Goal: Transaction & Acquisition: Book appointment/travel/reservation

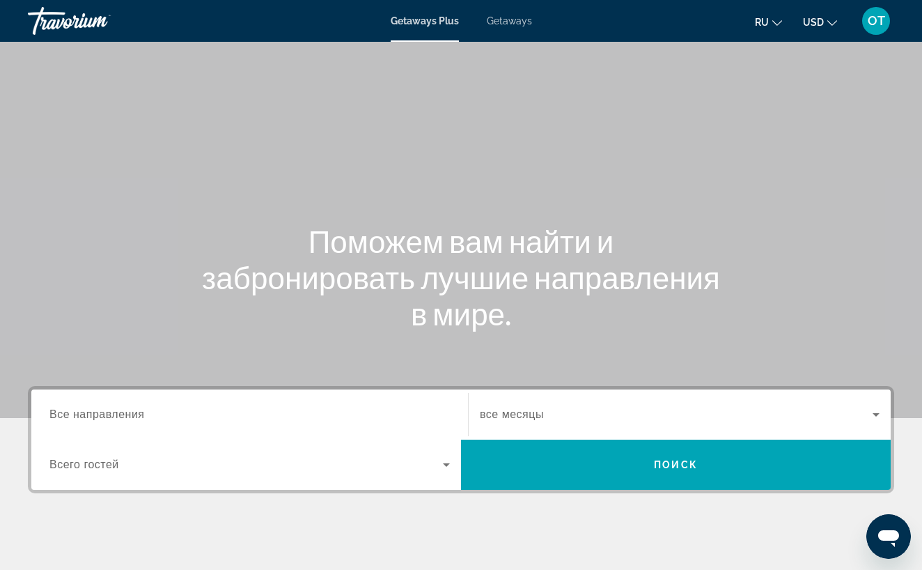
click at [525, 21] on span "Getaways" at bounding box center [509, 20] width 45 height 11
click at [162, 417] on input "Destination Все направления" at bounding box center [249, 415] width 401 height 17
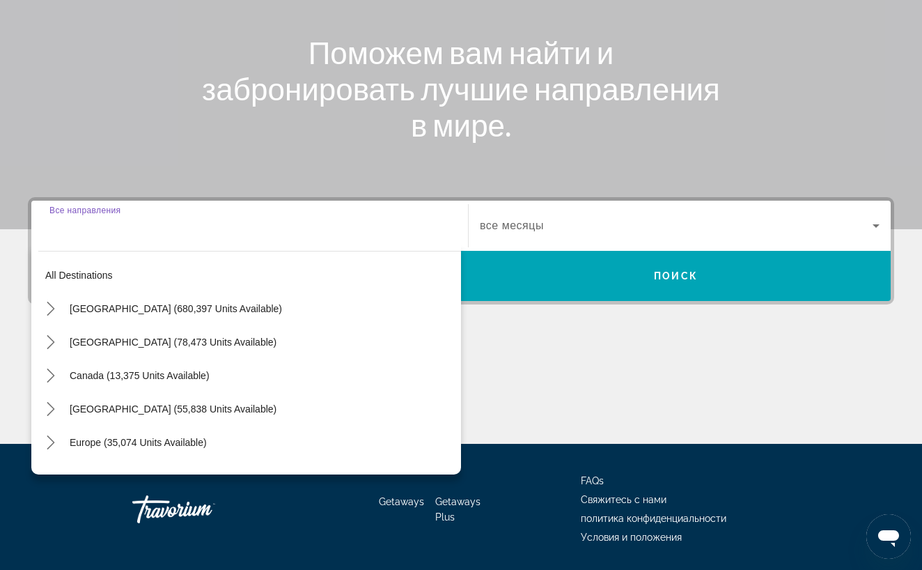
scroll to position [233, 0]
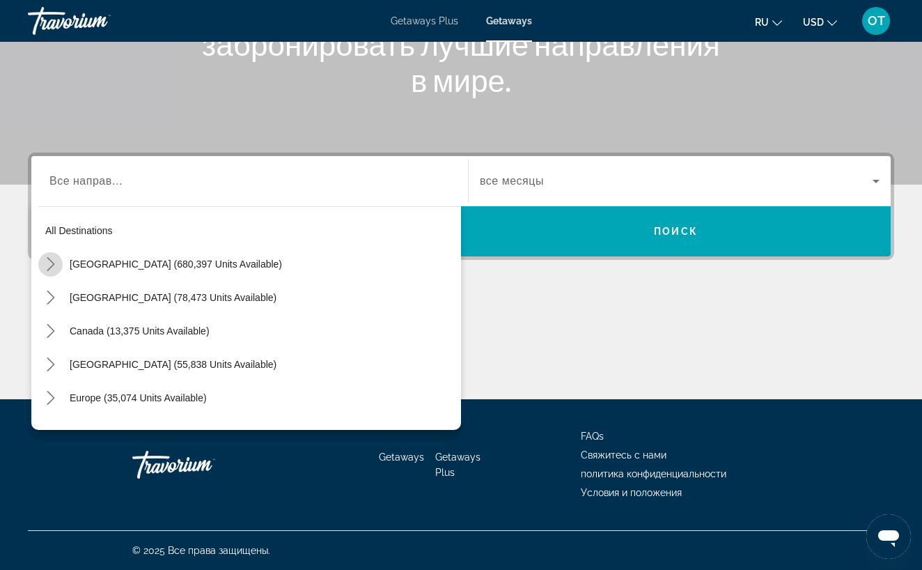
click at [53, 262] on icon "Toggle United States (680,397 units available) submenu" at bounding box center [51, 264] width 14 height 14
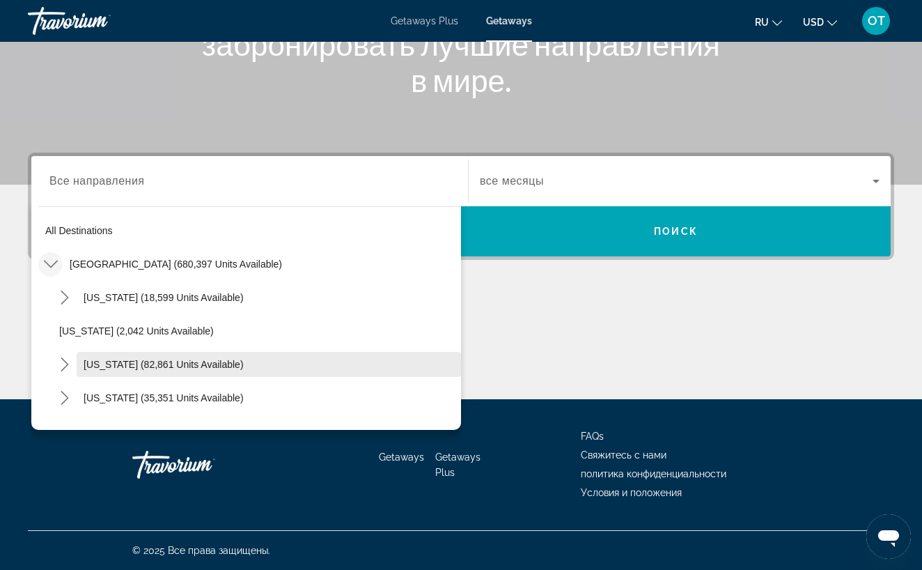
click at [98, 362] on span "[US_STATE] (82,861 units available)" at bounding box center [164, 364] width 160 height 11
type input "**********"
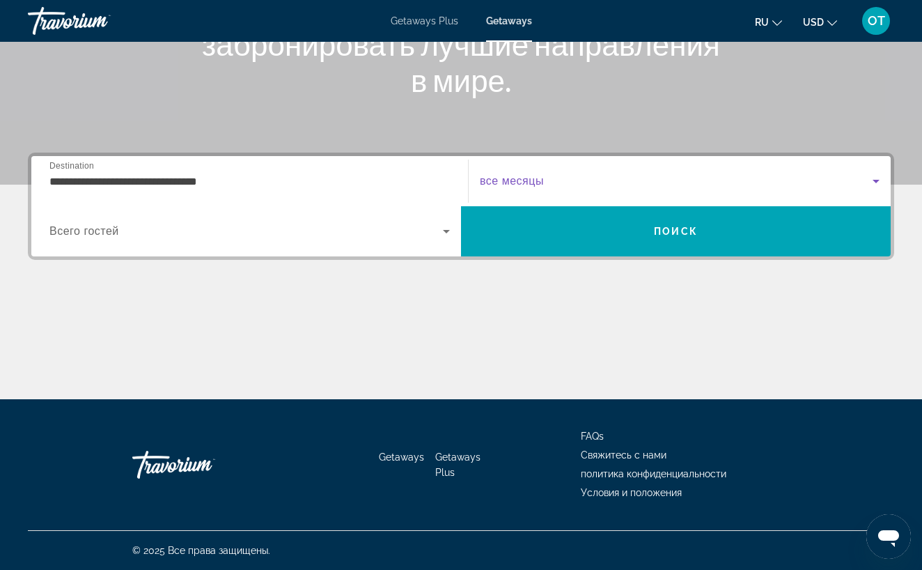
click at [876, 179] on icon "Search widget" at bounding box center [876, 181] width 17 height 17
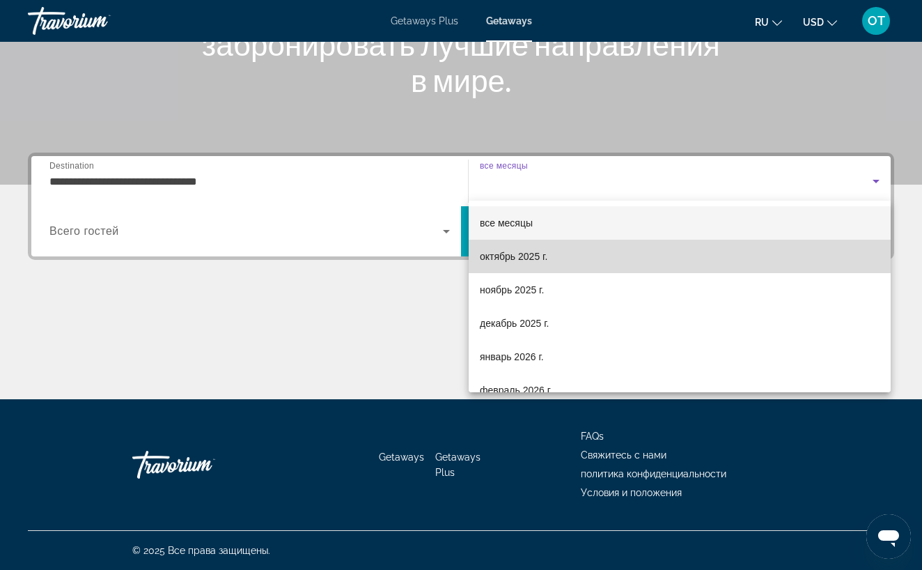
click at [562, 257] on mat-option "октябрь 2025 г." at bounding box center [680, 256] width 422 height 33
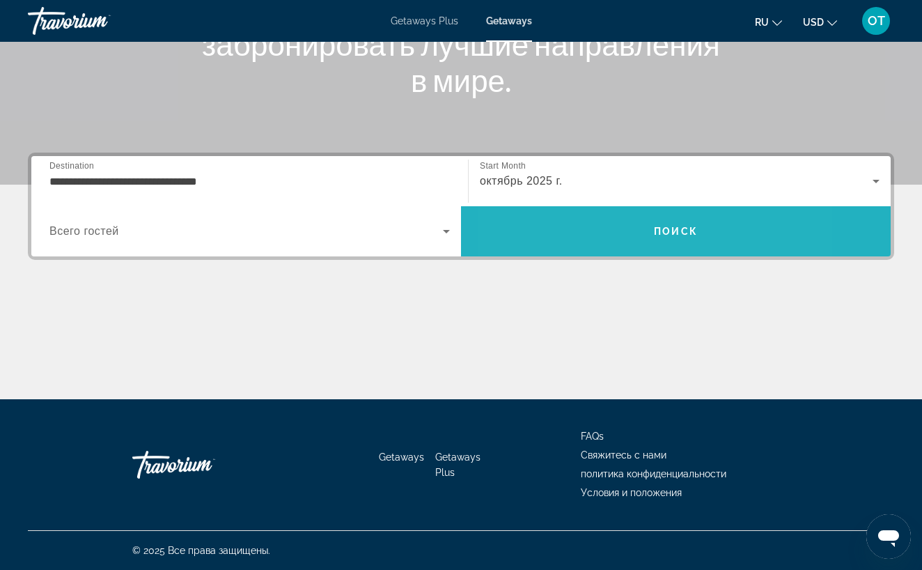
click at [597, 239] on span "Search" at bounding box center [676, 231] width 430 height 33
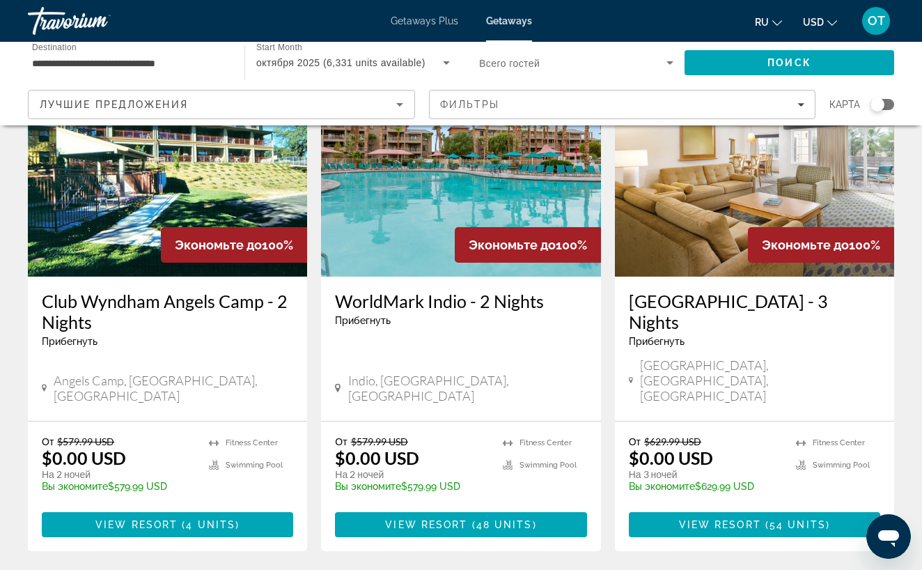
scroll to position [1832, 0]
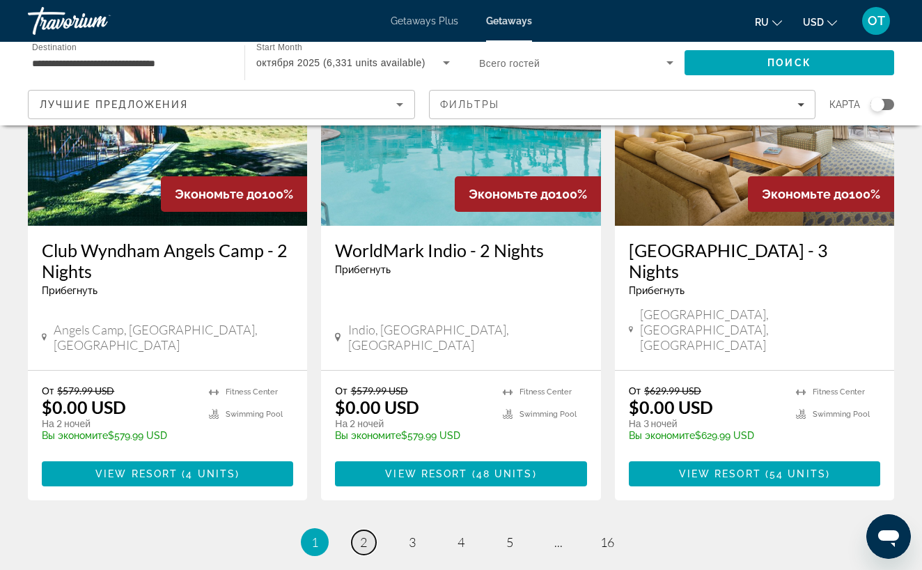
click at [366, 534] on span "2" at bounding box center [363, 541] width 7 height 15
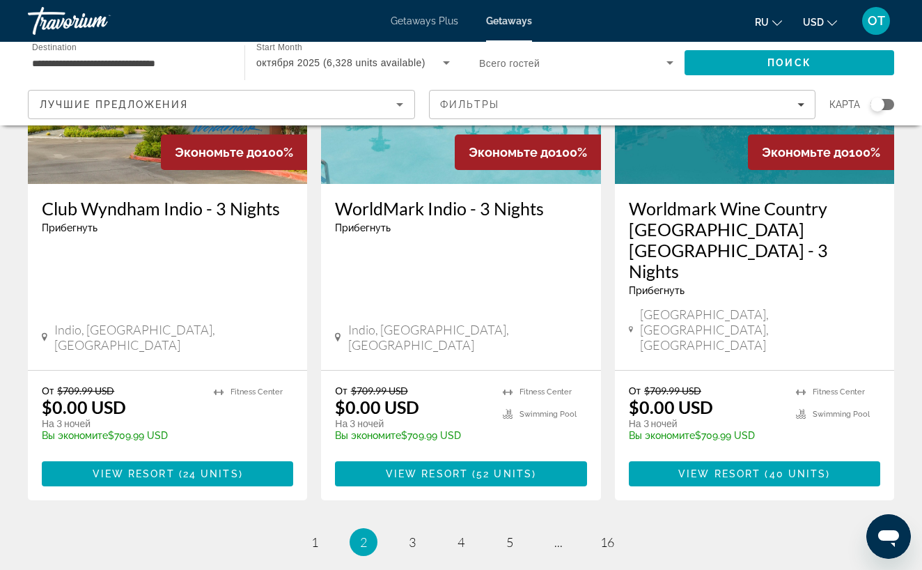
scroll to position [1828, 0]
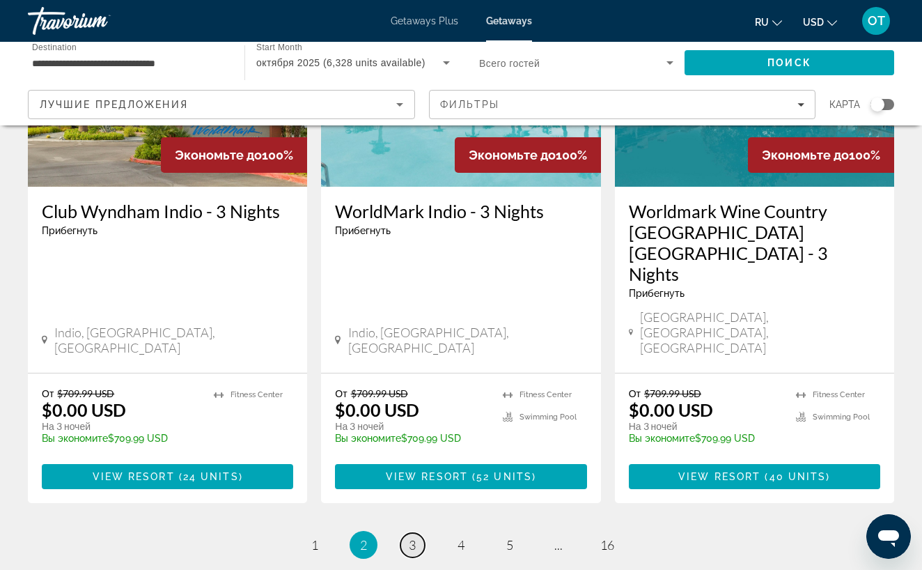
click at [410, 537] on span "3" at bounding box center [412, 544] width 7 height 15
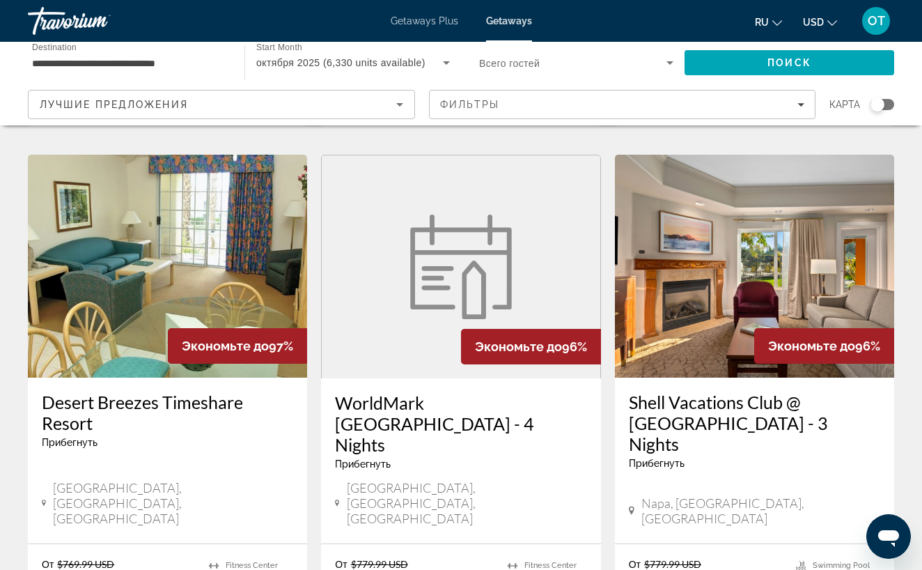
scroll to position [1658, 0]
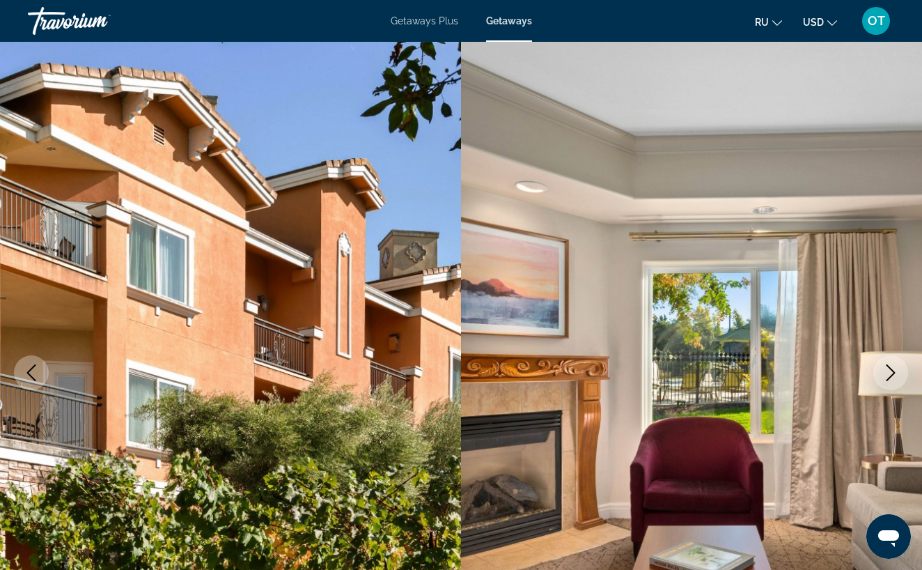
click at [889, 375] on icon "Next image" at bounding box center [891, 372] width 17 height 17
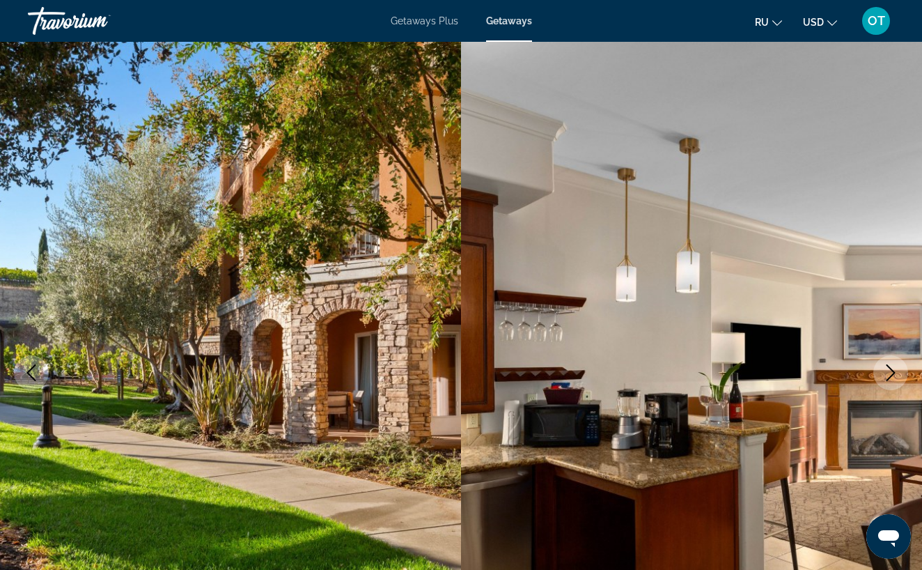
click at [890, 376] on icon "Next image" at bounding box center [891, 372] width 17 height 17
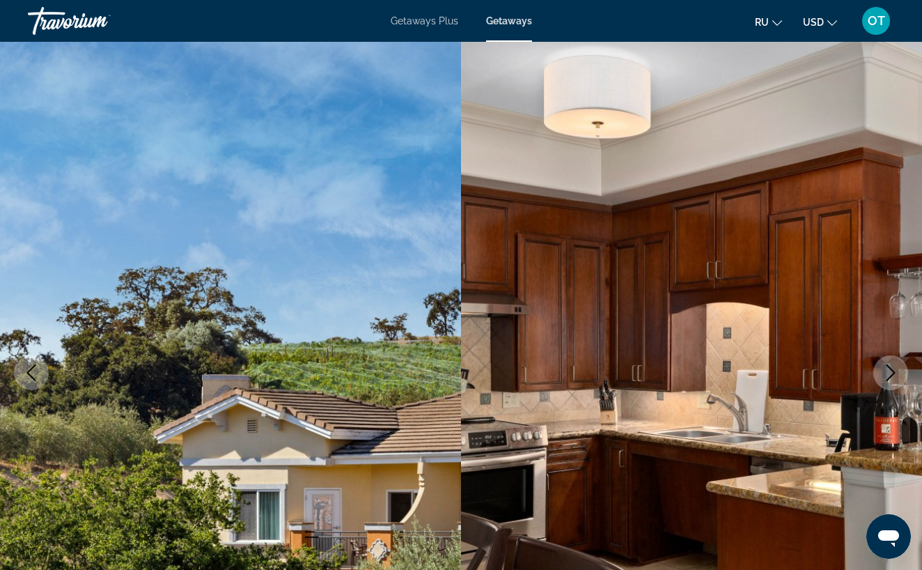
click at [890, 376] on icon "Next image" at bounding box center [891, 372] width 17 height 17
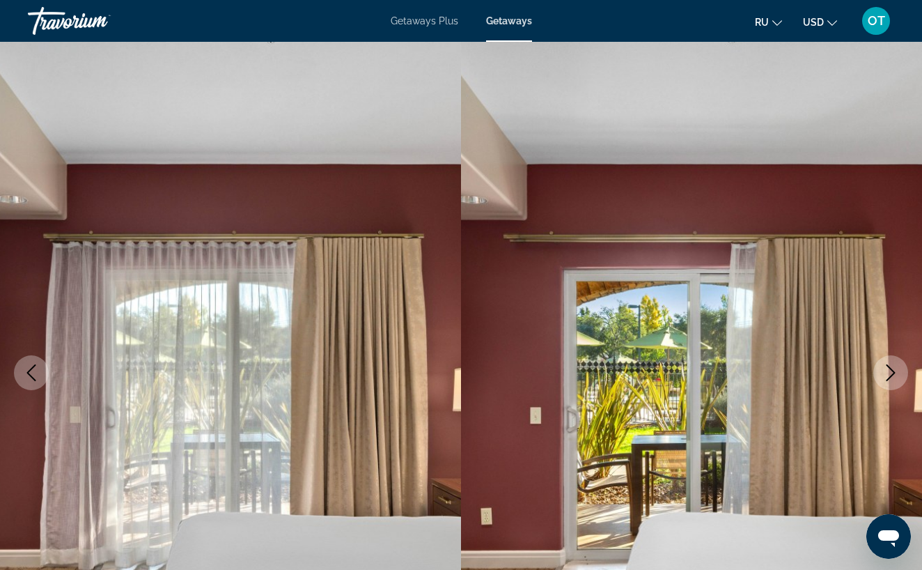
click at [890, 376] on icon "Next image" at bounding box center [891, 372] width 17 height 17
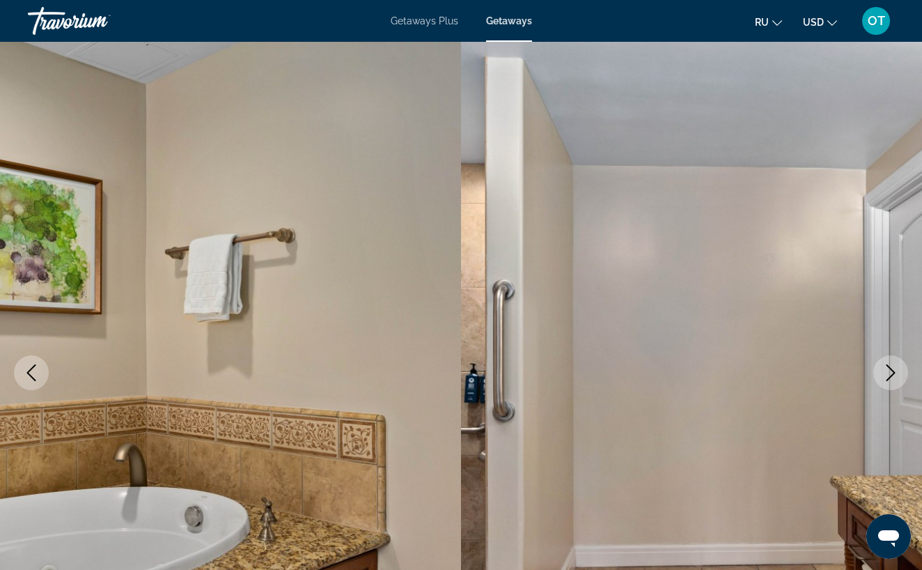
click at [890, 376] on icon "Next image" at bounding box center [891, 372] width 17 height 17
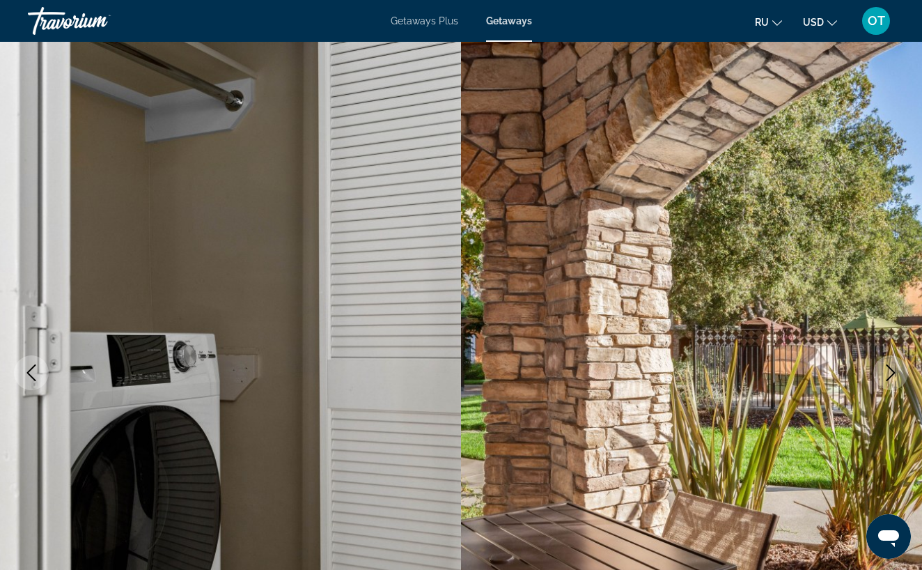
click at [892, 376] on icon "Next image" at bounding box center [891, 372] width 9 height 17
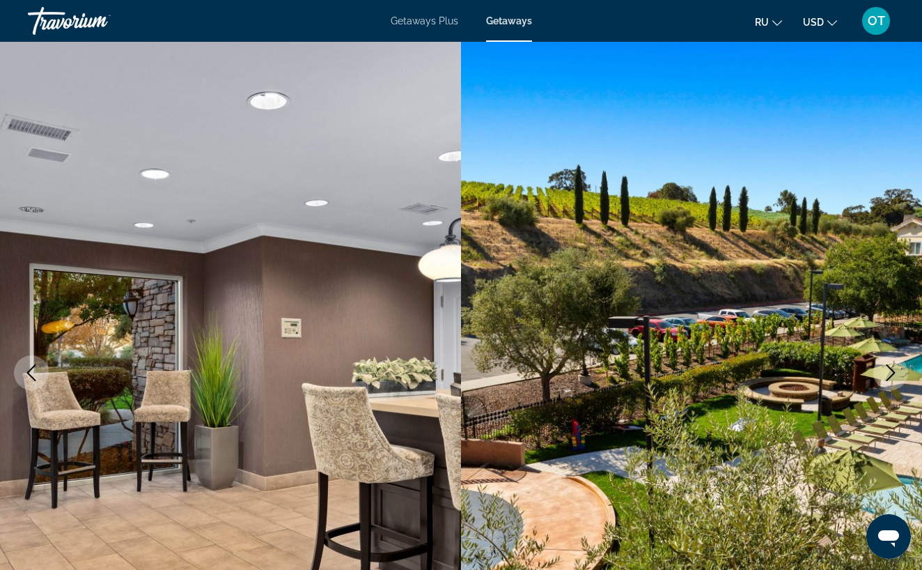
click at [891, 373] on icon "Next image" at bounding box center [891, 372] width 17 height 17
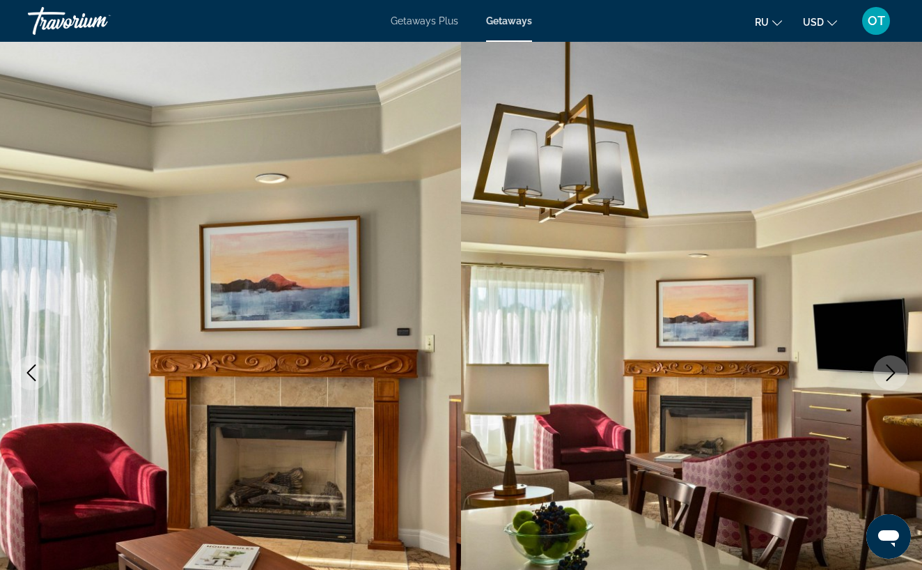
click at [892, 374] on icon "Next image" at bounding box center [891, 372] width 17 height 17
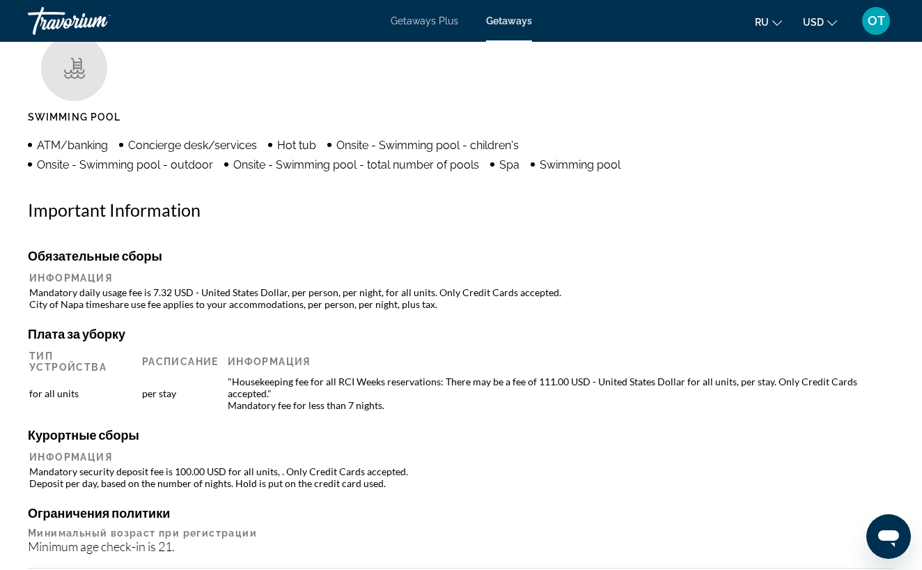
scroll to position [1373, 0]
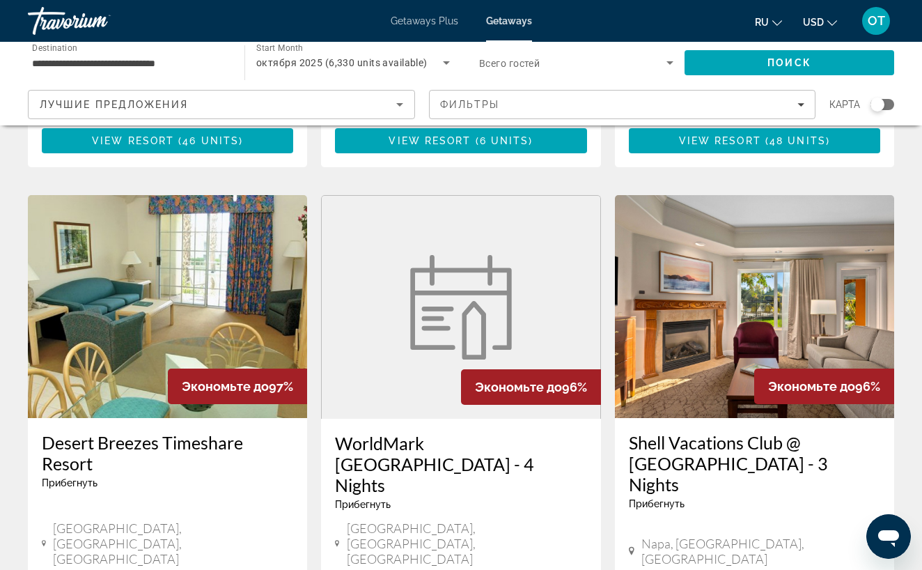
scroll to position [1811, 0]
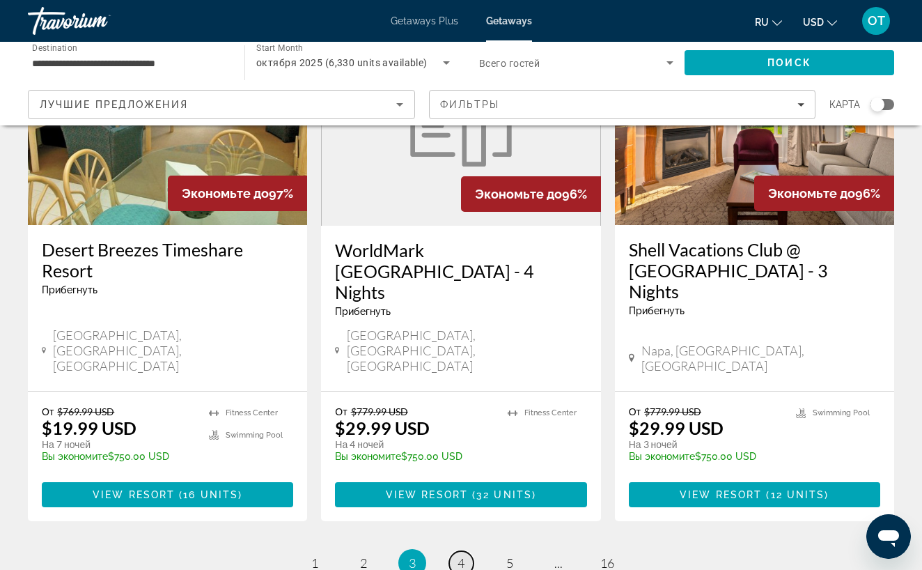
click at [464, 555] on span "4" at bounding box center [461, 562] width 7 height 15
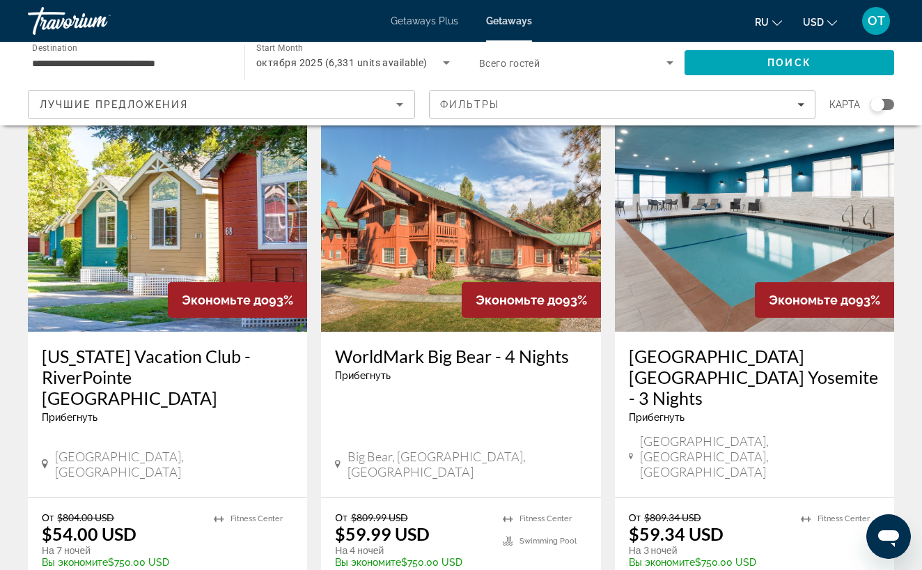
scroll to position [1686, 0]
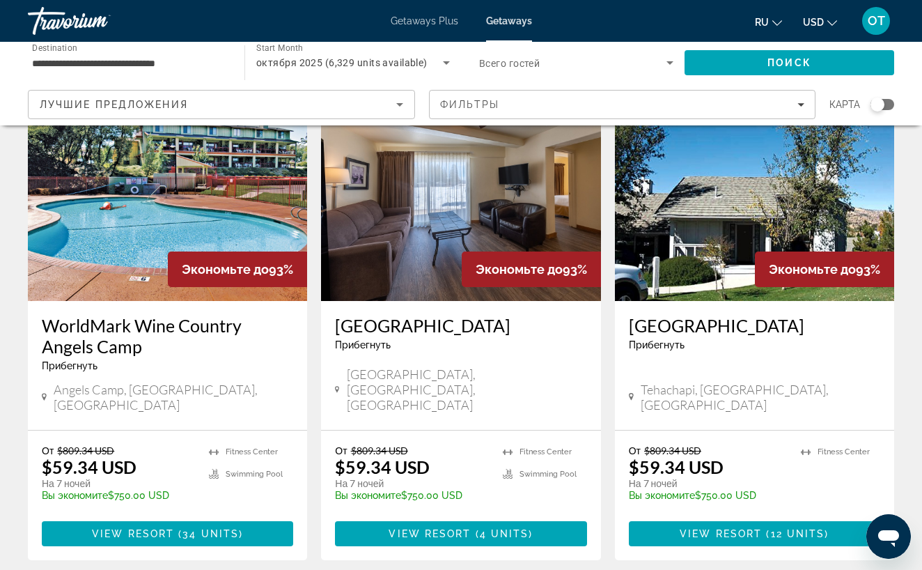
scroll to position [1719, 0]
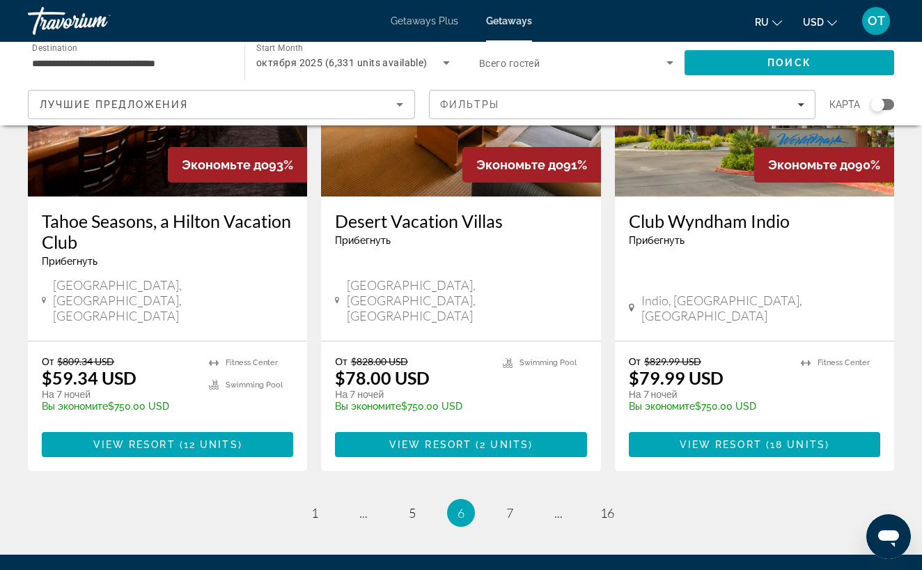
scroll to position [1789, 0]
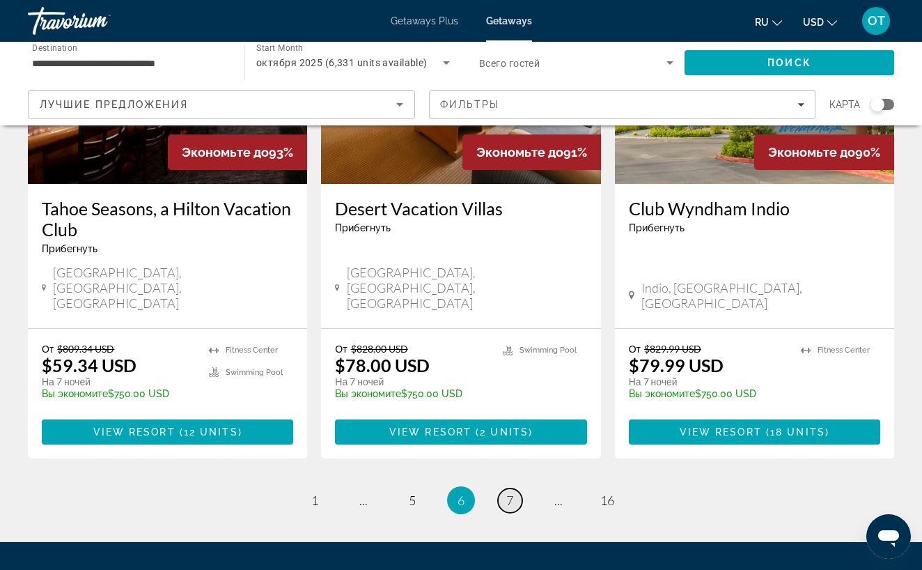
click at [509, 493] on span "7" at bounding box center [510, 500] width 7 height 15
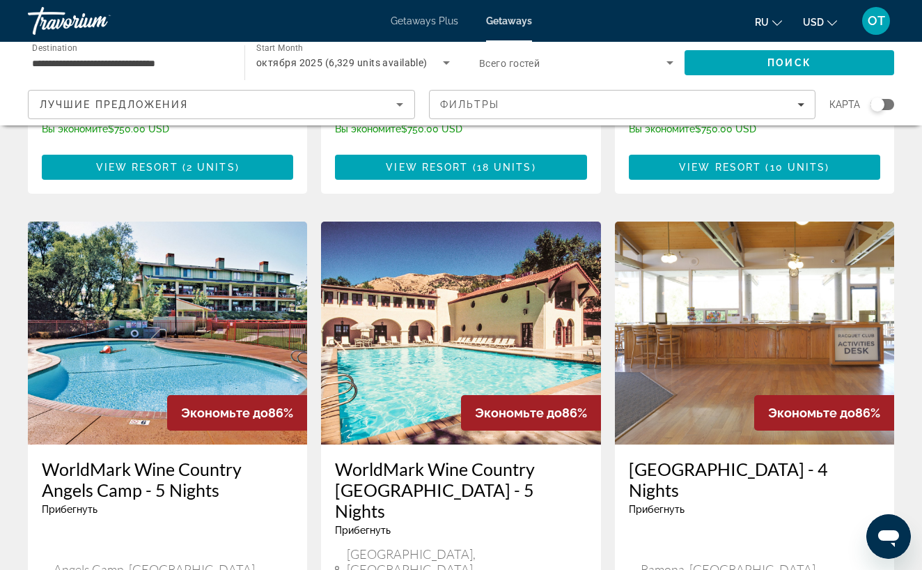
scroll to position [1067, 0]
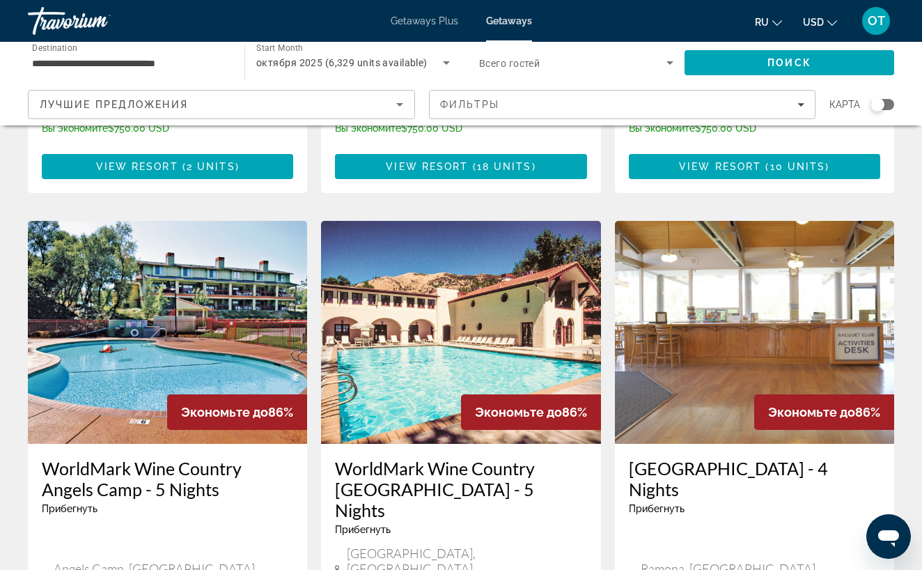
click at [428, 274] on img "Main content" at bounding box center [460, 332] width 279 height 223
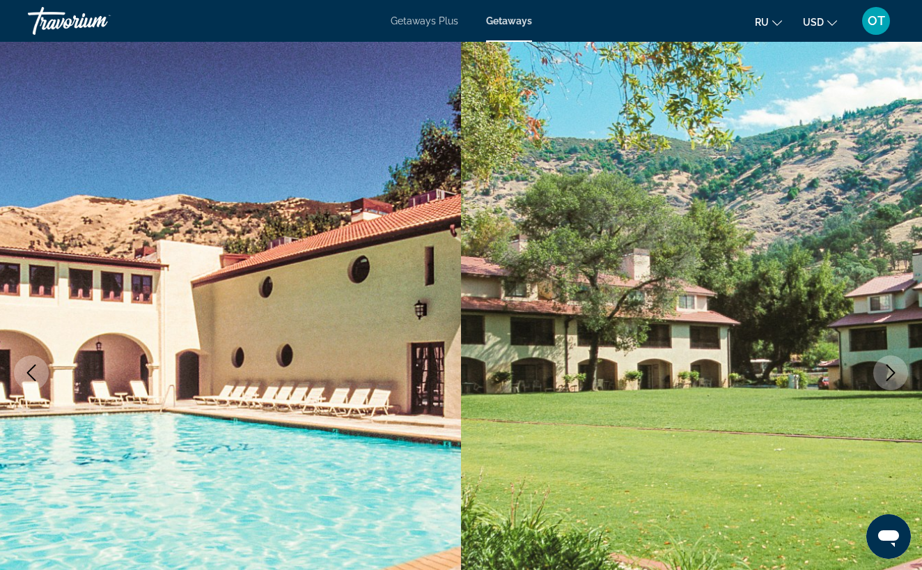
click at [889, 372] on icon "Next image" at bounding box center [891, 372] width 17 height 17
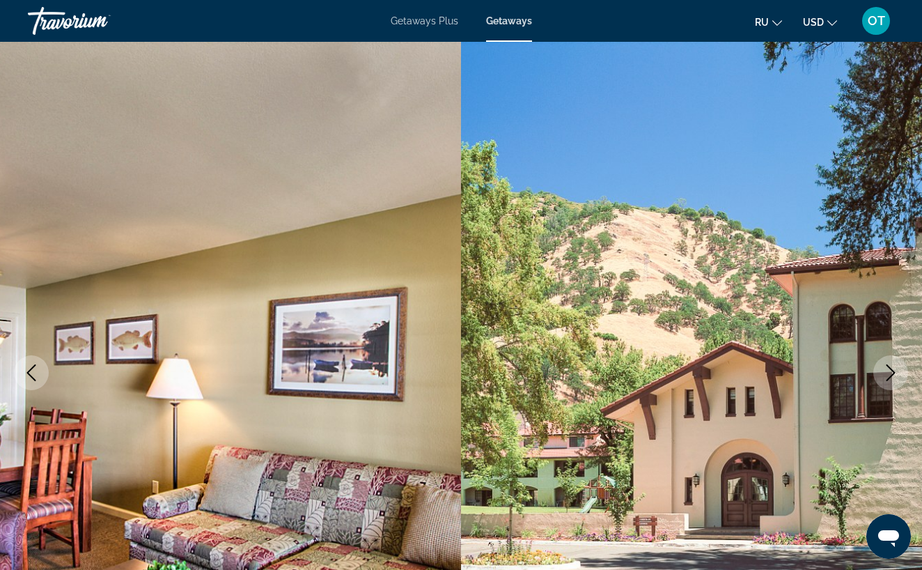
click at [889, 372] on icon "Next image" at bounding box center [891, 372] width 17 height 17
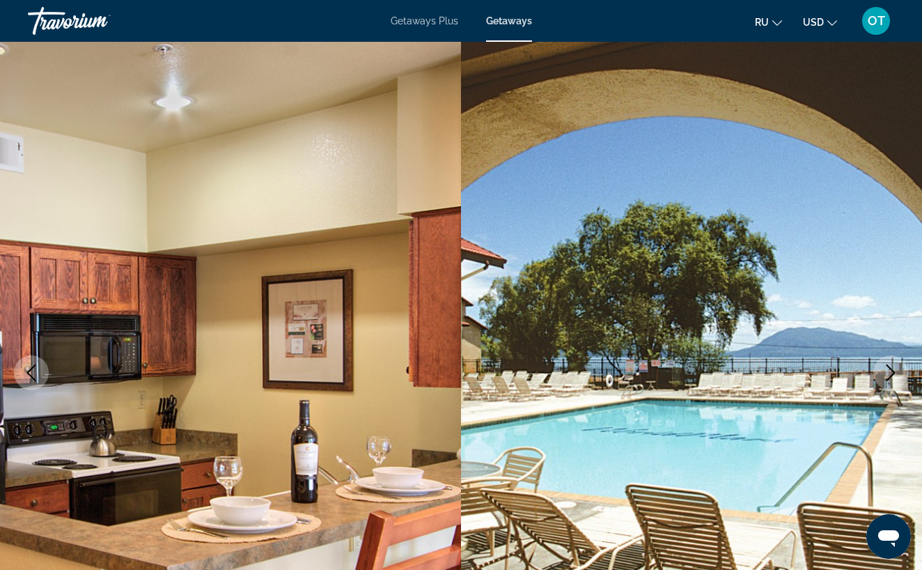
click at [889, 372] on icon "Next image" at bounding box center [891, 372] width 17 height 17
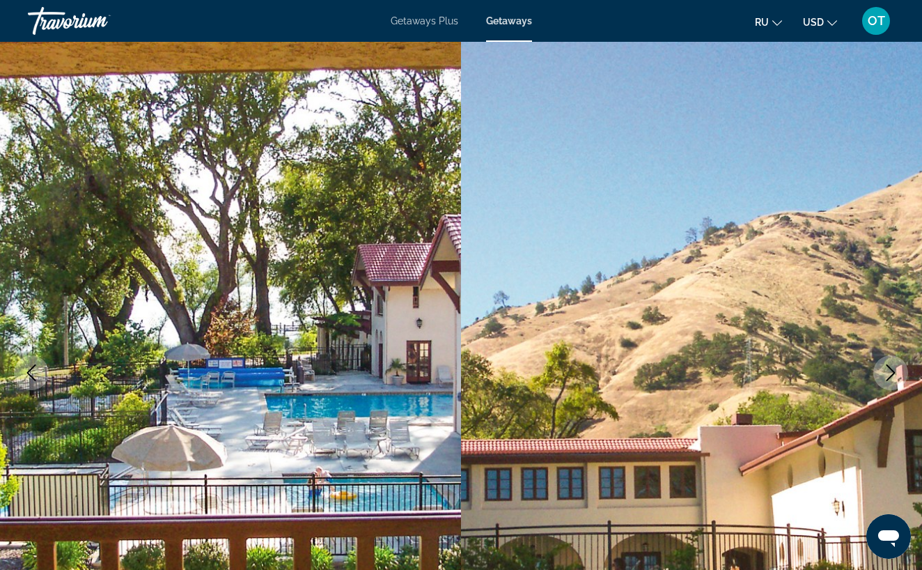
click at [889, 371] on icon "Next image" at bounding box center [891, 372] width 17 height 17
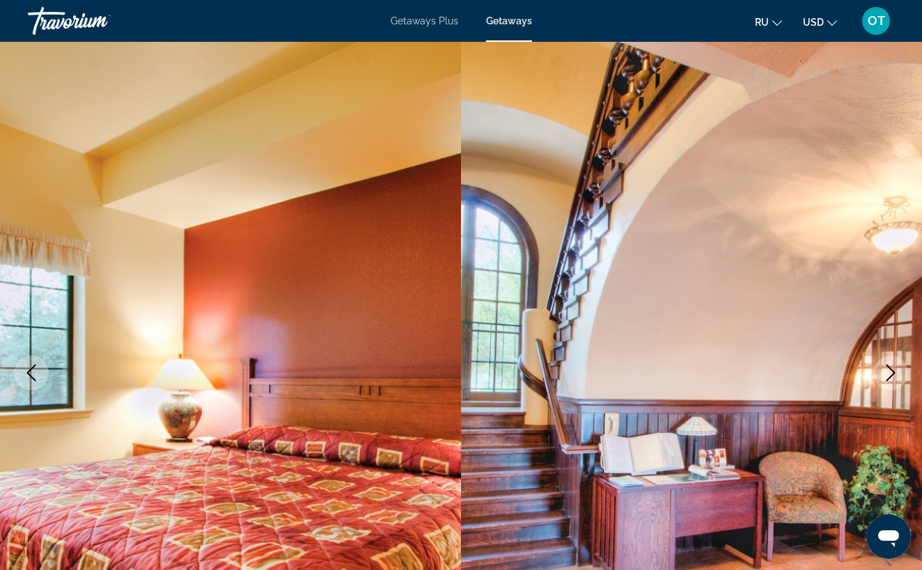
click at [889, 371] on icon "Next image" at bounding box center [891, 372] width 17 height 17
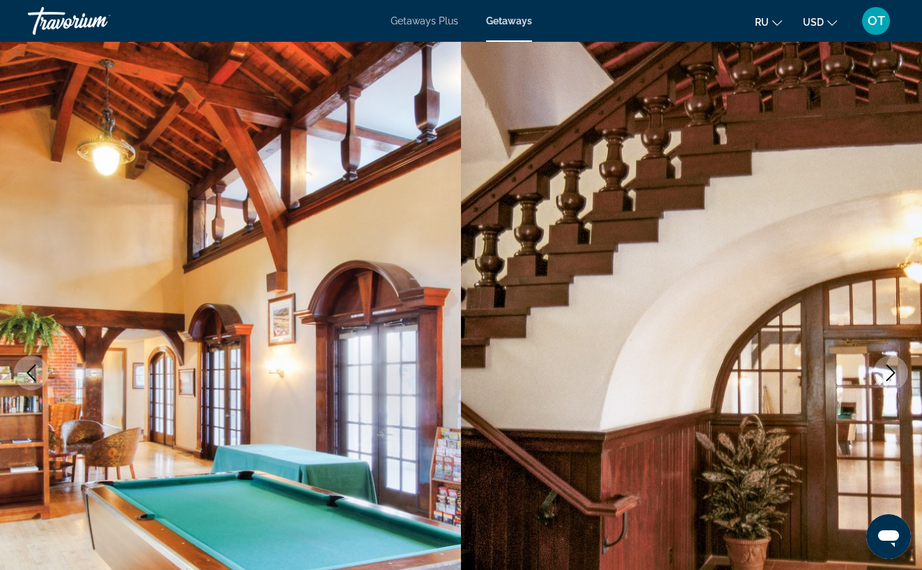
click at [889, 371] on icon "Next image" at bounding box center [891, 372] width 17 height 17
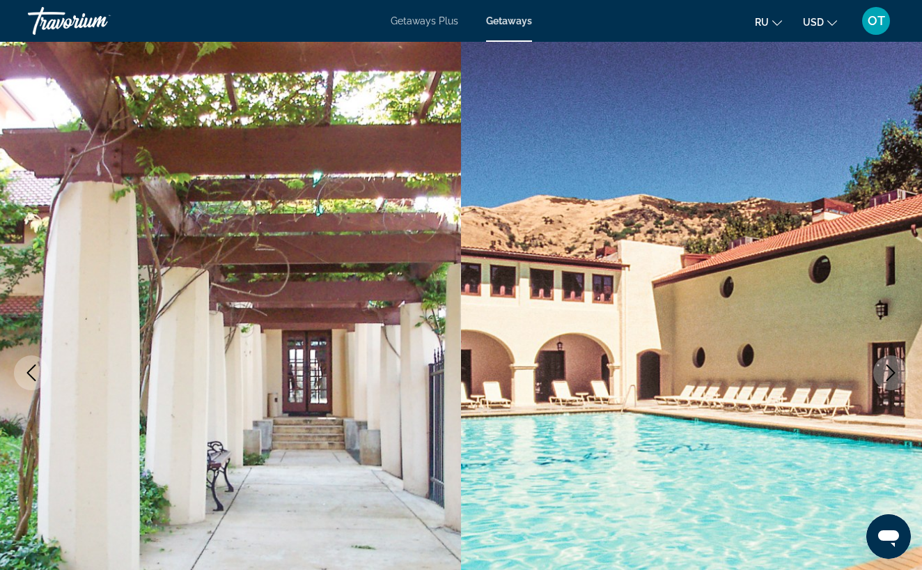
click at [889, 371] on icon "Next image" at bounding box center [891, 372] width 17 height 17
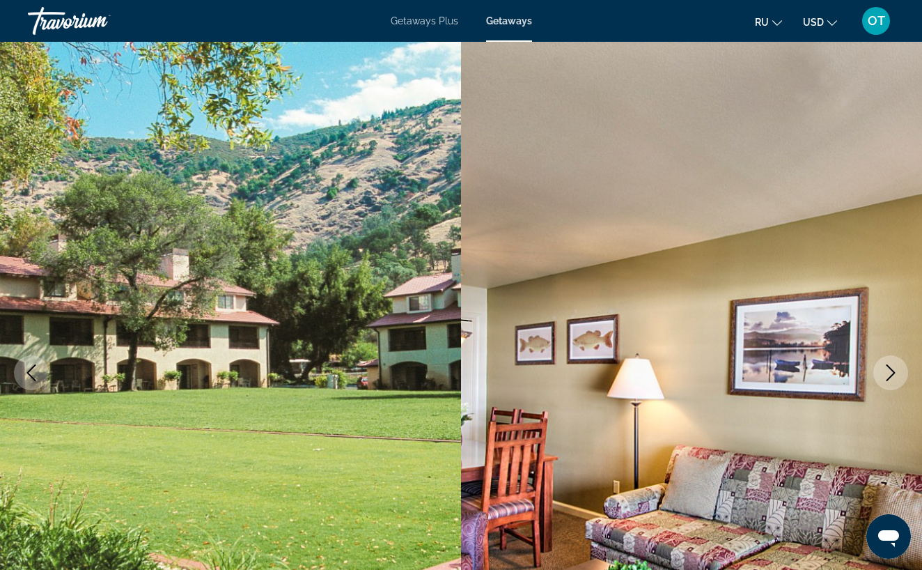
click at [889, 371] on icon "Next image" at bounding box center [891, 372] width 17 height 17
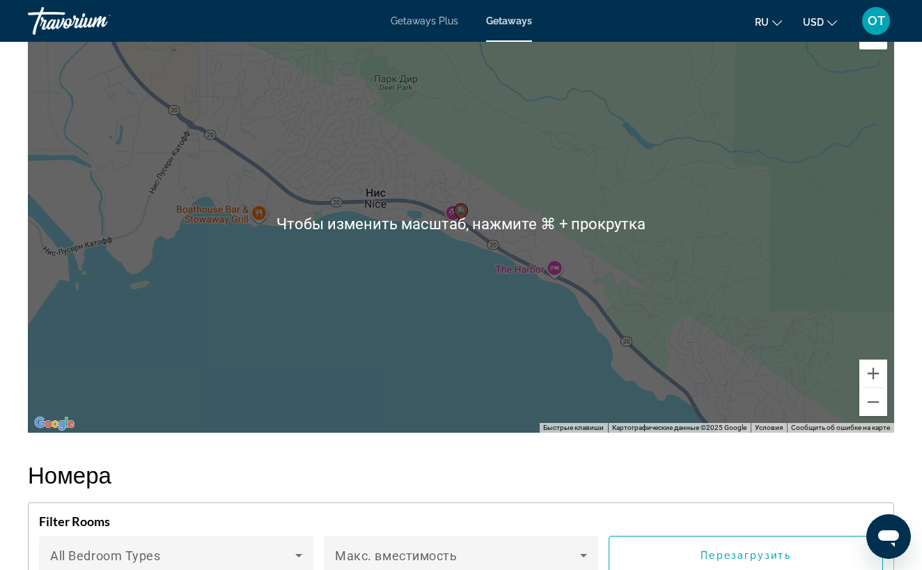
scroll to position [2363, 0]
click at [877, 416] on button "Уменьшить" at bounding box center [874, 402] width 28 height 28
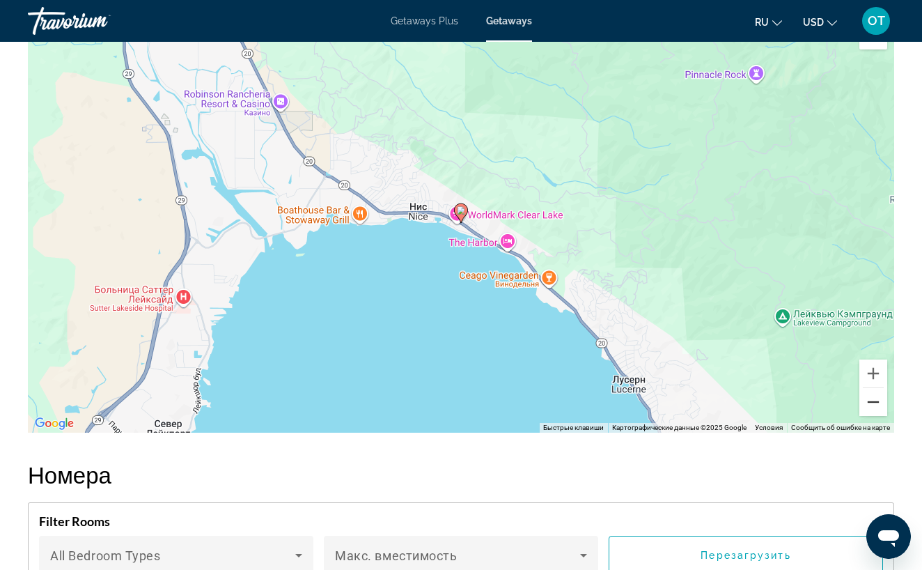
click at [877, 416] on button "Уменьшить" at bounding box center [874, 402] width 28 height 28
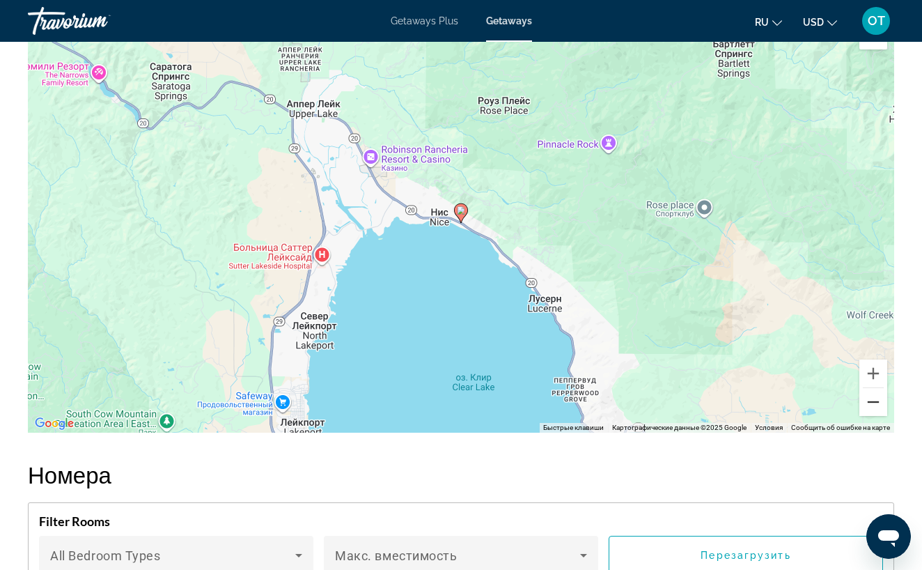
click at [877, 416] on button "Уменьшить" at bounding box center [874, 402] width 28 height 28
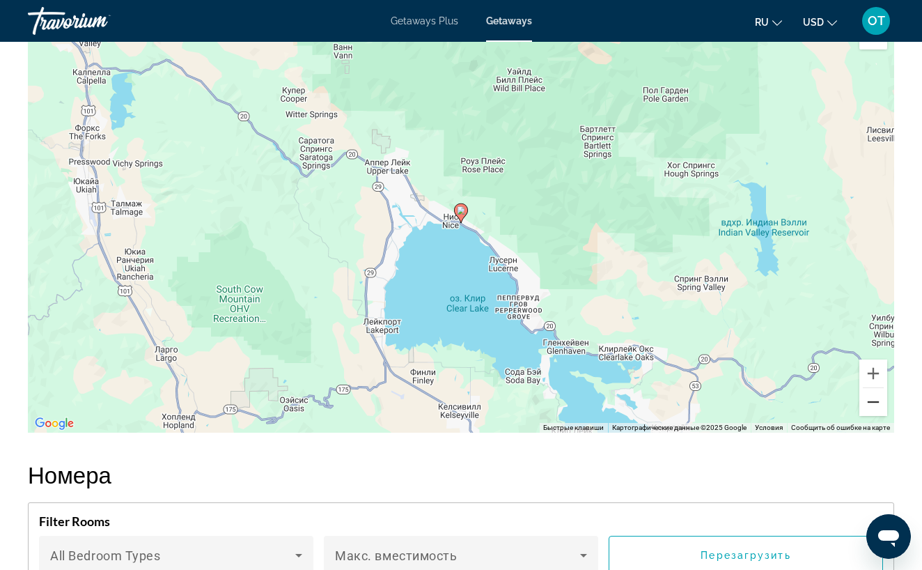
click at [877, 416] on button "Уменьшить" at bounding box center [874, 402] width 28 height 28
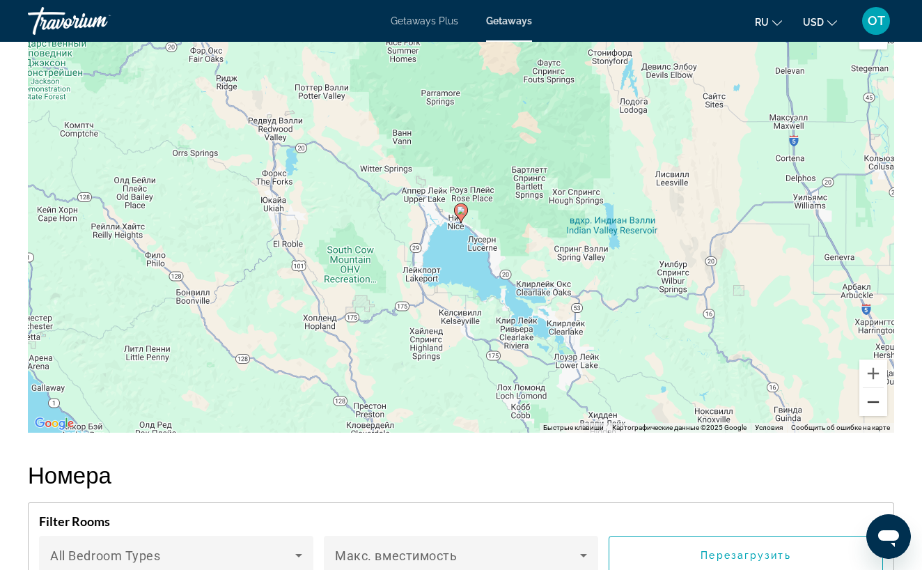
click at [877, 416] on button "Уменьшить" at bounding box center [874, 402] width 28 height 28
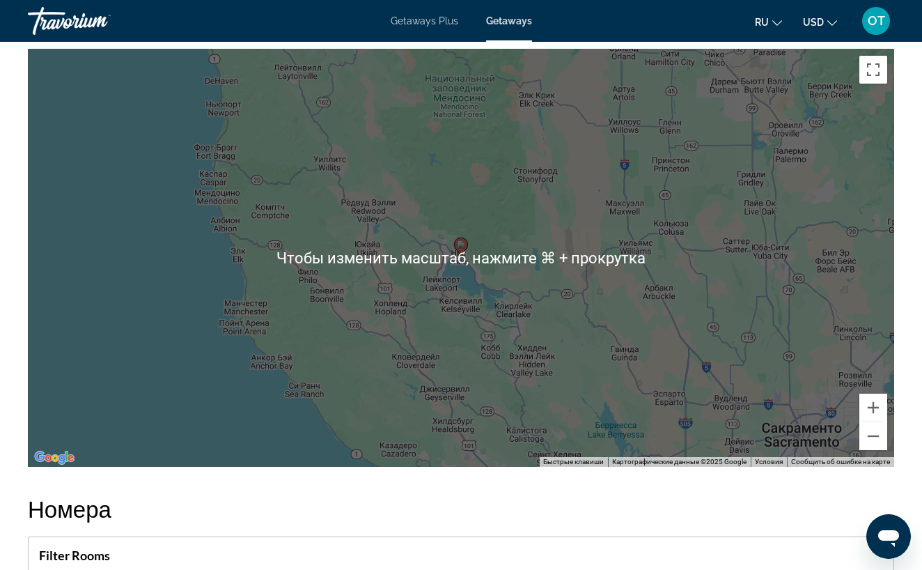
scroll to position [2326, 0]
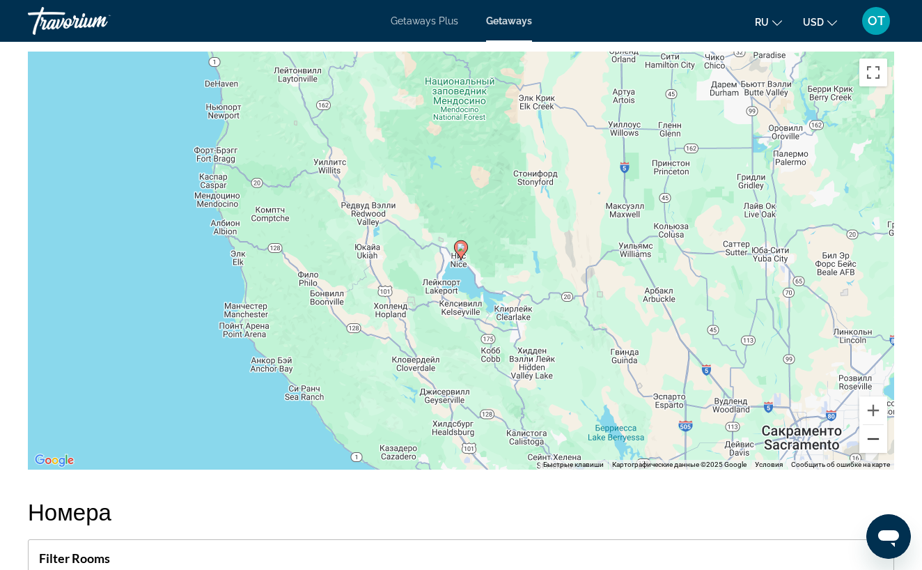
click at [874, 451] on button "Уменьшить" at bounding box center [874, 439] width 28 height 28
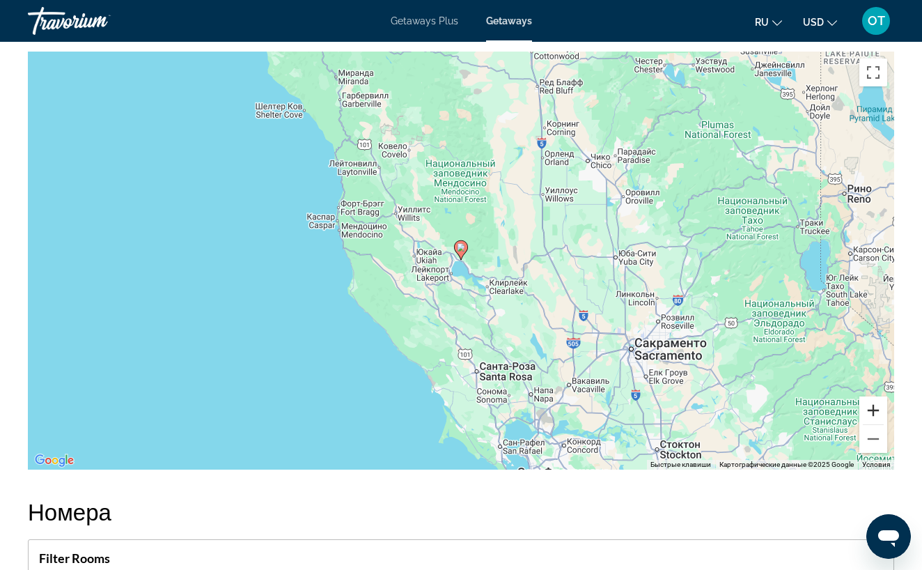
click at [872, 424] on button "Увеличить" at bounding box center [874, 410] width 28 height 28
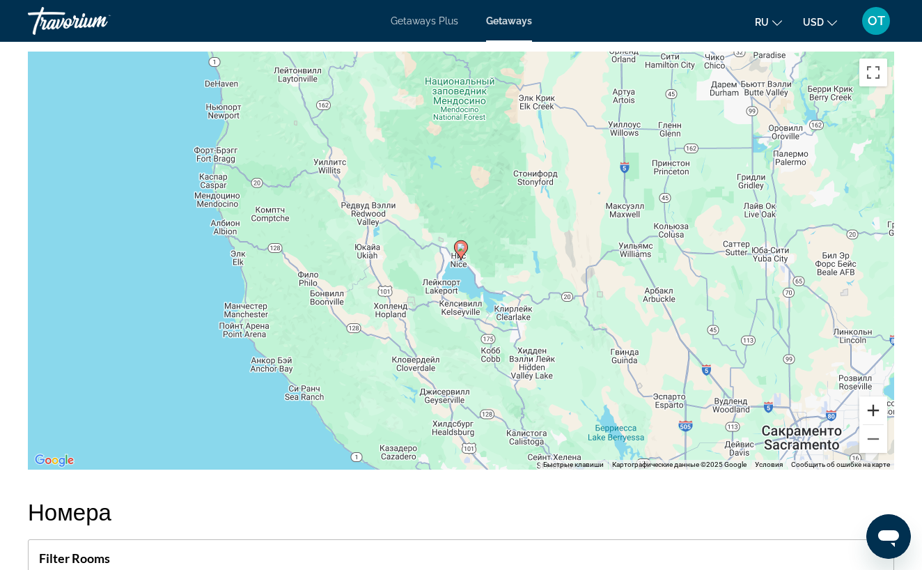
click at [880, 422] on button "Увеличить" at bounding box center [874, 410] width 28 height 28
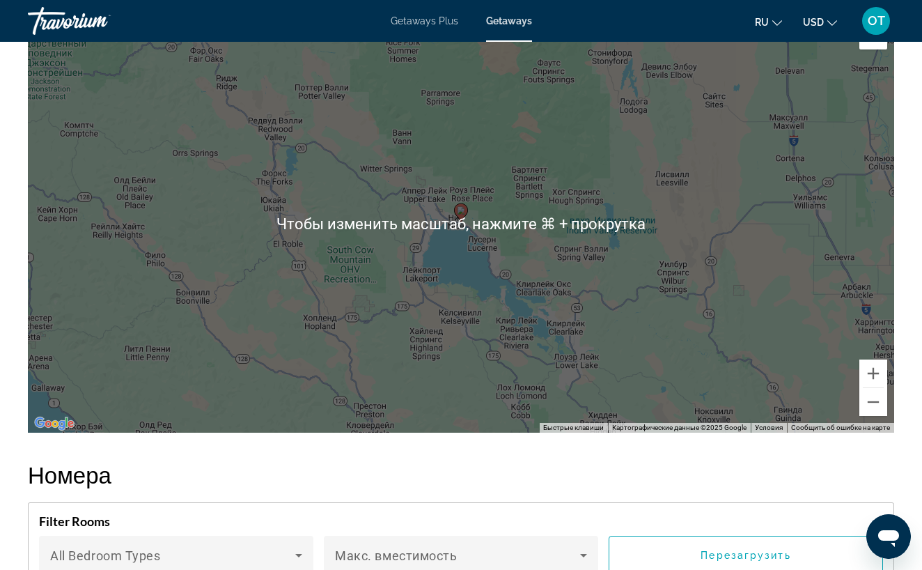
scroll to position [2367, 0]
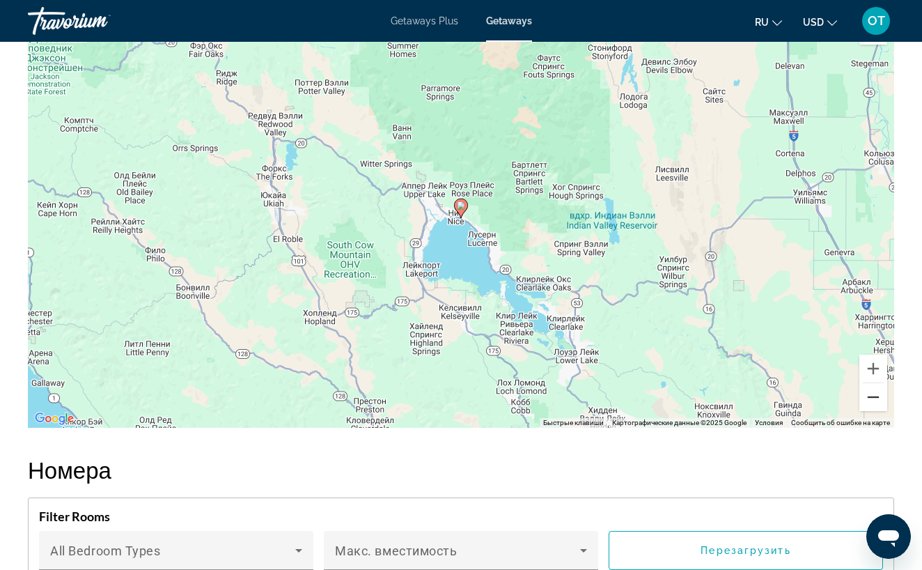
click at [875, 411] on button "Уменьшить" at bounding box center [874, 397] width 28 height 28
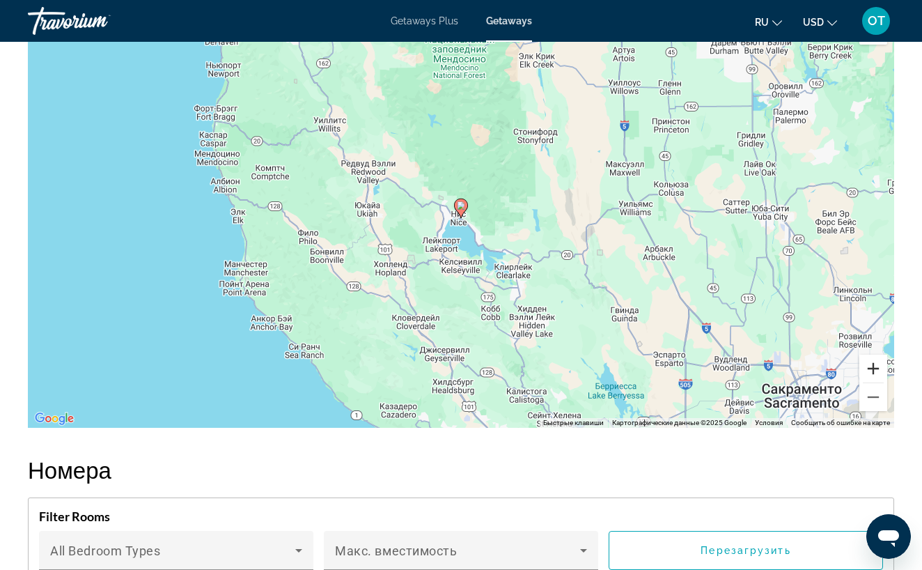
click at [874, 382] on button "Увеличить" at bounding box center [874, 369] width 28 height 28
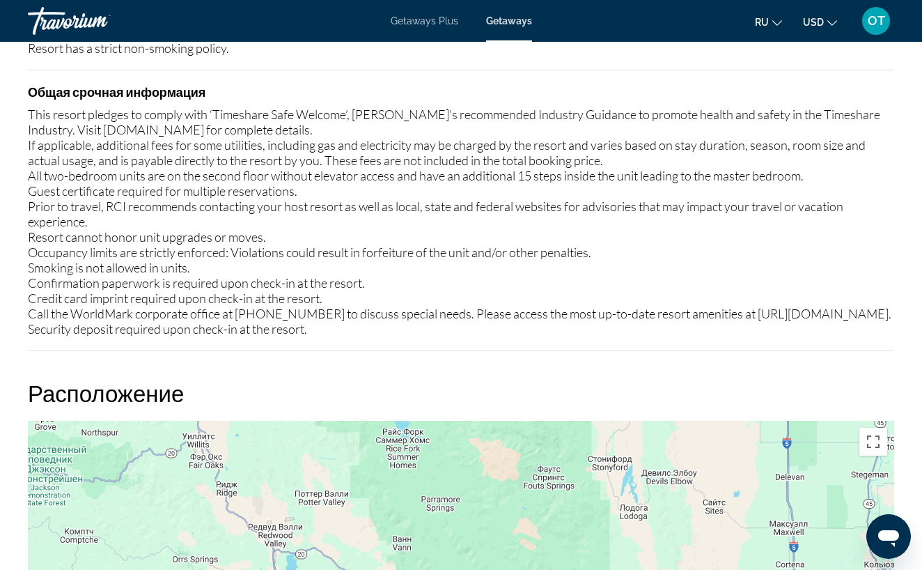
scroll to position [1933, 0]
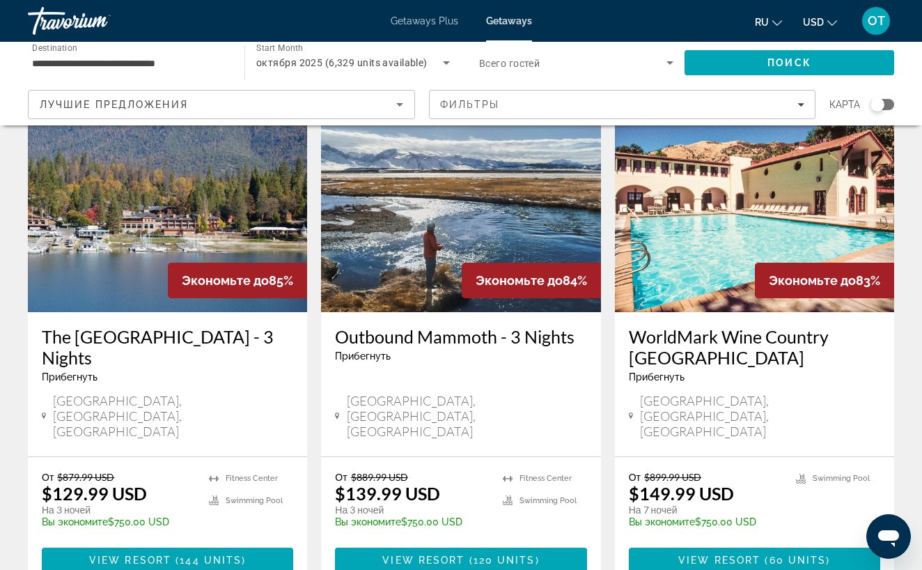
scroll to position [1749, 0]
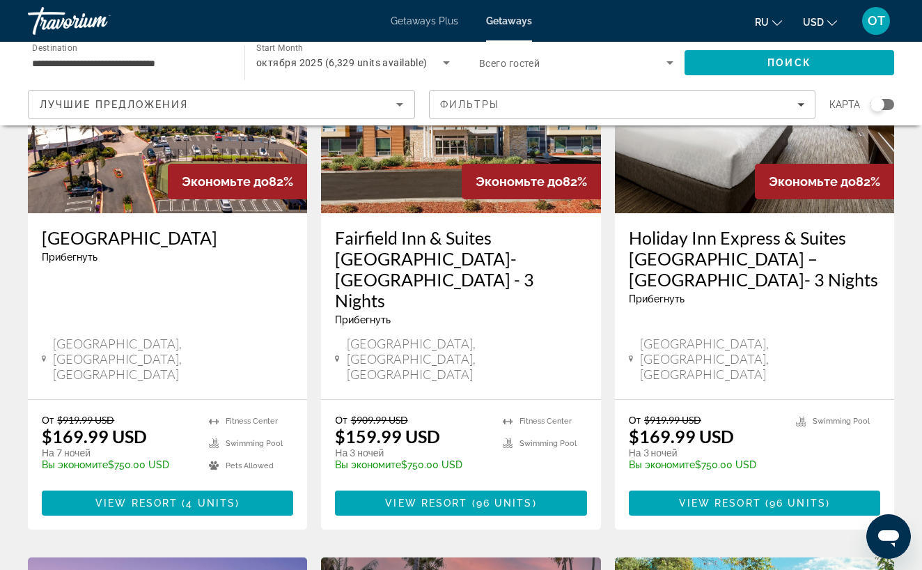
scroll to position [189, 0]
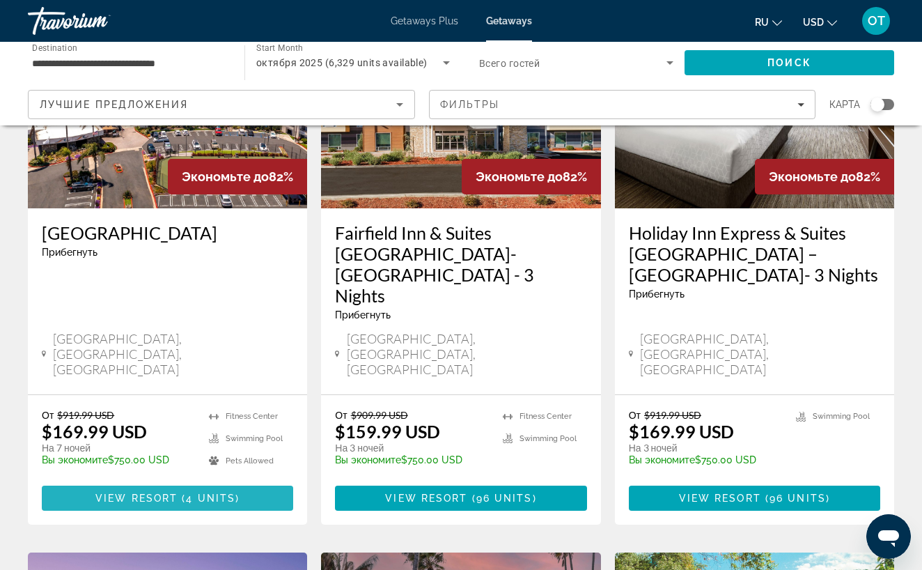
click at [242, 481] on span "Main content" at bounding box center [168, 497] width 252 height 33
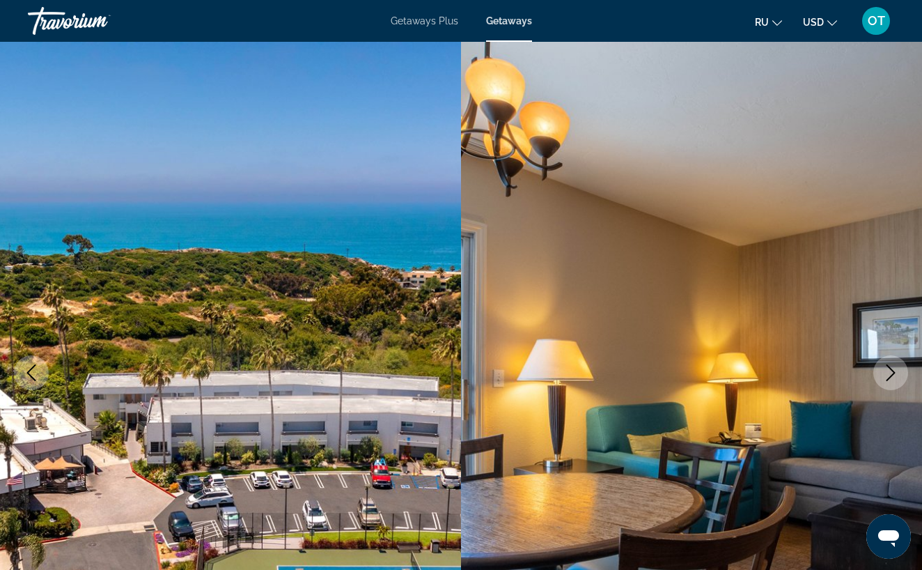
click at [890, 372] on icon "Next image" at bounding box center [891, 372] width 17 height 17
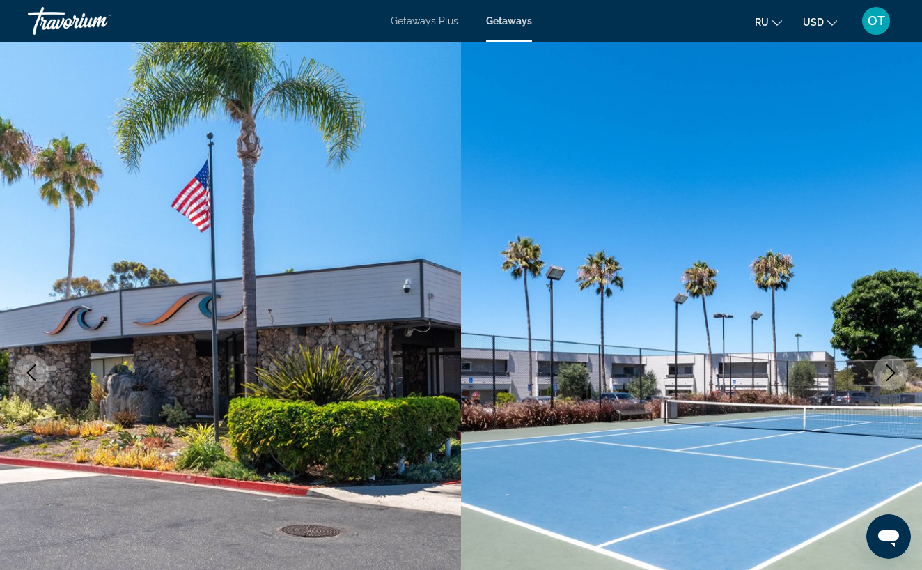
click at [890, 371] on icon "Next image" at bounding box center [891, 372] width 17 height 17
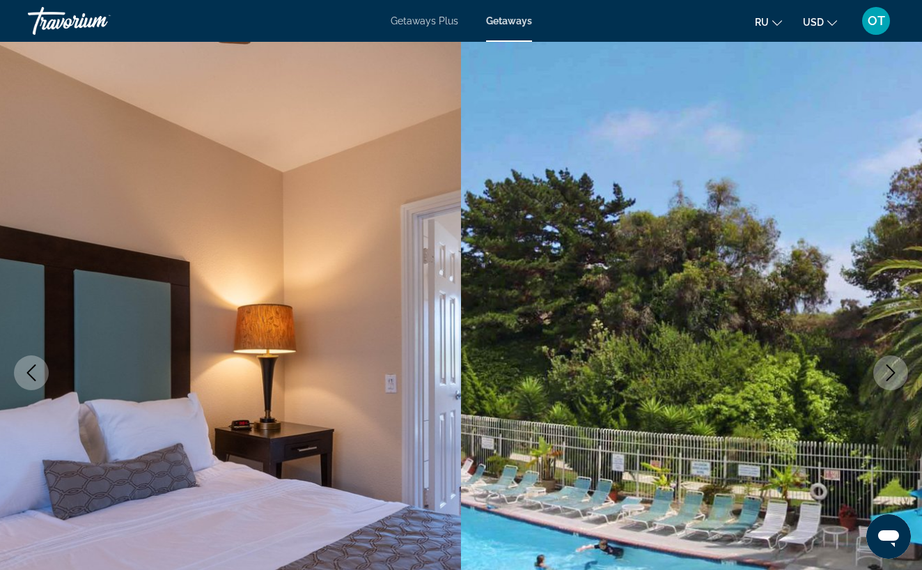
click at [890, 371] on icon "Next image" at bounding box center [891, 372] width 17 height 17
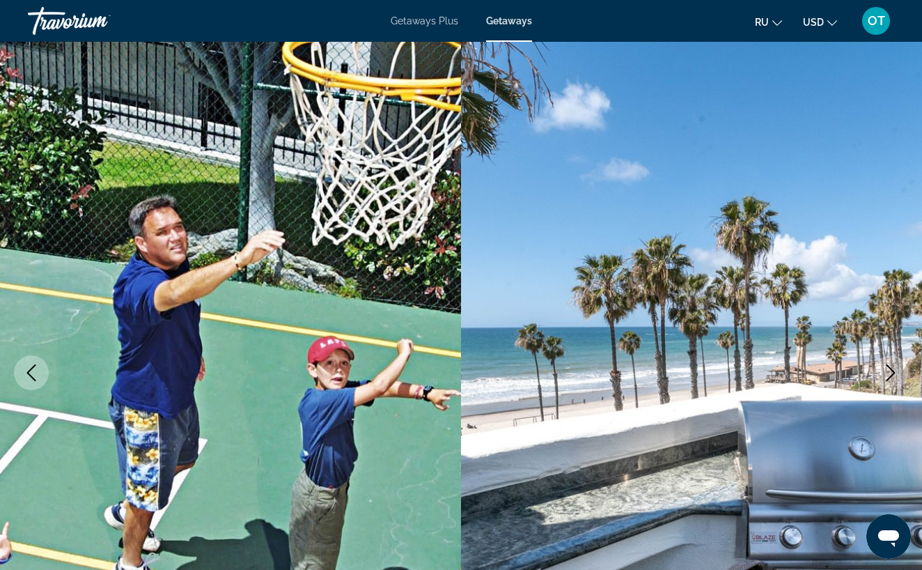
click at [890, 367] on icon "Next image" at bounding box center [891, 372] width 9 height 17
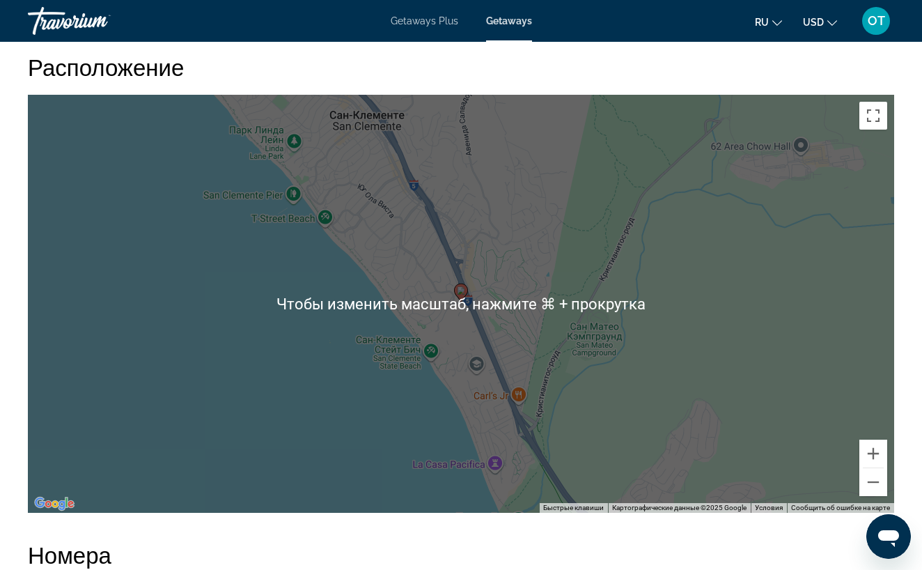
scroll to position [2212, 0]
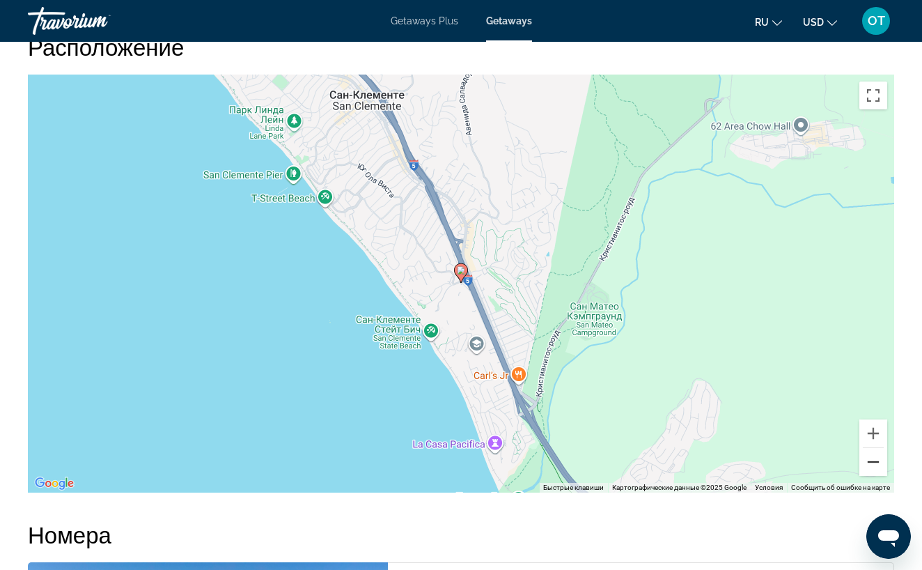
click at [879, 451] on button "Уменьшить" at bounding box center [874, 462] width 28 height 28
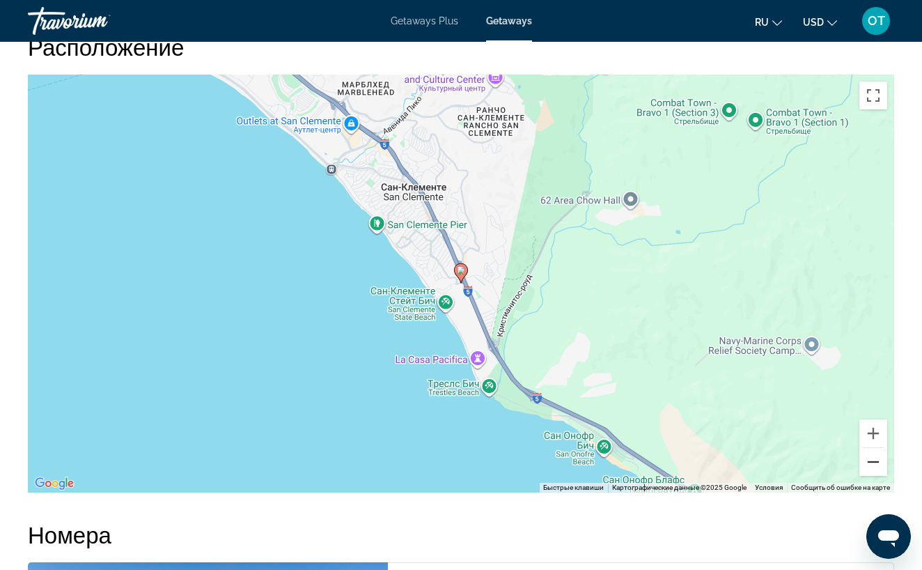
click at [879, 451] on button "Уменьшить" at bounding box center [874, 462] width 28 height 28
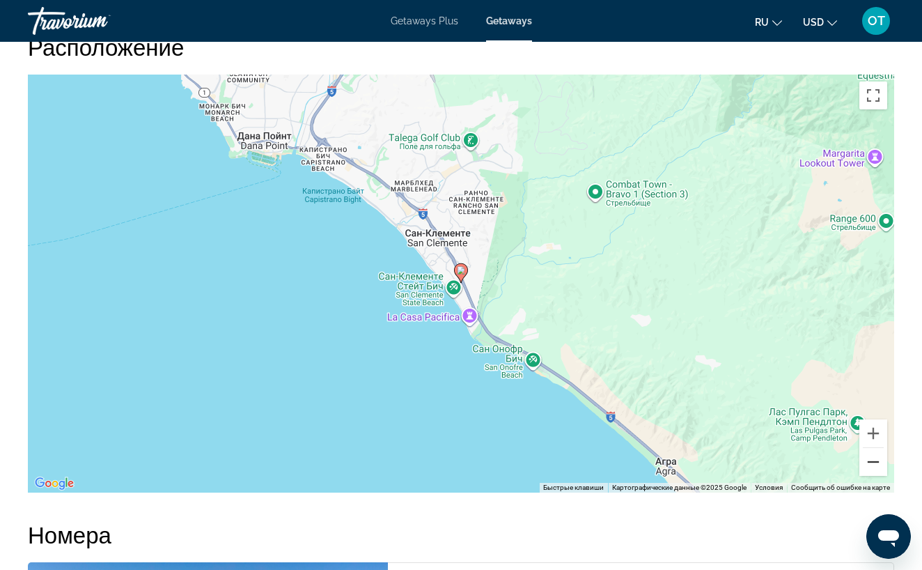
click at [879, 451] on button "Уменьшить" at bounding box center [874, 462] width 28 height 28
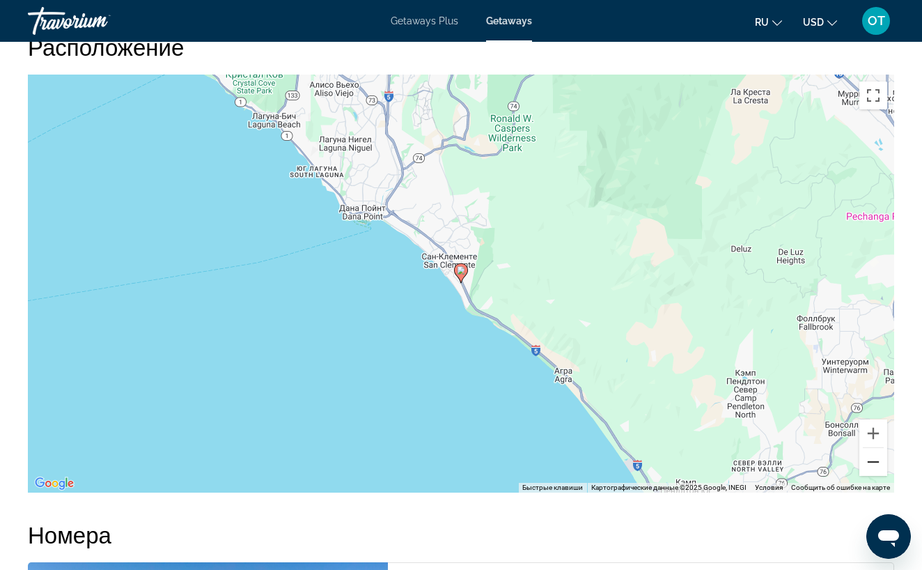
click at [879, 451] on button "Уменьшить" at bounding box center [874, 462] width 28 height 28
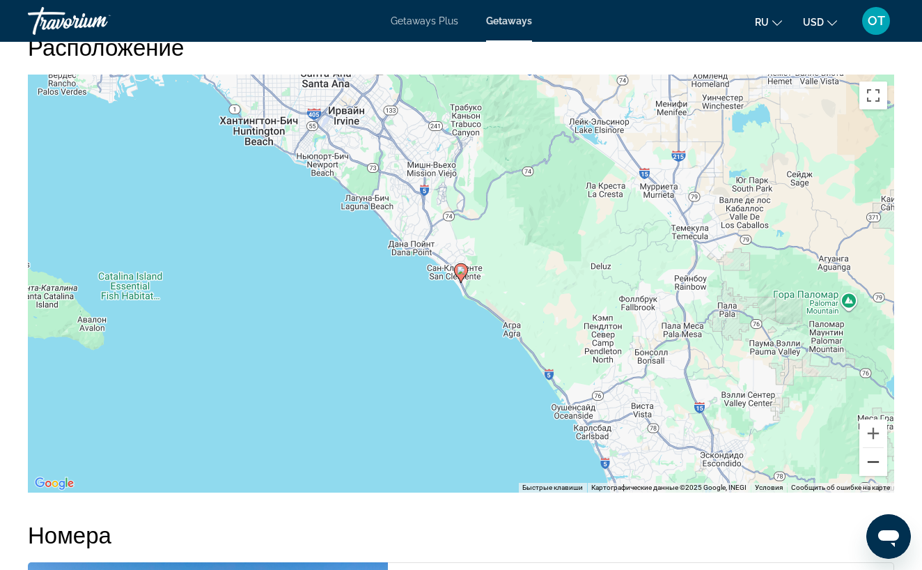
click at [879, 453] on button "Уменьшить" at bounding box center [874, 462] width 28 height 28
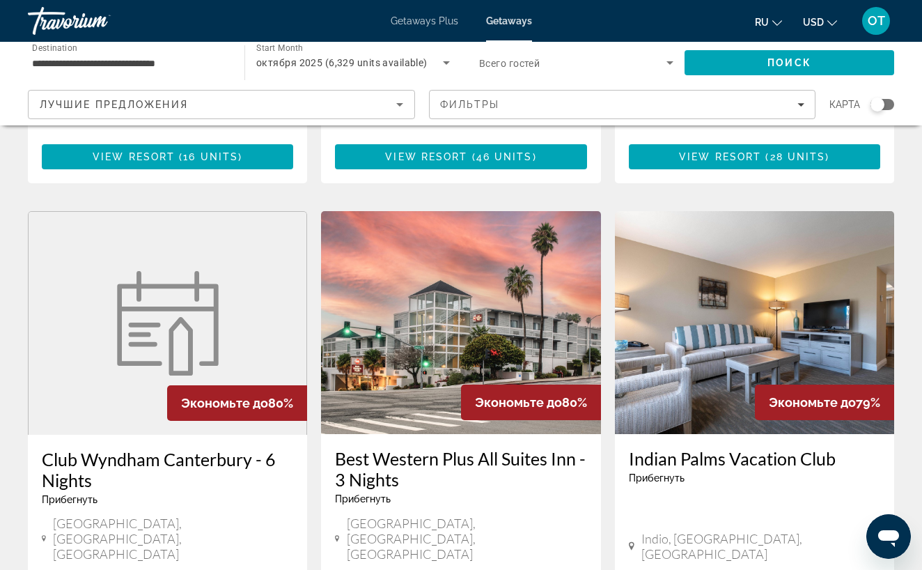
scroll to position [1077, 0]
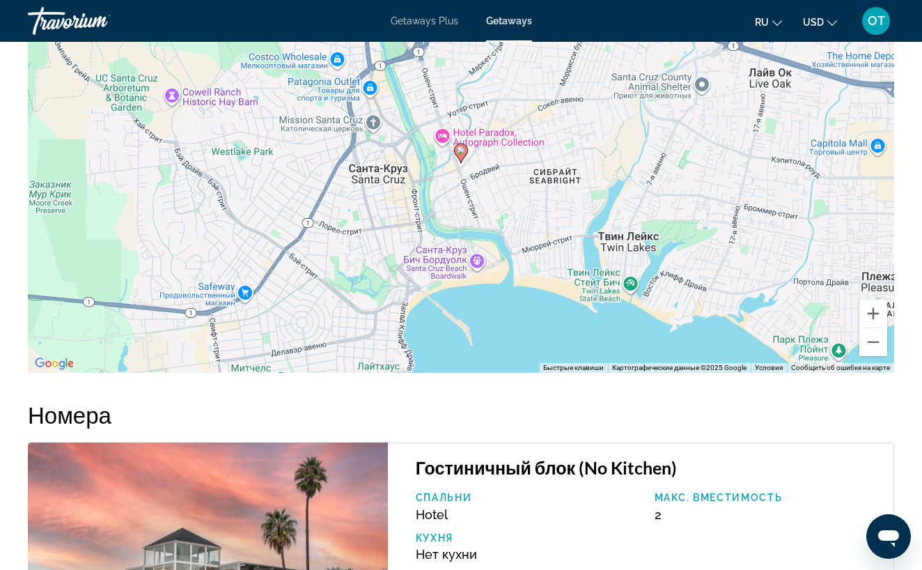
scroll to position [1896, 0]
click at [877, 345] on button "Уменьшить" at bounding box center [874, 343] width 28 height 28
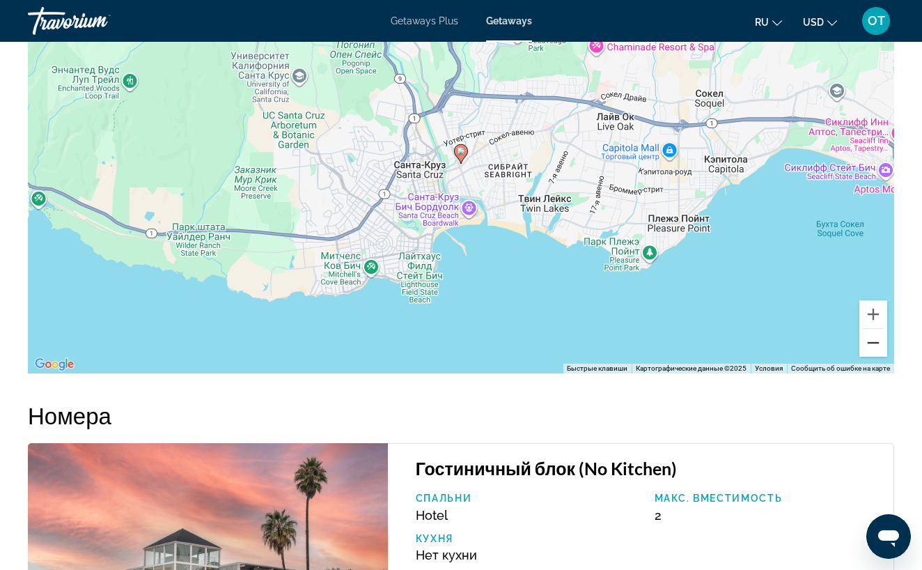
click at [877, 343] on button "Уменьшить" at bounding box center [874, 343] width 28 height 28
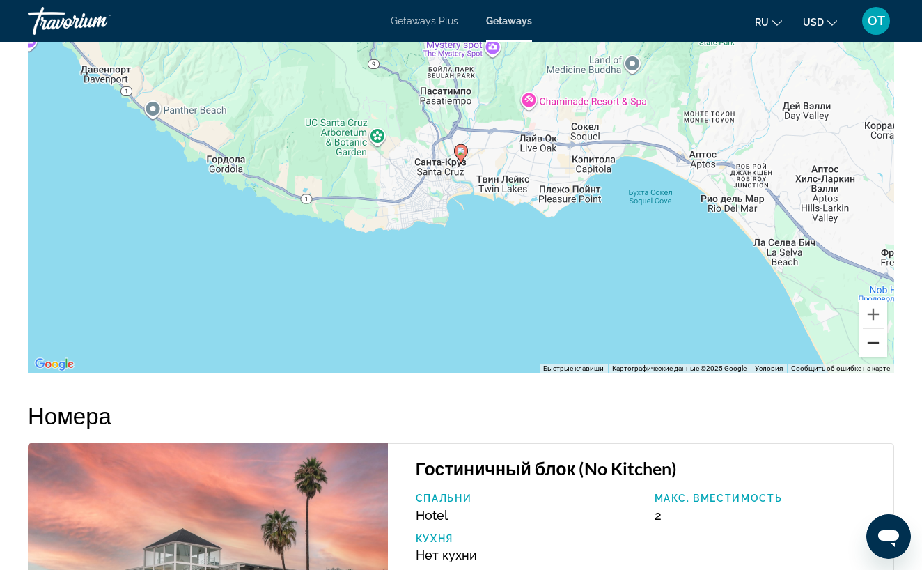
click at [877, 342] on button "Уменьшить" at bounding box center [874, 343] width 28 height 28
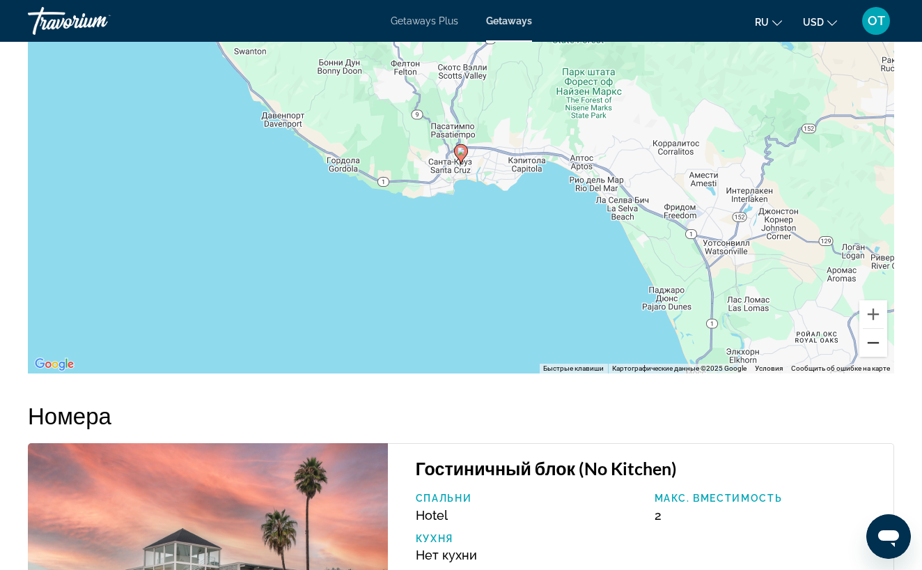
click at [877, 341] on button "Уменьшить" at bounding box center [874, 343] width 28 height 28
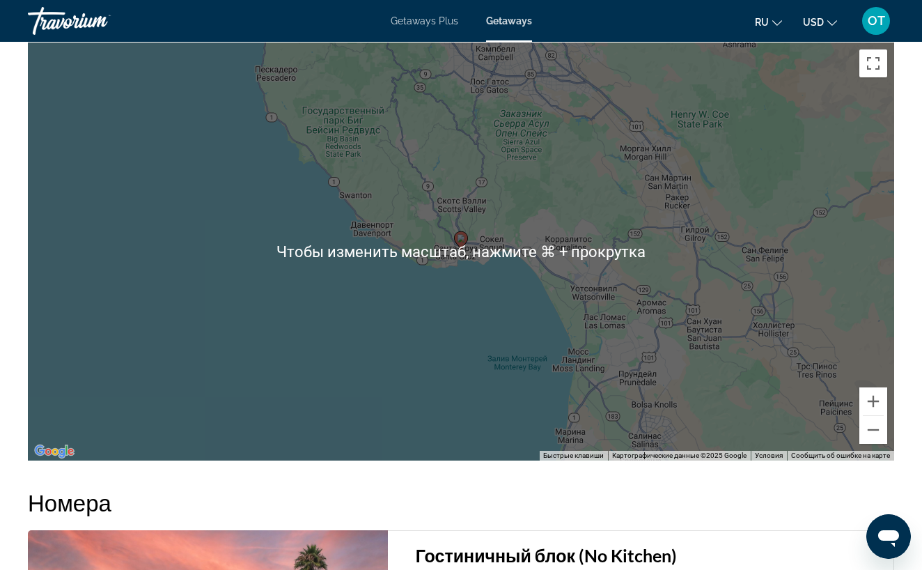
scroll to position [1810, 0]
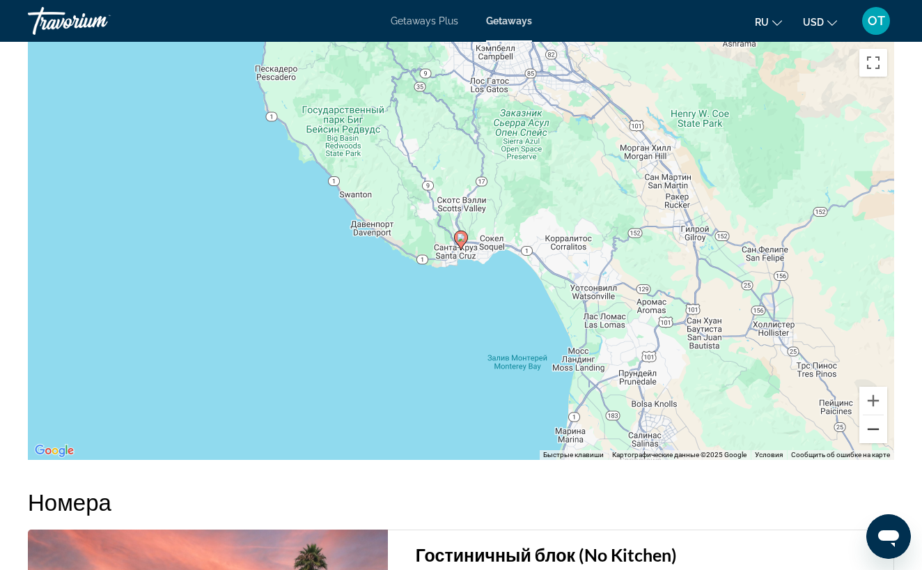
click at [874, 429] on button "Уменьшить" at bounding box center [874, 429] width 28 height 28
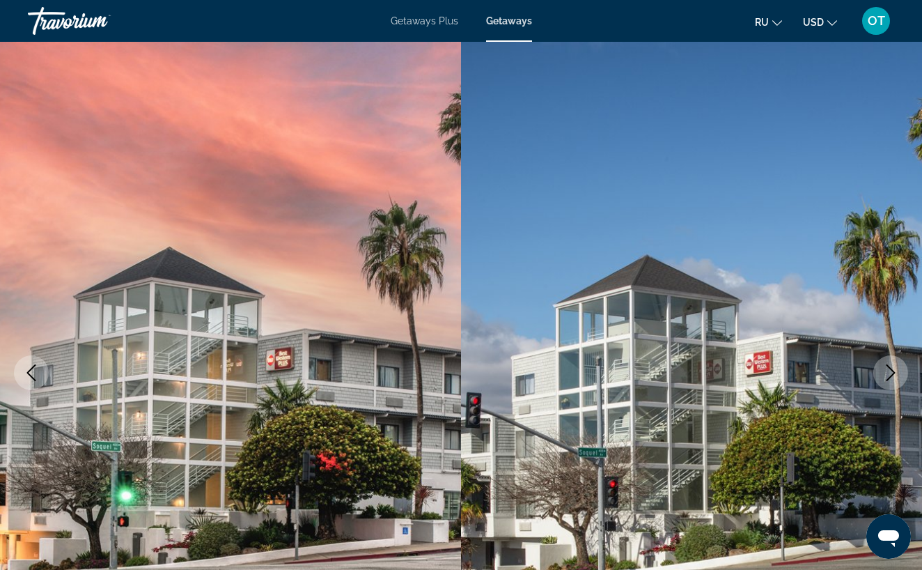
scroll to position [1, 0]
click at [889, 372] on icon "Next image" at bounding box center [891, 372] width 17 height 17
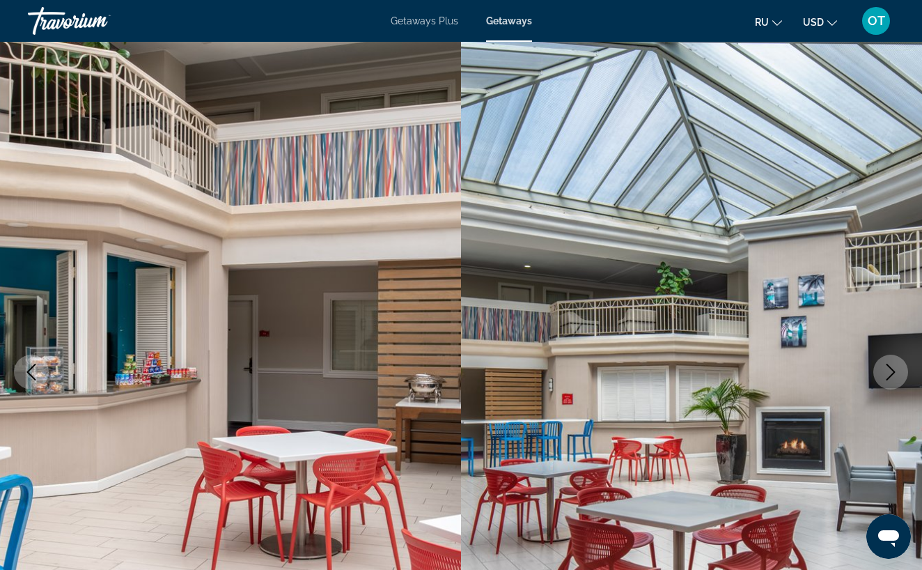
click at [889, 373] on icon "Next image" at bounding box center [891, 372] width 17 height 17
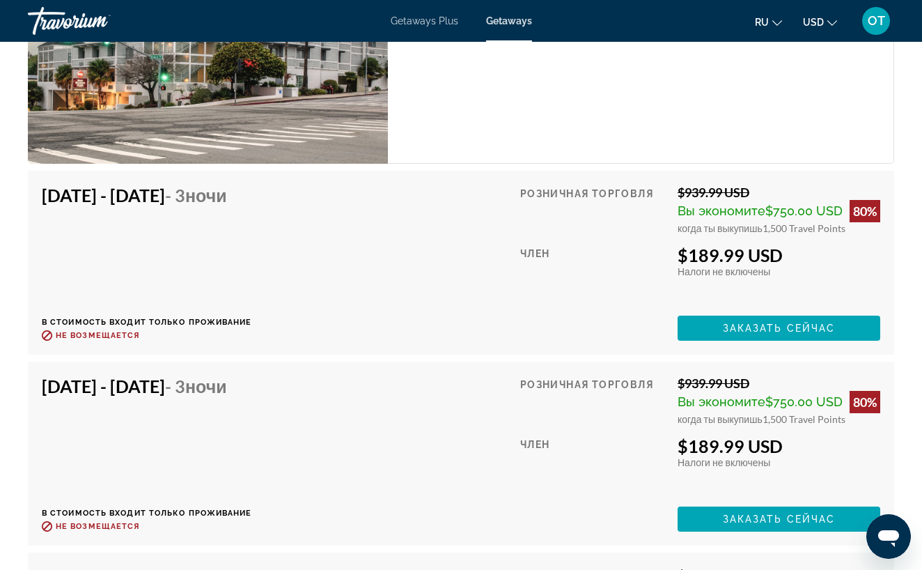
scroll to position [2431, 0]
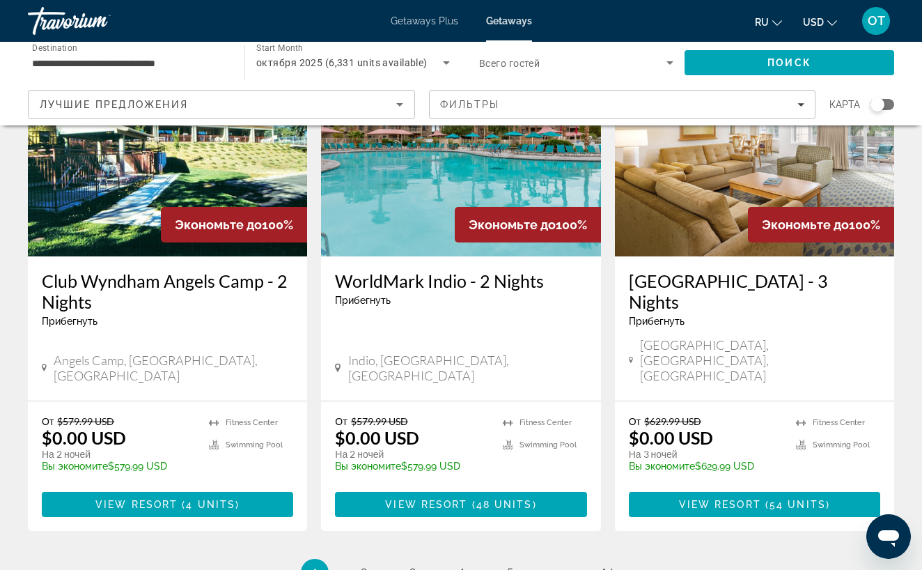
scroll to position [1804, 0]
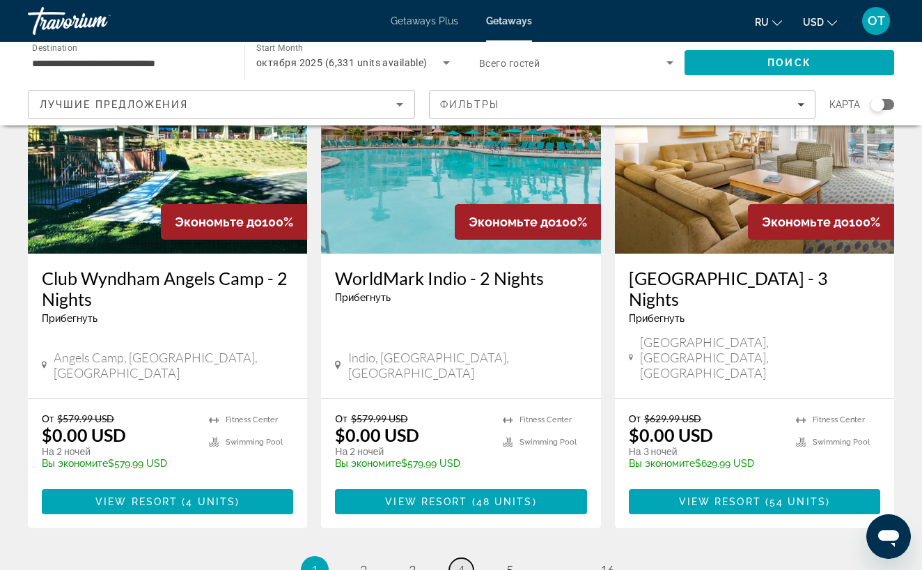
click at [460, 562] on span "4" at bounding box center [461, 569] width 7 height 15
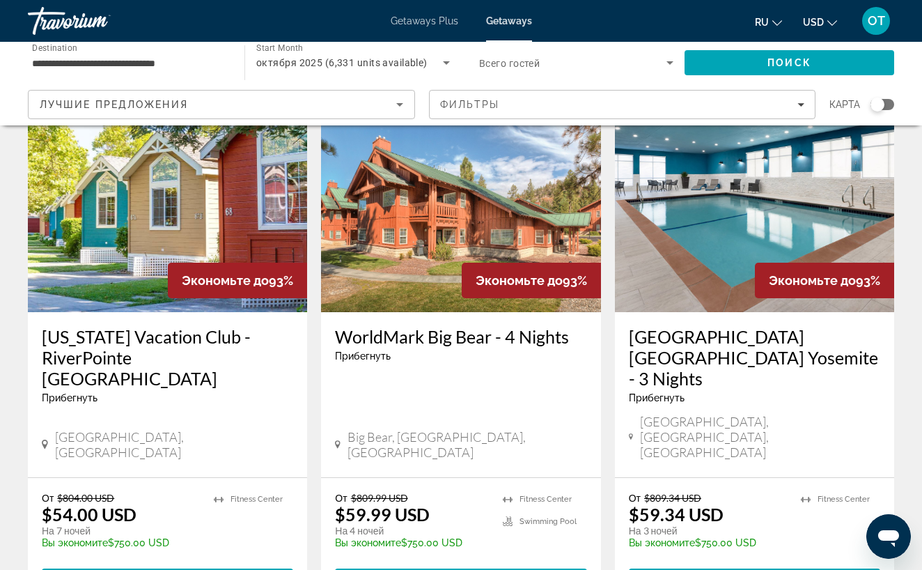
scroll to position [1712, 0]
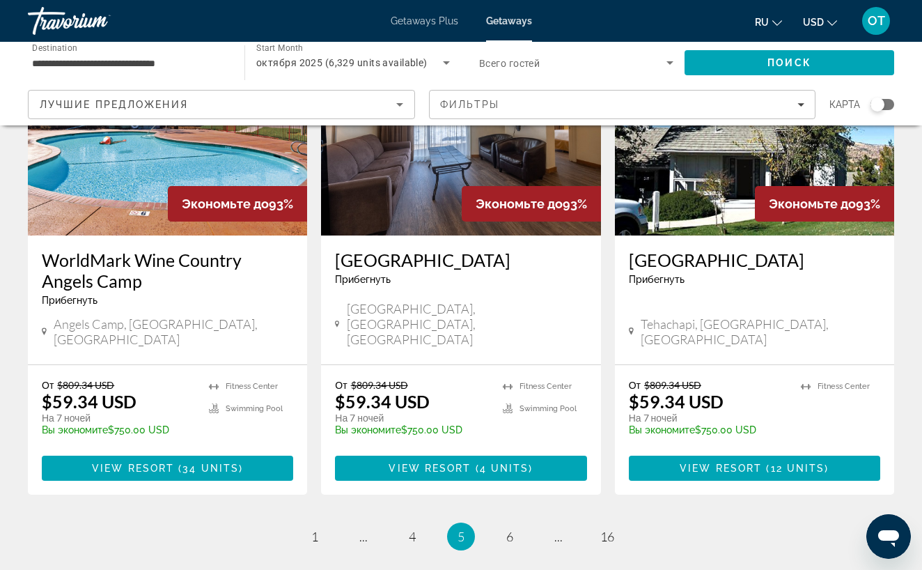
scroll to position [1776, 0]
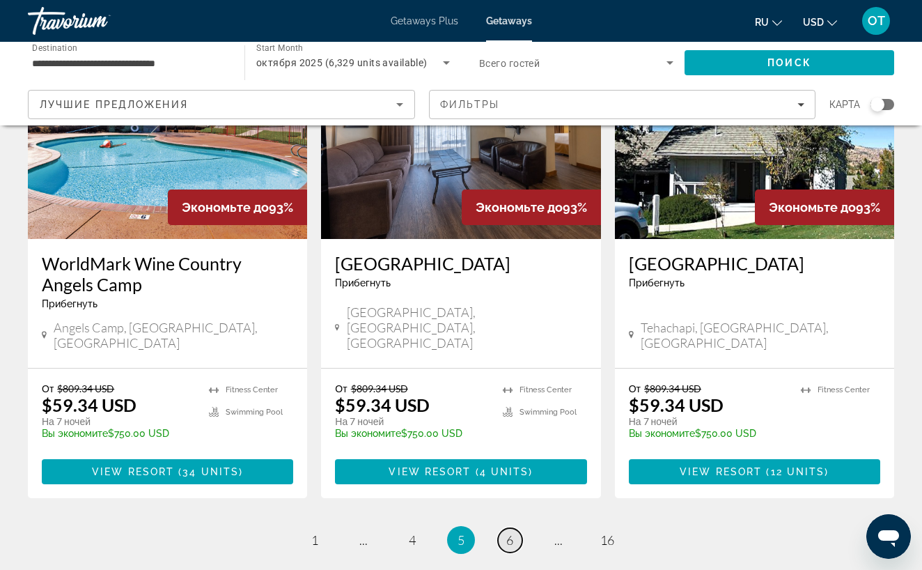
click at [511, 532] on span "6" at bounding box center [510, 539] width 7 height 15
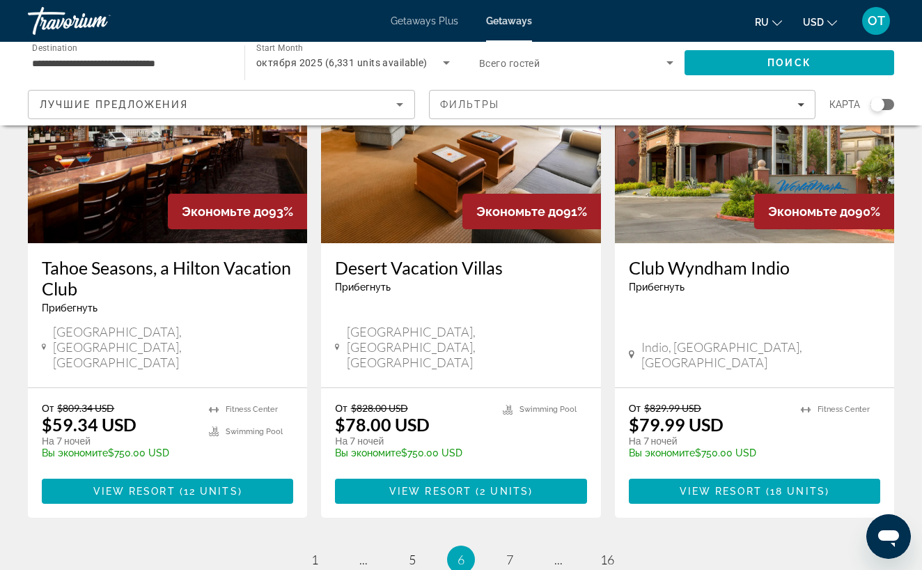
scroll to position [1742, 0]
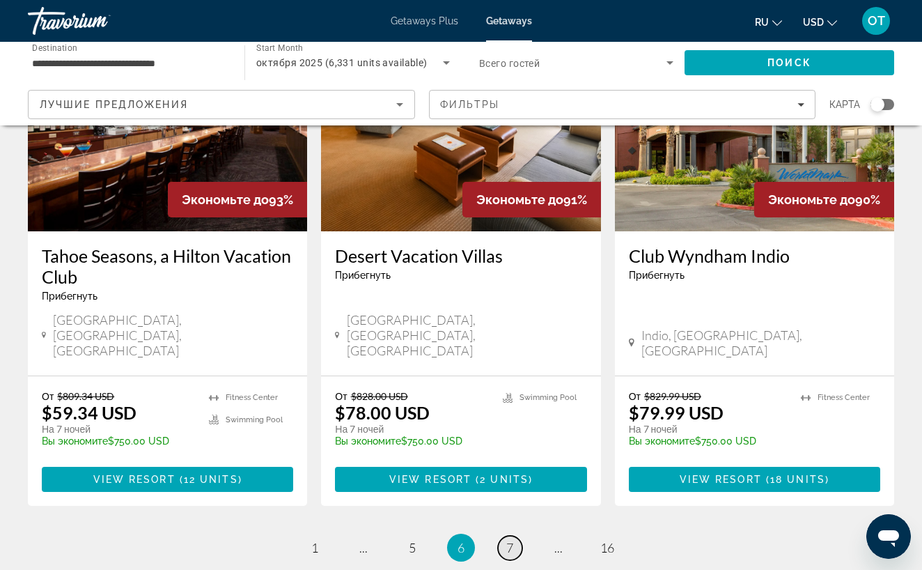
click at [516, 536] on link "page 7" at bounding box center [510, 548] width 24 height 24
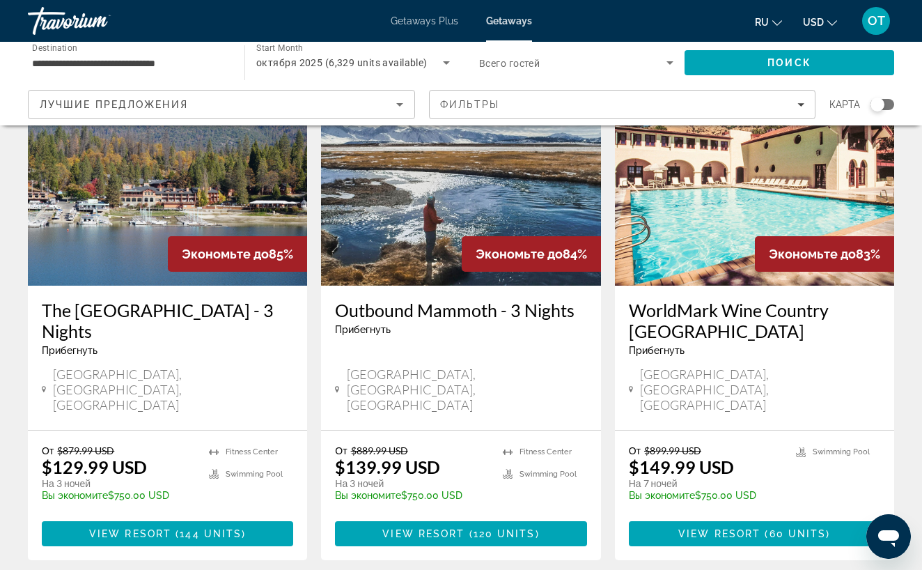
scroll to position [1772, 0]
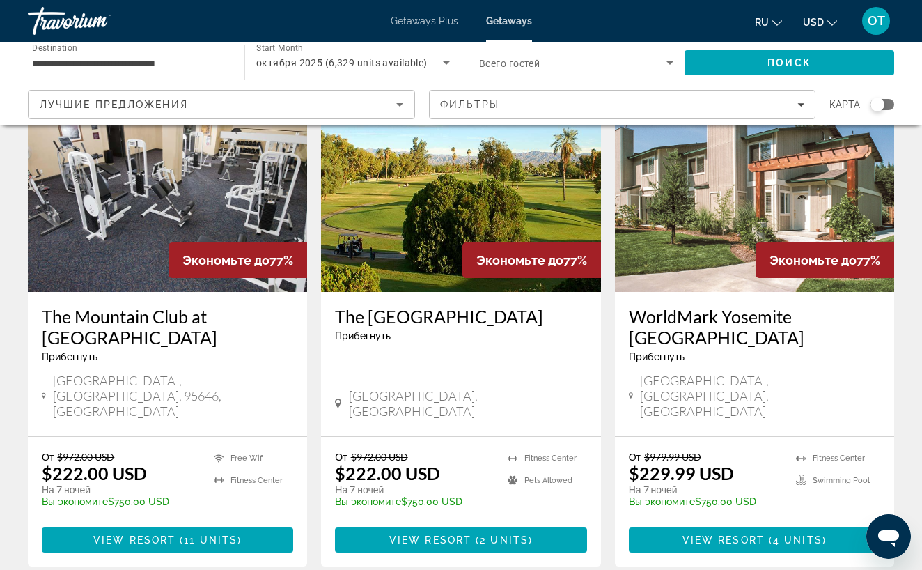
scroll to position [1747, 0]
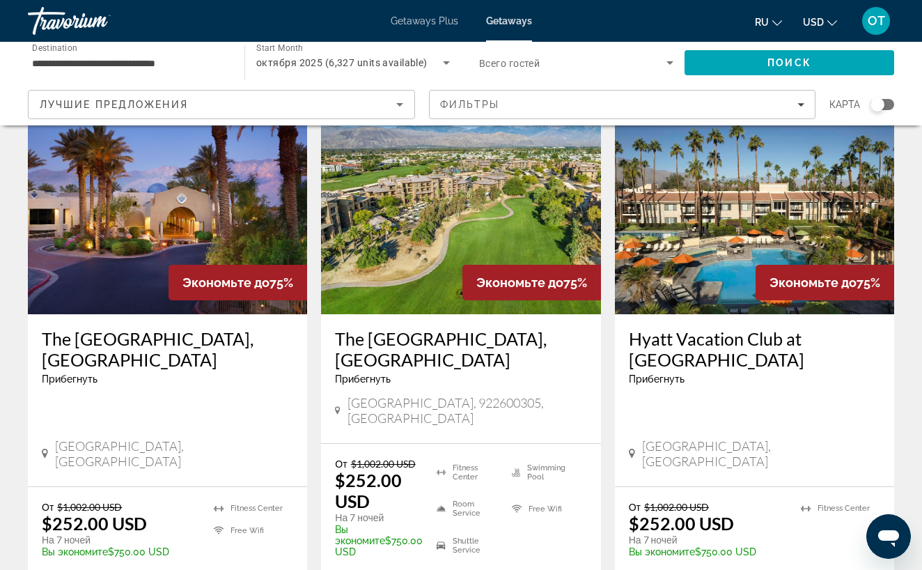
scroll to position [630, 0]
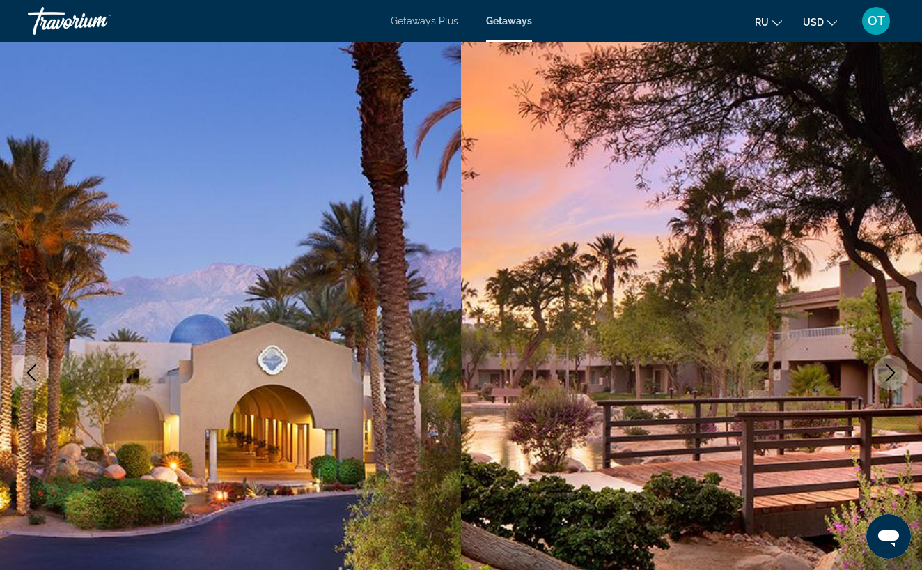
click at [889, 373] on icon "Next image" at bounding box center [891, 372] width 17 height 17
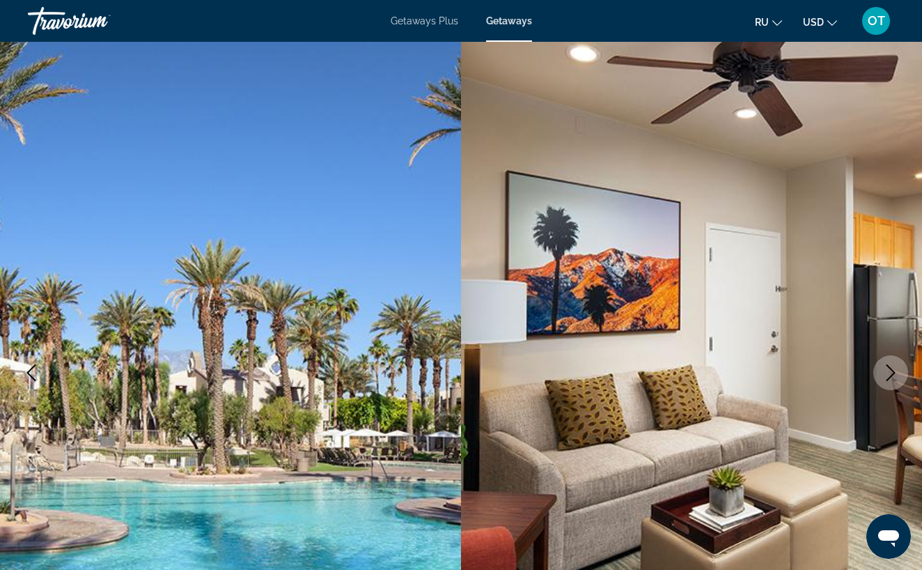
click at [889, 373] on icon "Next image" at bounding box center [891, 372] width 17 height 17
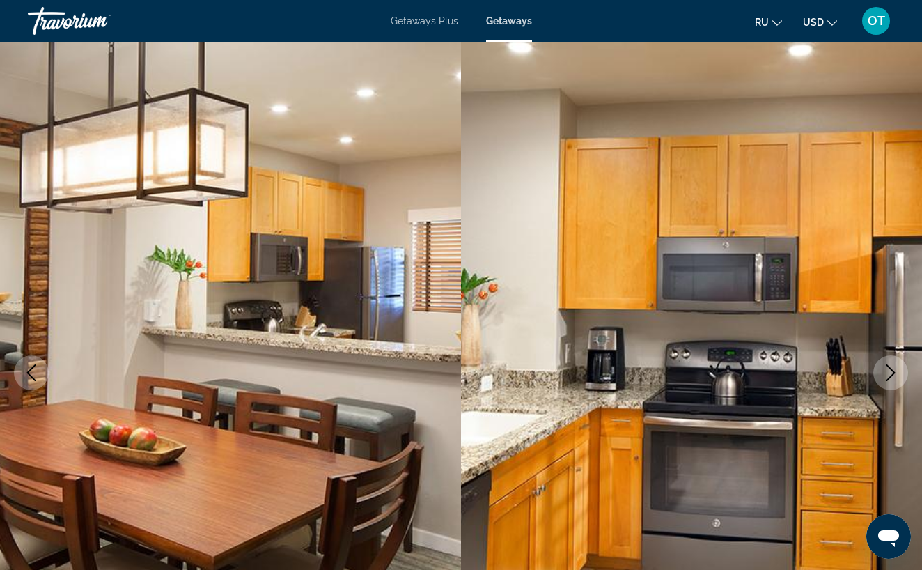
click at [889, 373] on icon "Next image" at bounding box center [891, 372] width 17 height 17
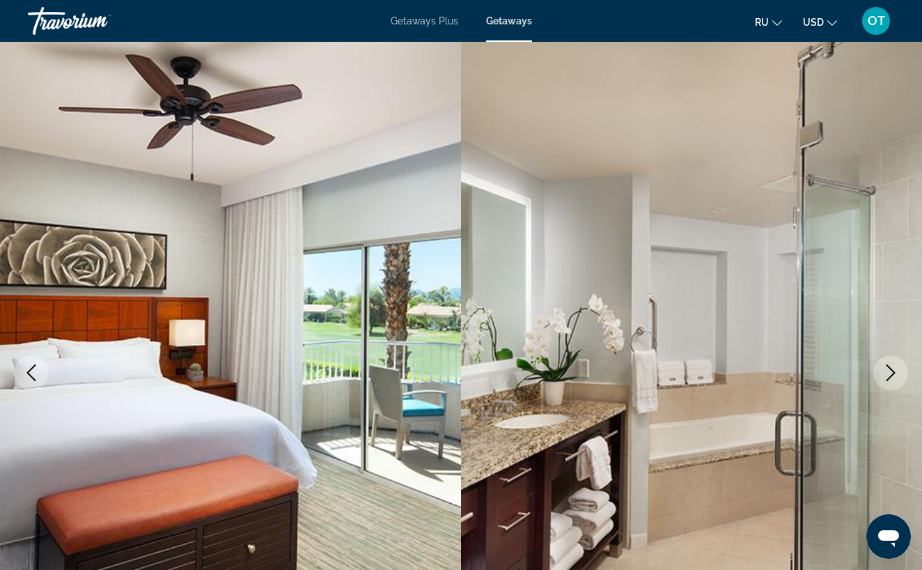
click at [889, 373] on icon "Next image" at bounding box center [891, 372] width 17 height 17
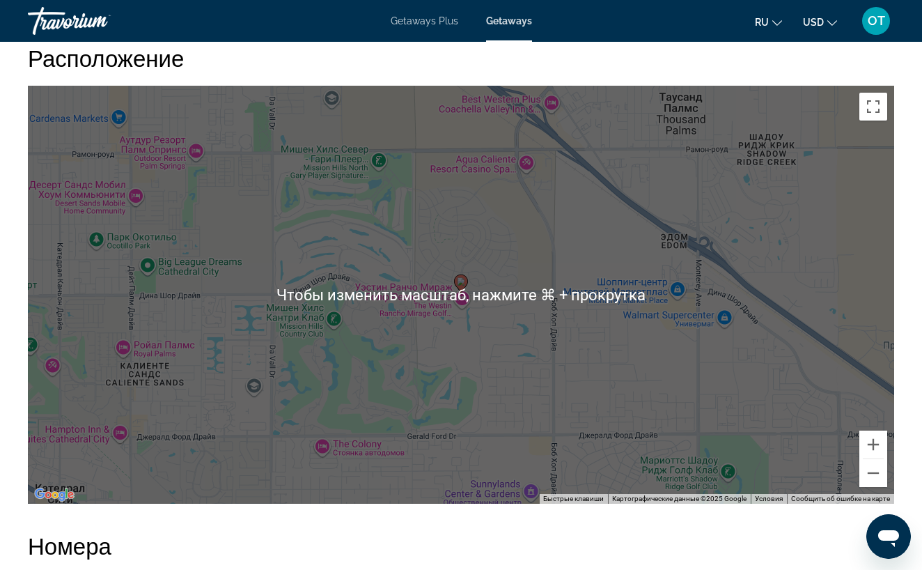
scroll to position [1986, 0]
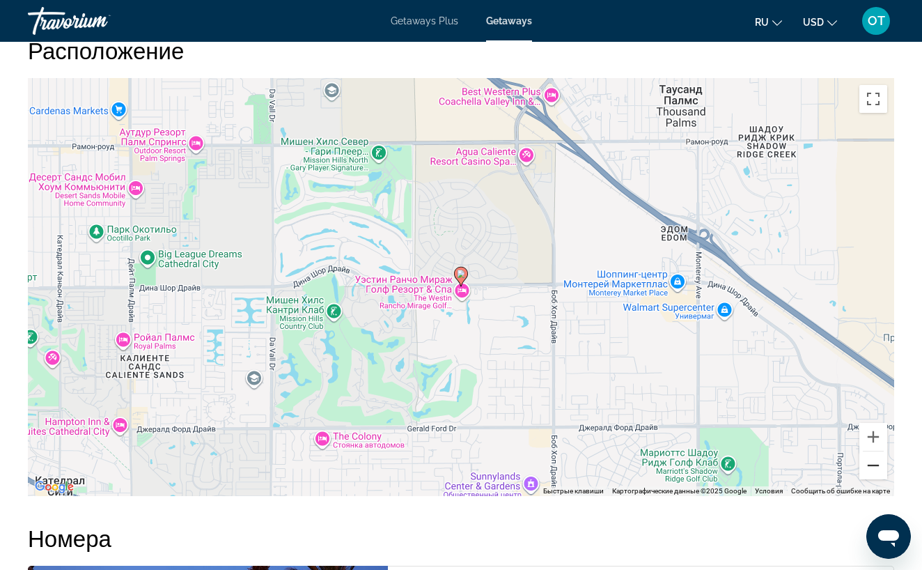
click at [874, 466] on button "Уменьшить" at bounding box center [874, 465] width 28 height 28
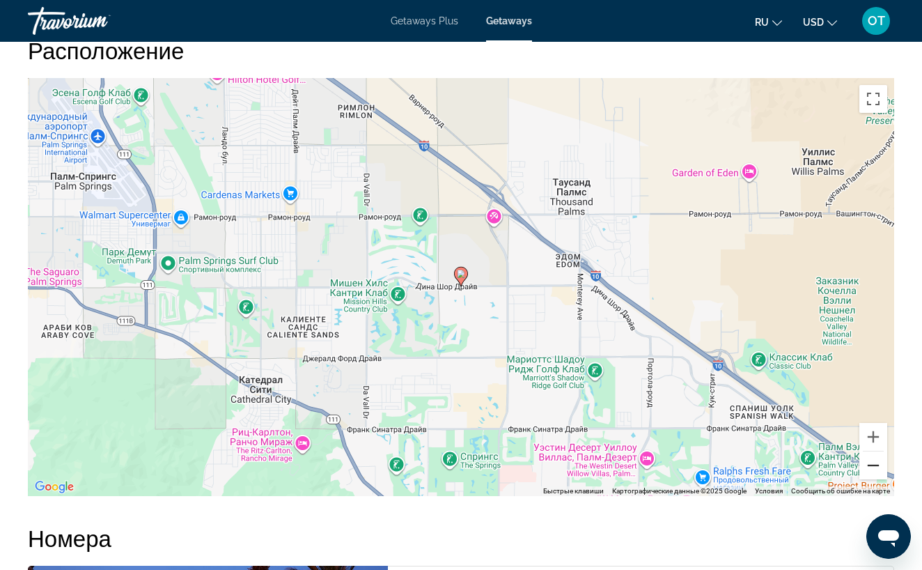
click at [874, 466] on button "Уменьшить" at bounding box center [874, 465] width 28 height 28
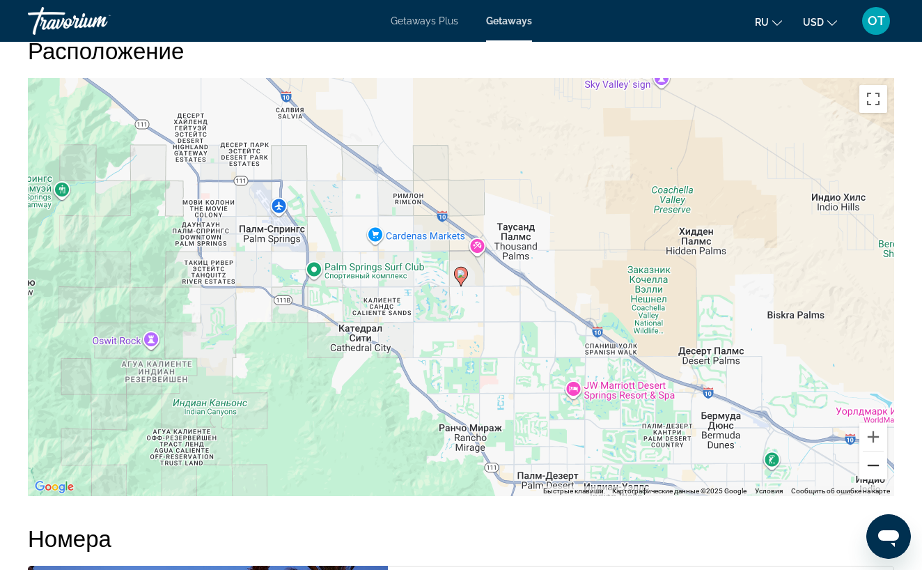
click at [874, 466] on button "Уменьшить" at bounding box center [874, 465] width 28 height 28
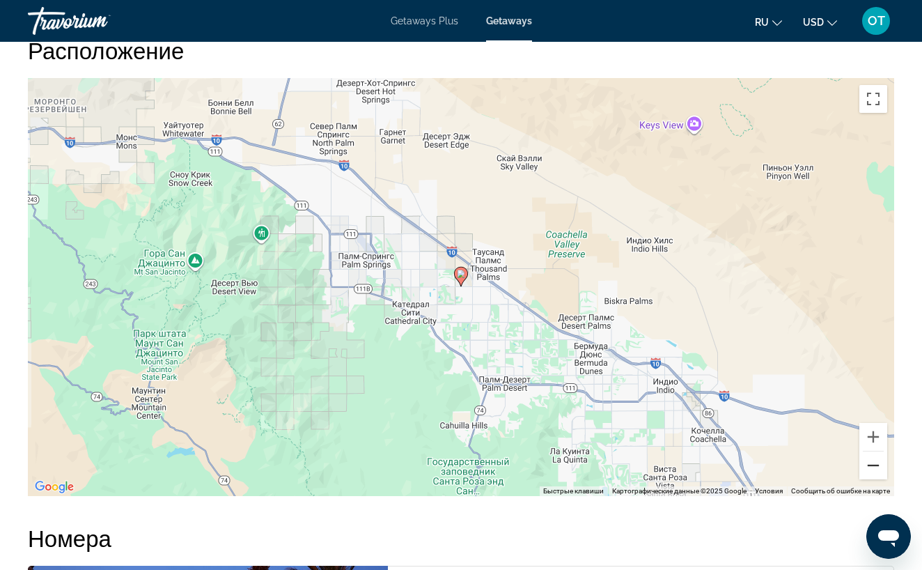
click at [874, 466] on button "Уменьшить" at bounding box center [874, 465] width 28 height 28
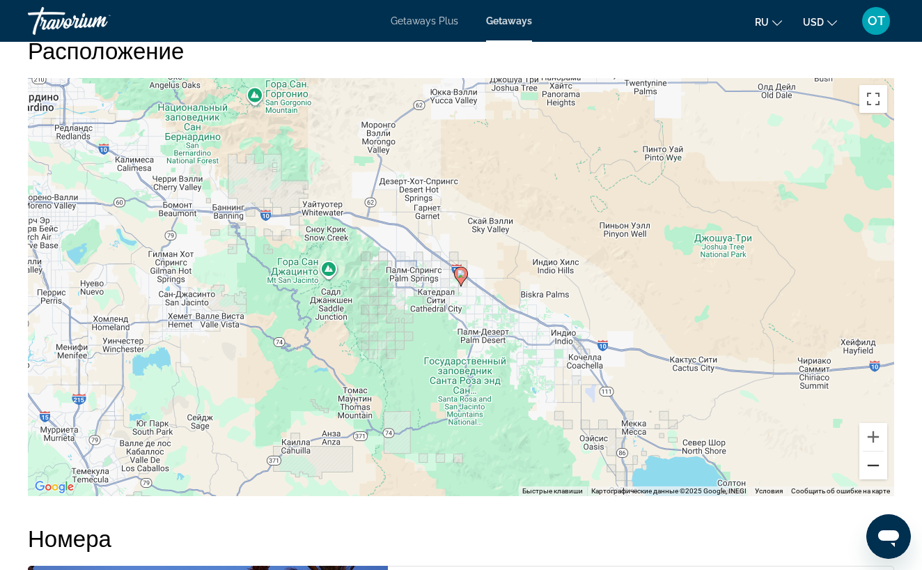
click at [874, 466] on button "Уменьшить" at bounding box center [874, 465] width 28 height 28
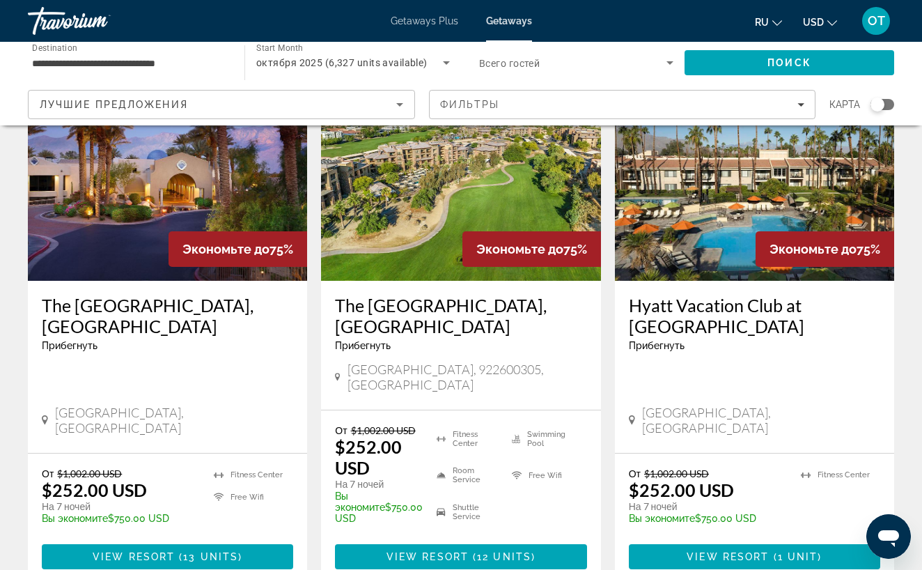
scroll to position [663, 0]
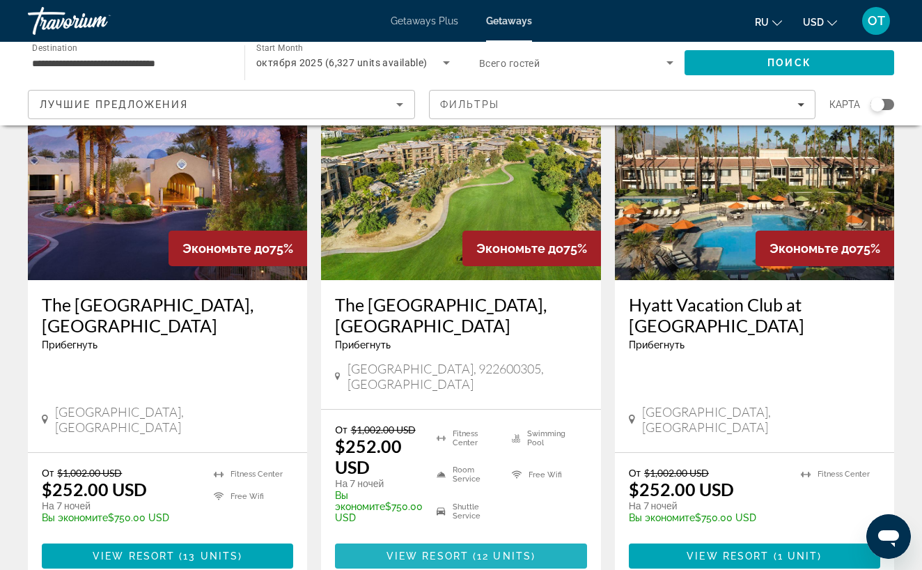
click at [492, 550] on span "12 units" at bounding box center [504, 555] width 54 height 11
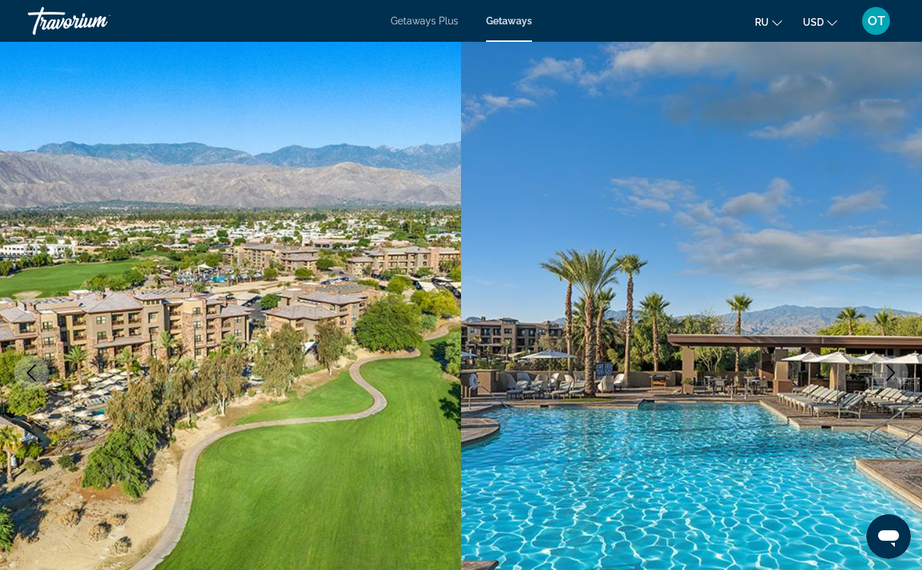
click at [895, 372] on icon "Next image" at bounding box center [891, 372] width 9 height 17
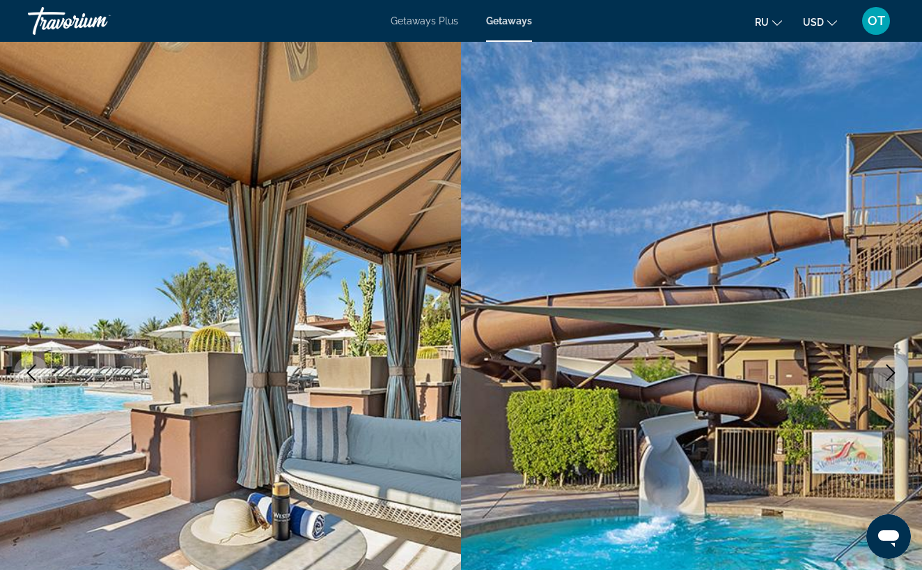
click at [895, 372] on icon "Next image" at bounding box center [891, 372] width 9 height 17
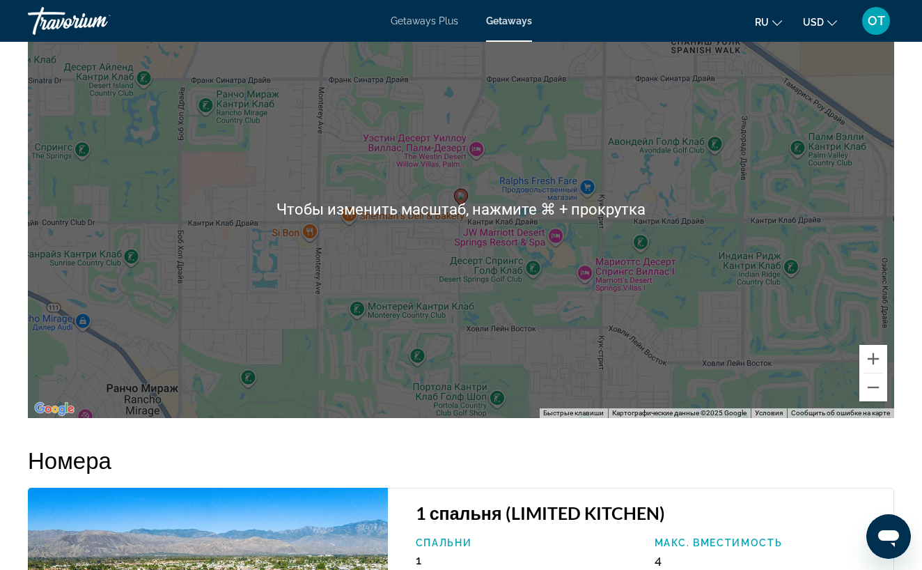
scroll to position [2024, 0]
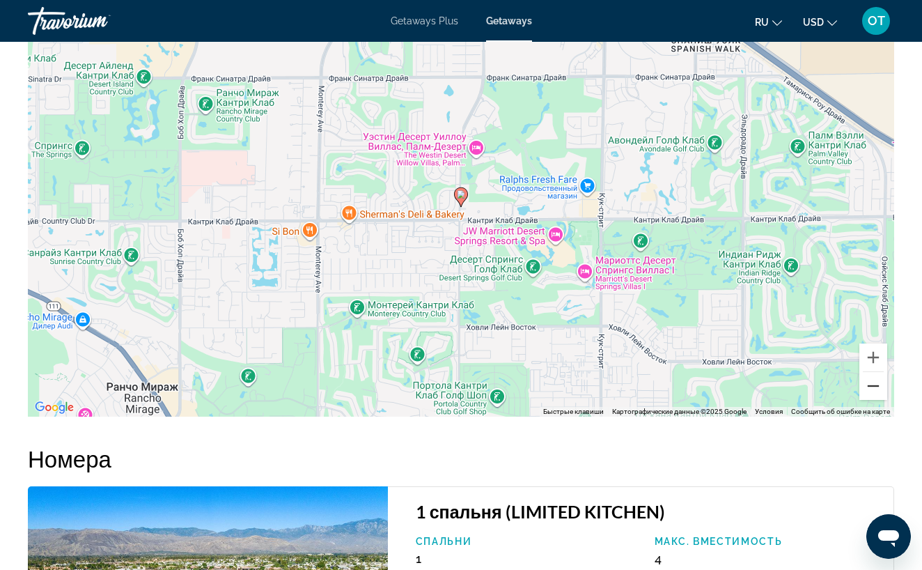
click at [881, 386] on button "Уменьшить" at bounding box center [874, 386] width 28 height 28
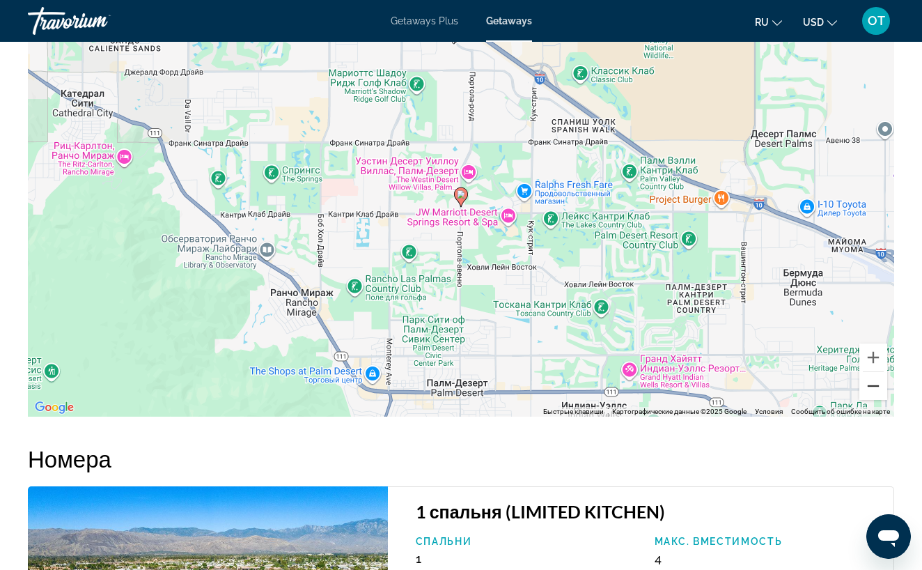
click at [881, 386] on button "Уменьшить" at bounding box center [874, 386] width 28 height 28
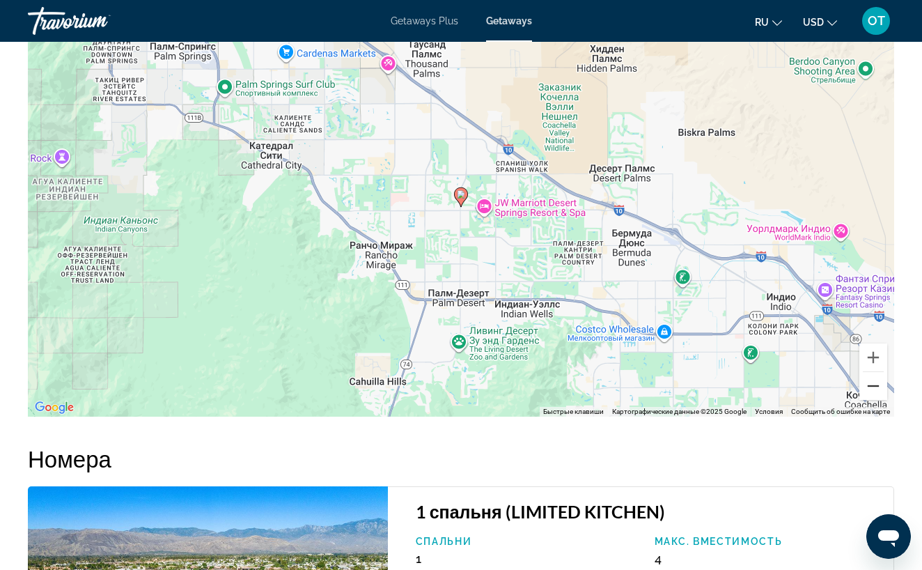
click at [881, 387] on button "Уменьшить" at bounding box center [874, 386] width 28 height 28
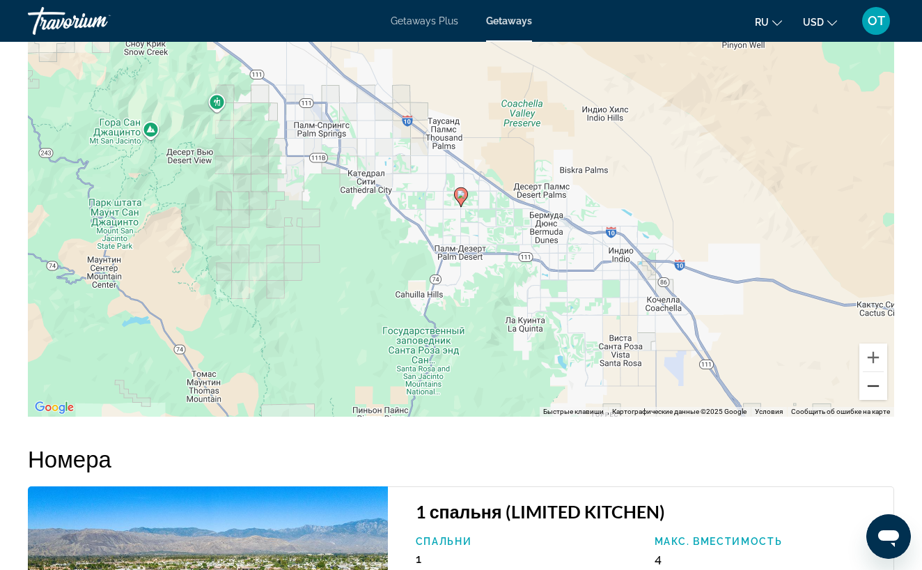
click at [881, 386] on button "Уменьшить" at bounding box center [874, 386] width 28 height 28
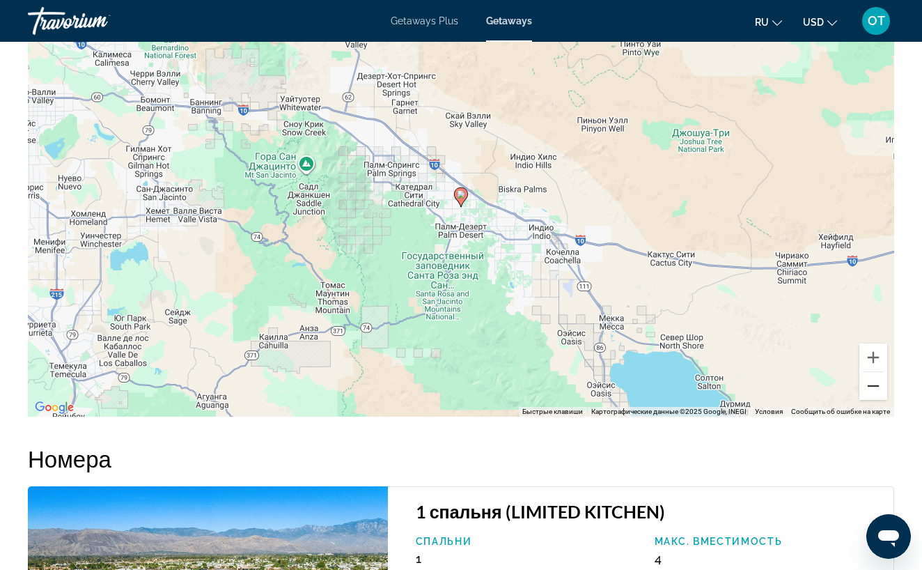
click at [881, 385] on button "Уменьшить" at bounding box center [874, 386] width 28 height 28
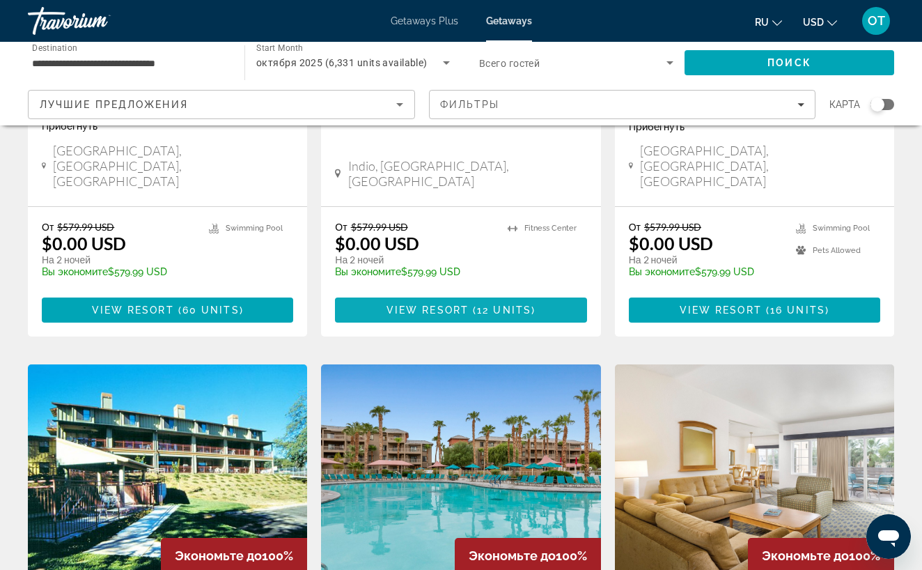
scroll to position [1832, 0]
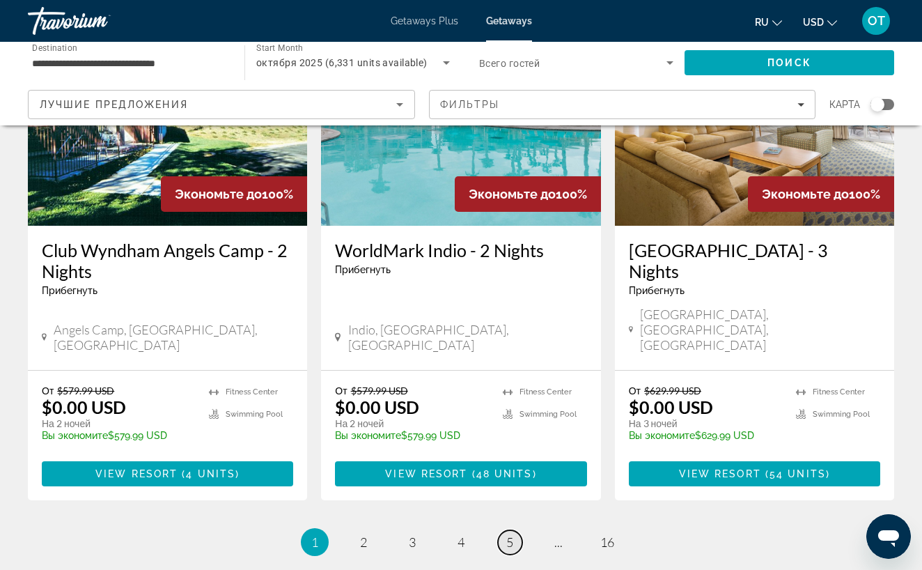
click at [515, 530] on link "page 5" at bounding box center [510, 542] width 24 height 24
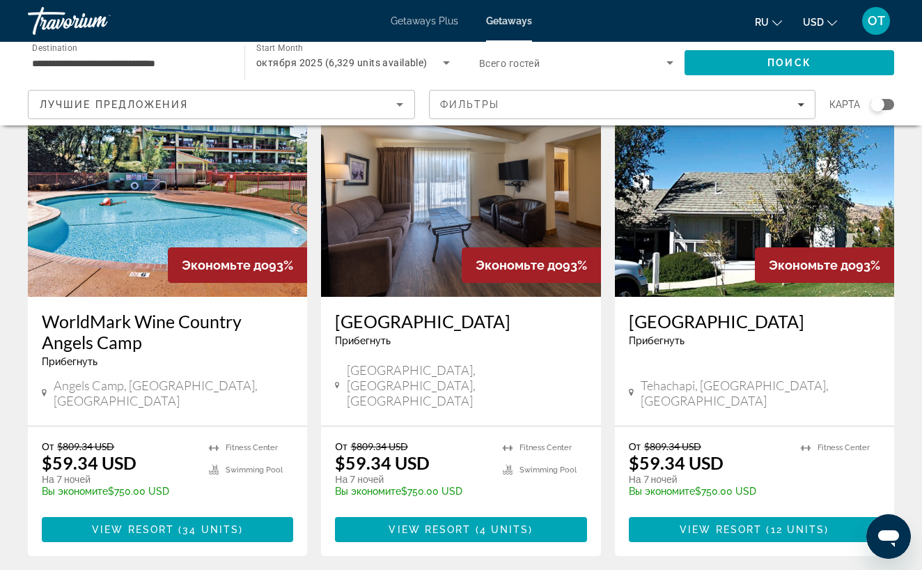
scroll to position [1712, 0]
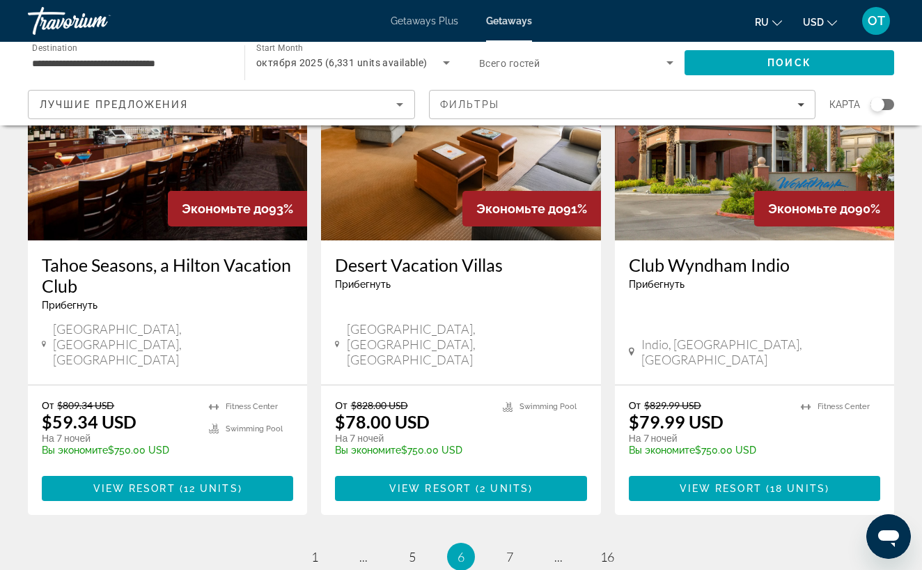
scroll to position [1738, 0]
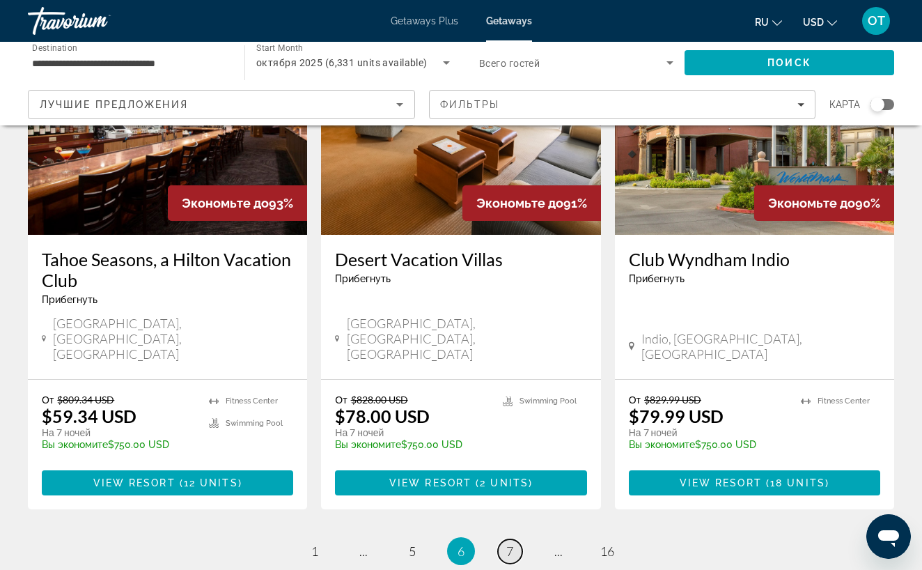
click at [509, 543] on span "7" at bounding box center [510, 550] width 7 height 15
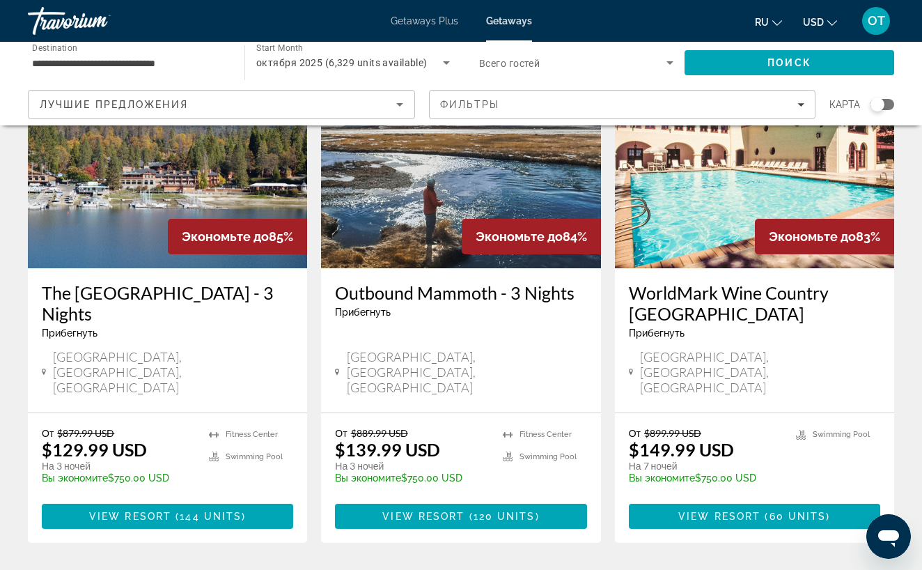
scroll to position [1789, 0]
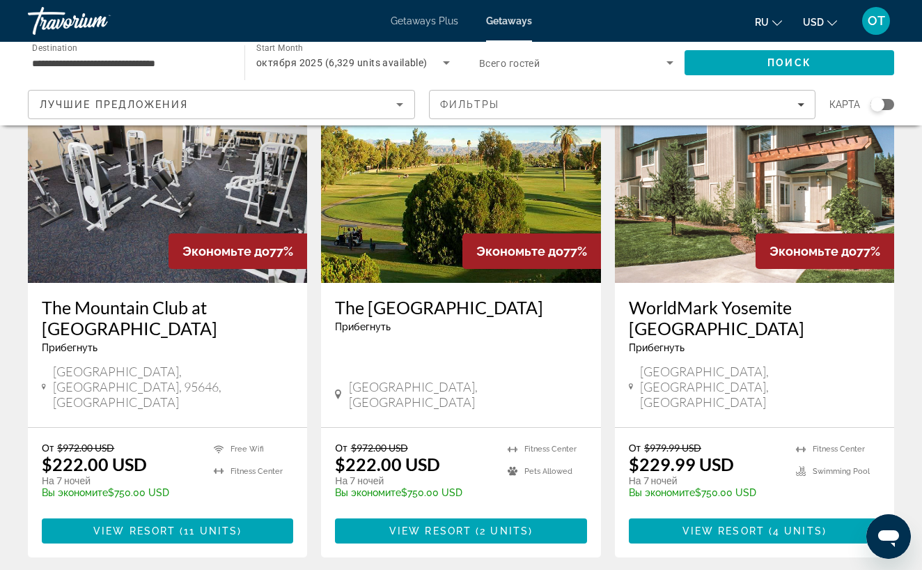
scroll to position [1757, 0]
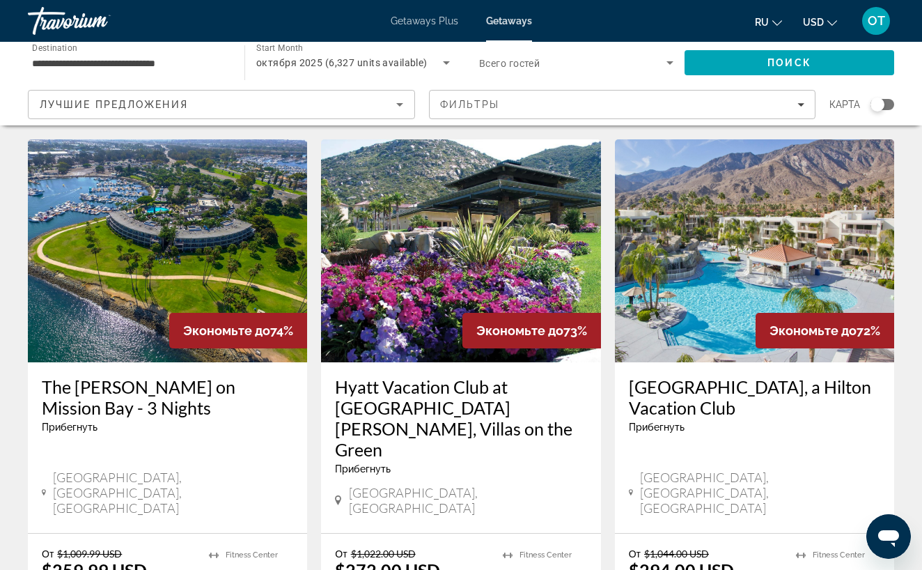
scroll to position [1718, 0]
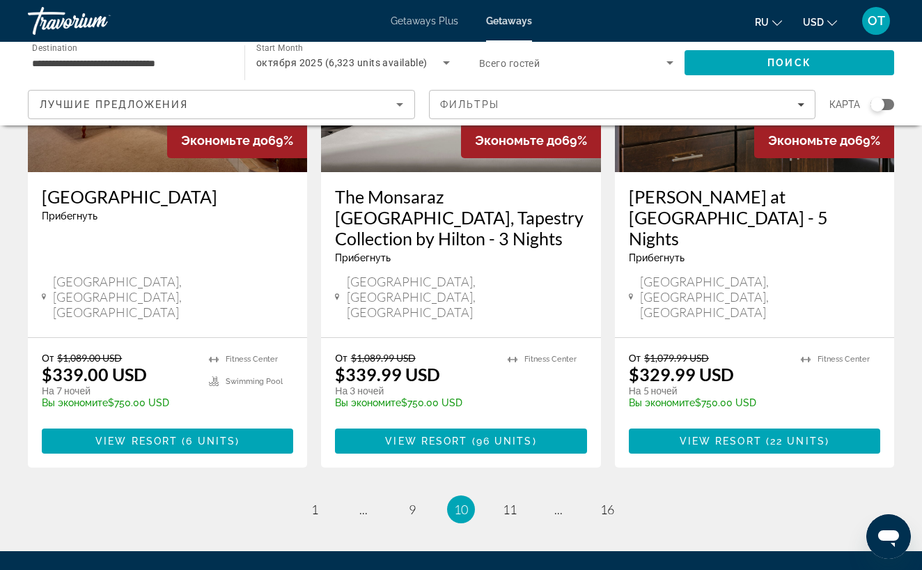
scroll to position [1810, 0]
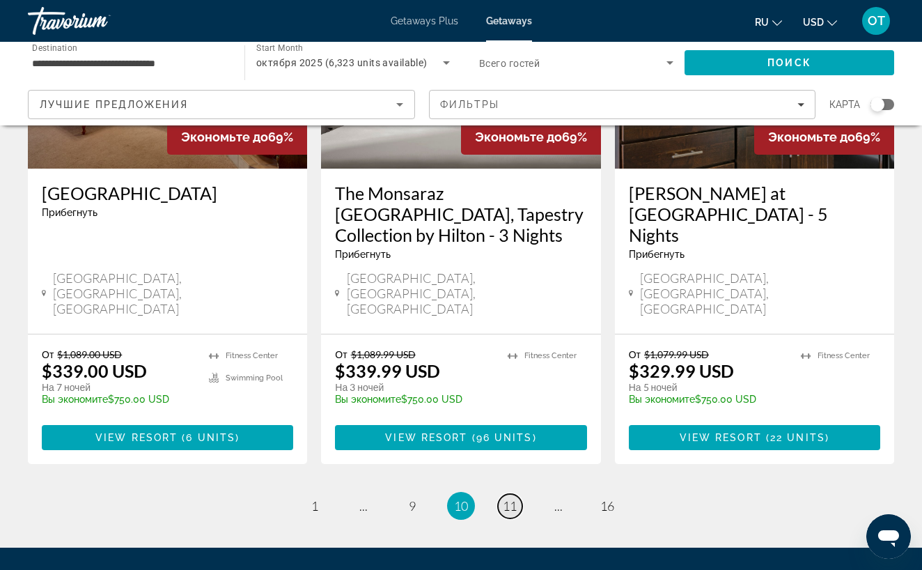
click at [510, 494] on link "page 11" at bounding box center [510, 506] width 24 height 24
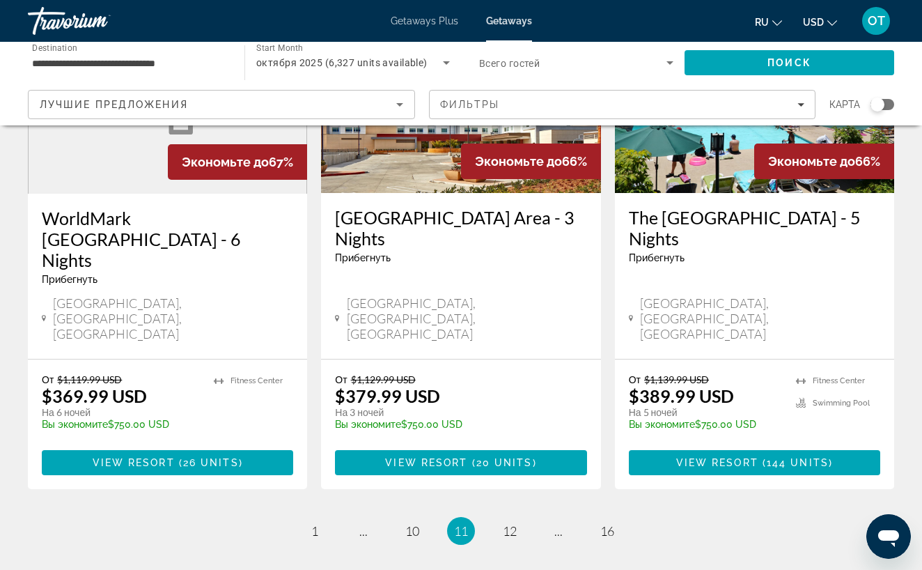
scroll to position [1790, 0]
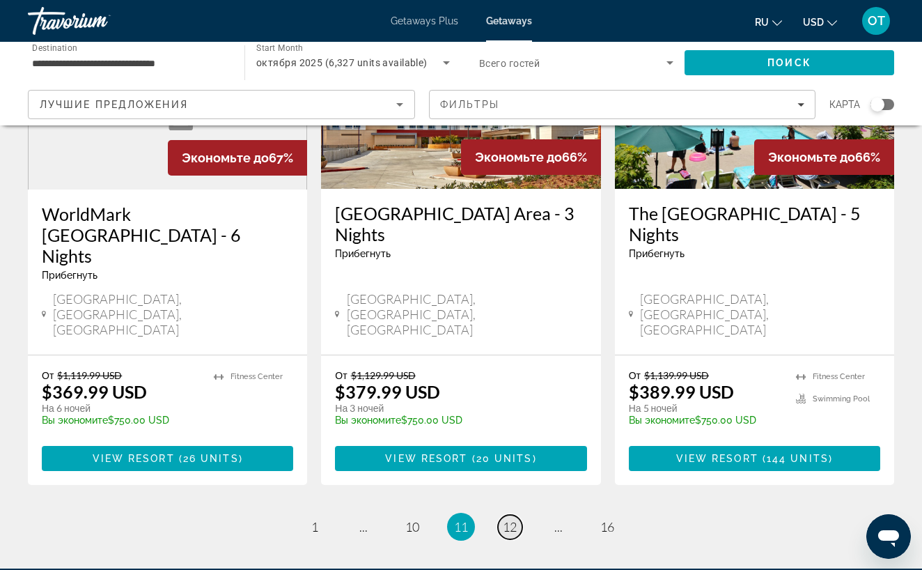
click at [516, 519] on span "12" at bounding box center [510, 526] width 14 height 15
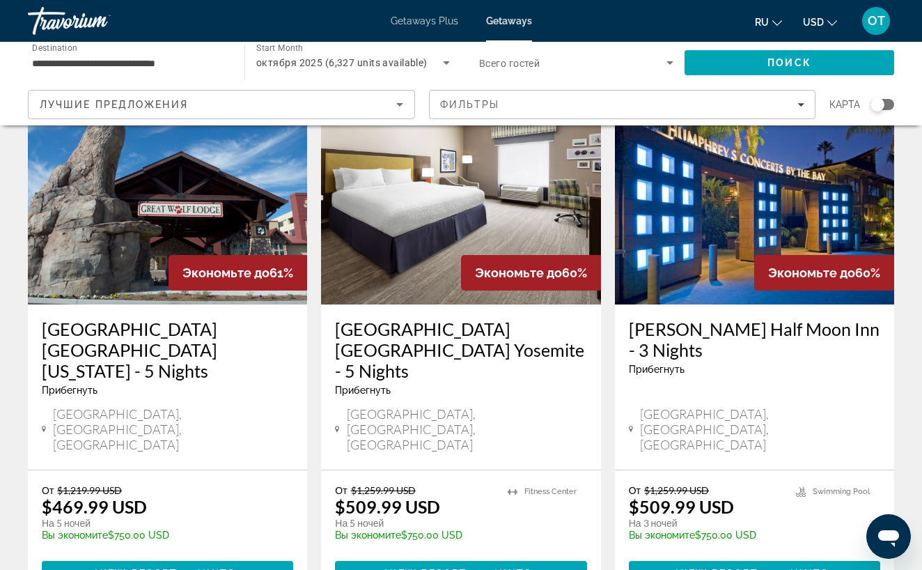
scroll to position [1741, 0]
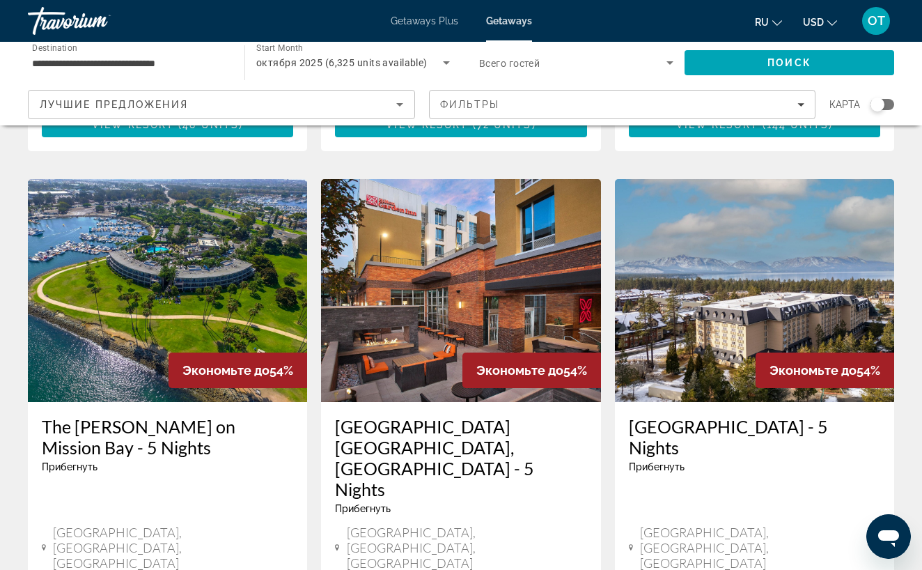
scroll to position [1066, 0]
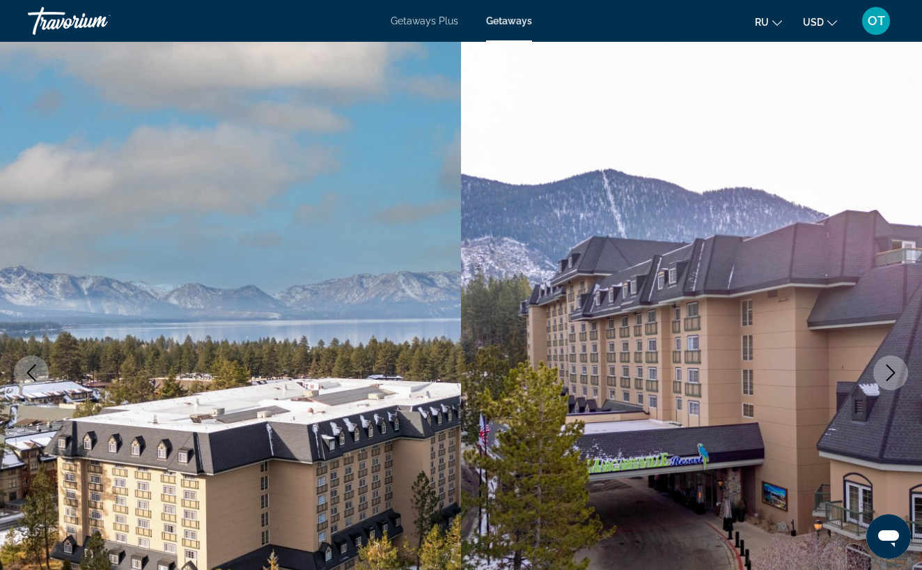
click at [892, 371] on icon "Next image" at bounding box center [891, 372] width 9 height 17
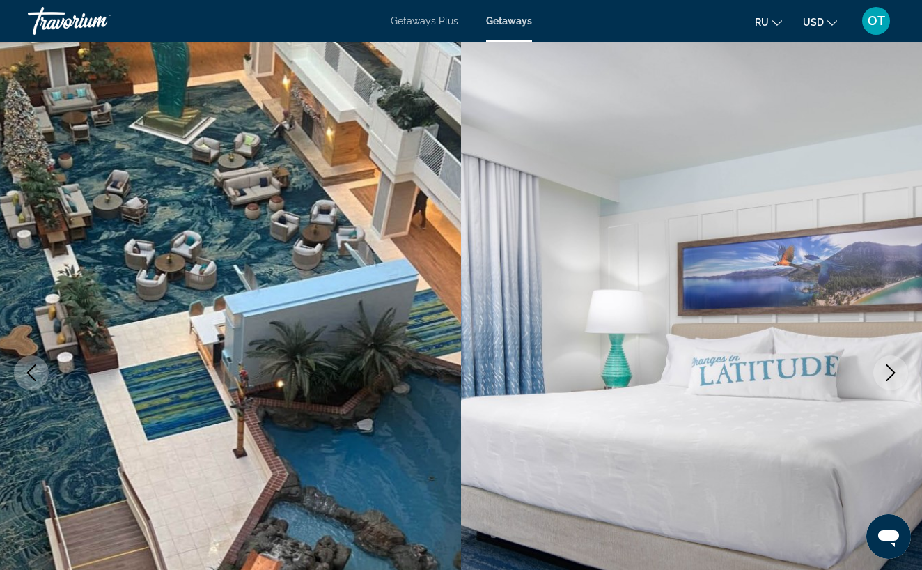
click at [892, 369] on icon "Next image" at bounding box center [891, 372] width 9 height 17
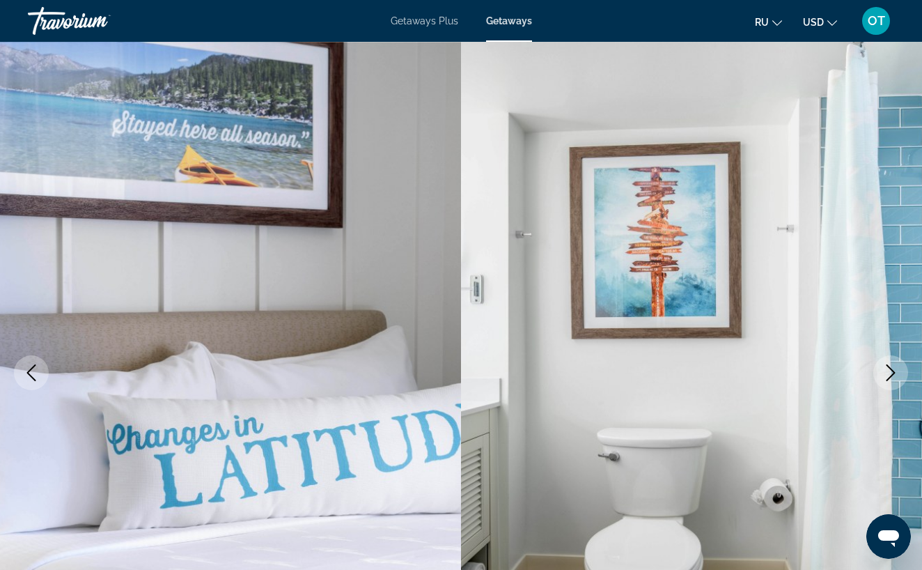
click at [892, 369] on icon "Next image" at bounding box center [891, 372] width 17 height 17
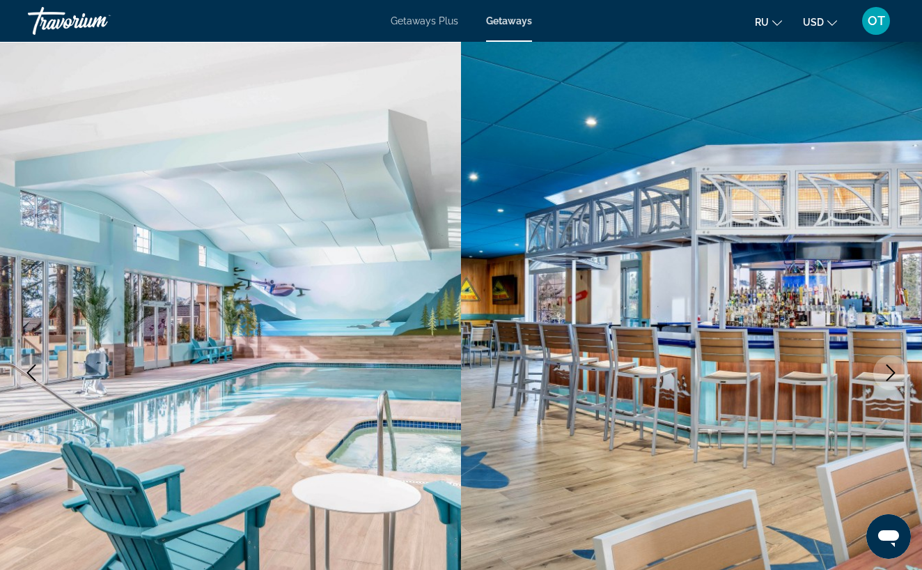
click at [892, 367] on icon "Next image" at bounding box center [891, 372] width 17 height 17
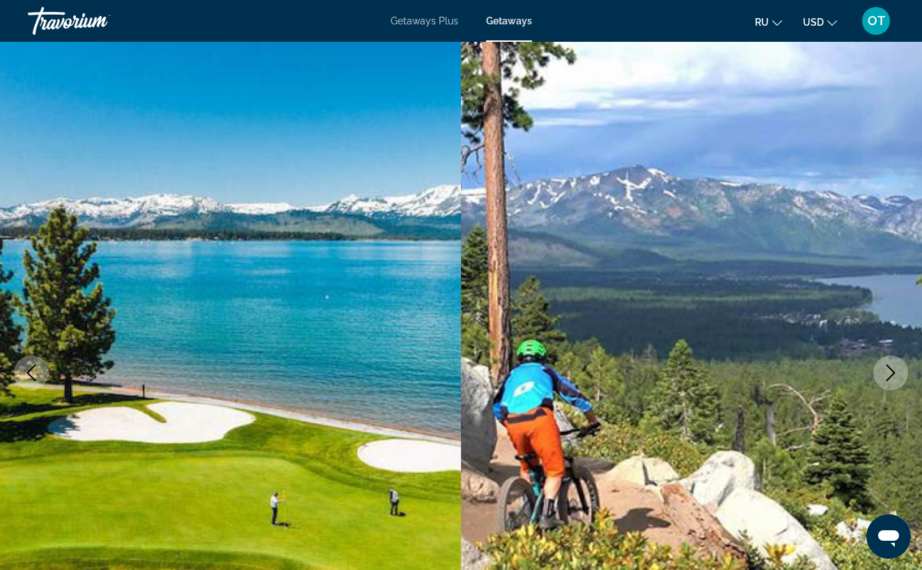
click at [892, 367] on icon "Next image" at bounding box center [891, 372] width 17 height 17
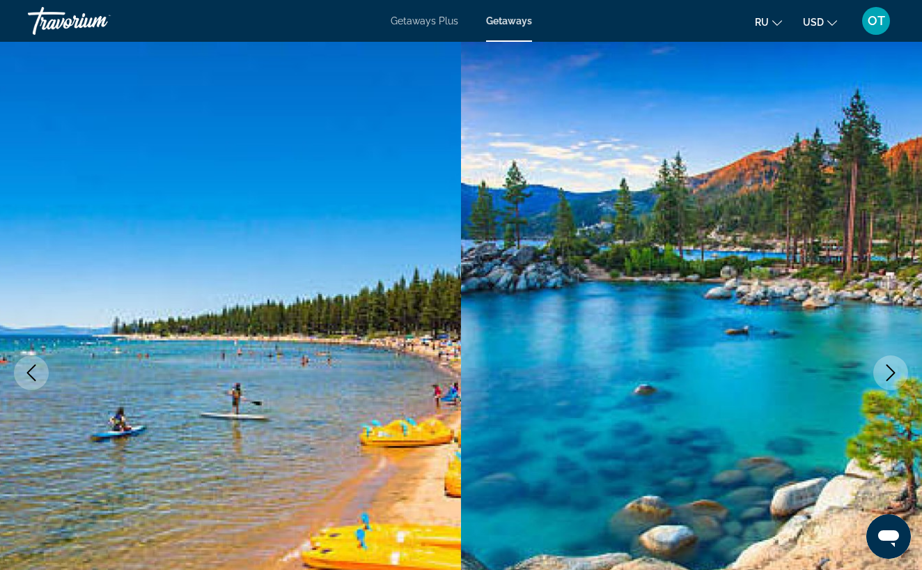
click at [892, 367] on icon "Next image" at bounding box center [891, 372] width 17 height 17
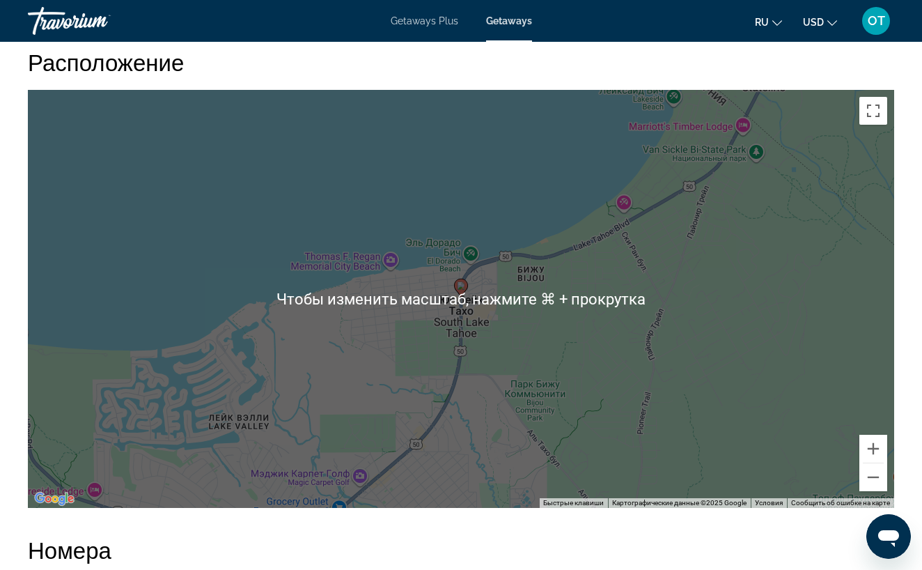
scroll to position [1889, 0]
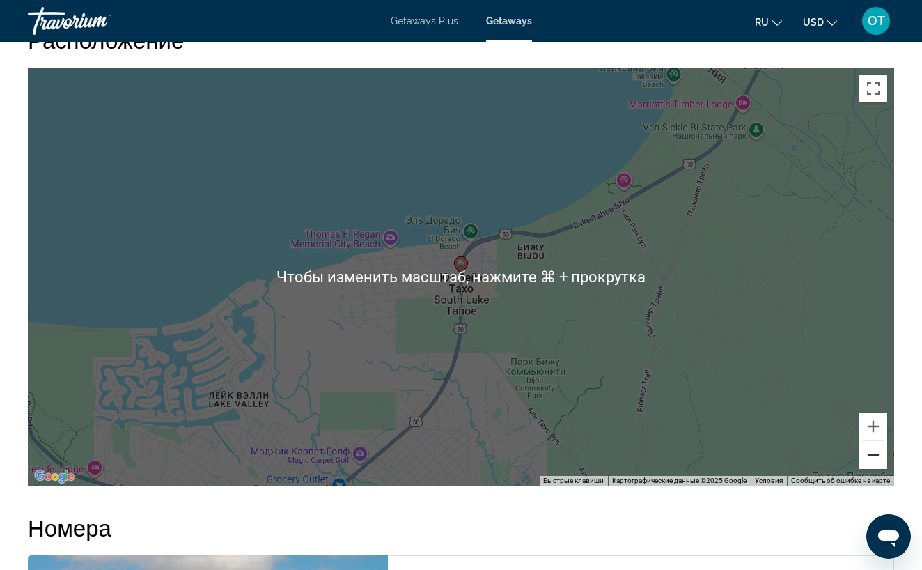
click at [874, 458] on button "Уменьшить" at bounding box center [874, 455] width 28 height 28
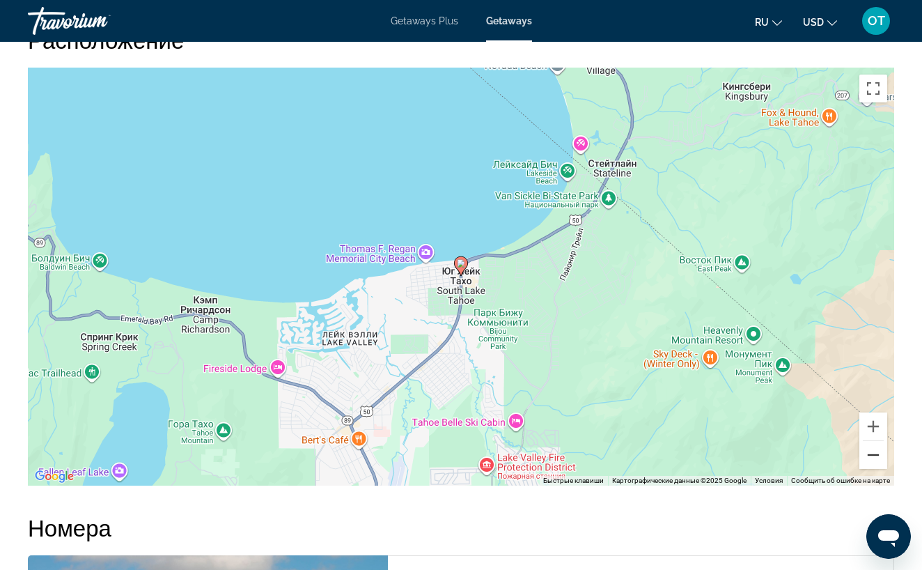
click at [874, 458] on button "Уменьшить" at bounding box center [874, 455] width 28 height 28
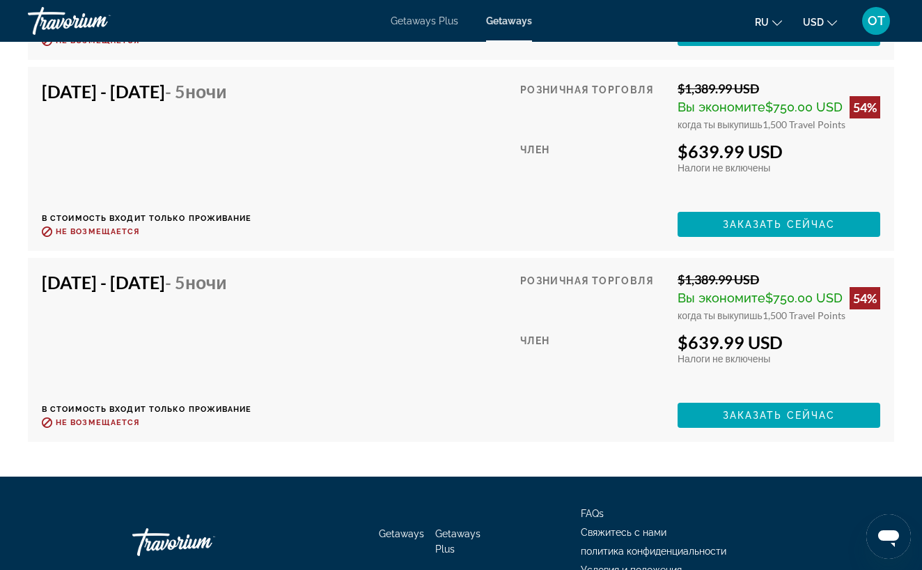
scroll to position [4454, 0]
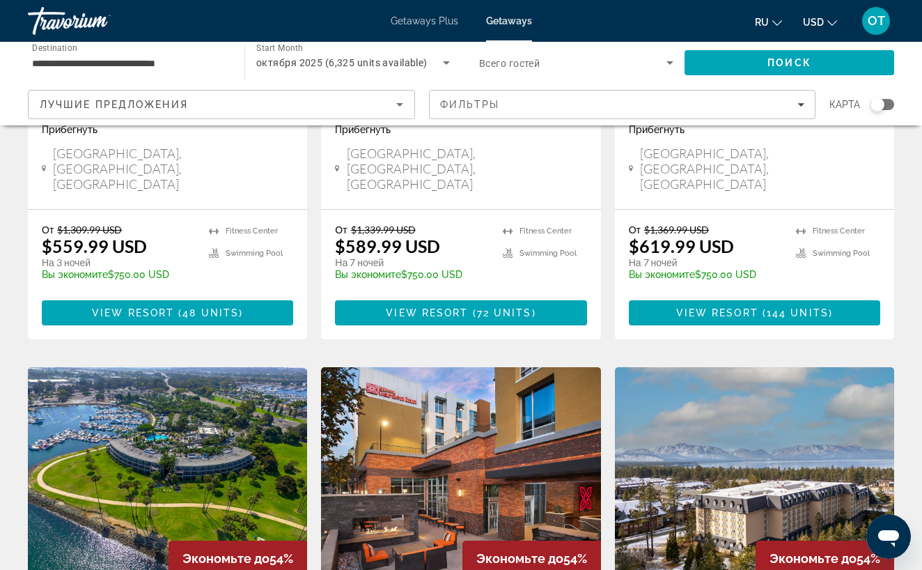
scroll to position [883, 0]
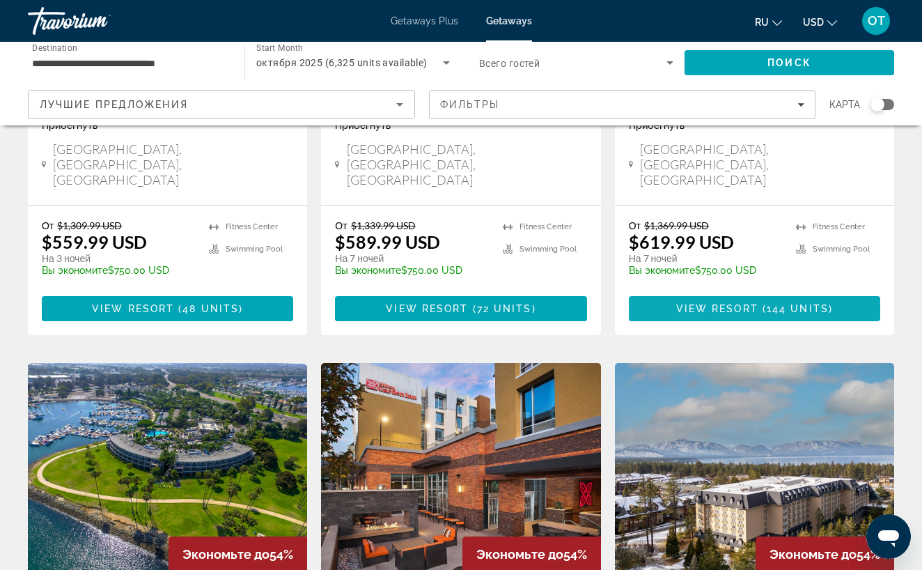
click at [753, 303] on span "View Resort" at bounding box center [717, 308] width 82 height 11
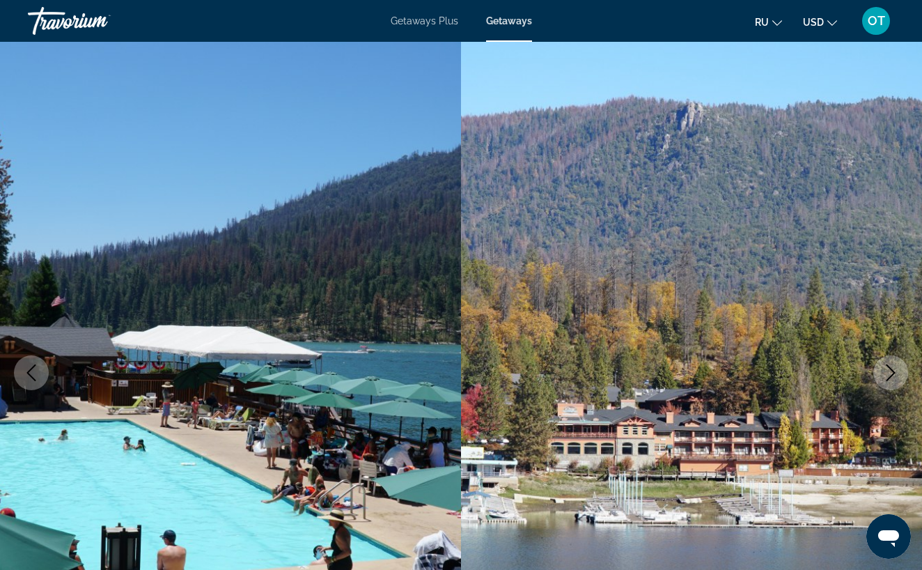
click at [900, 374] on button "Next image" at bounding box center [891, 372] width 35 height 35
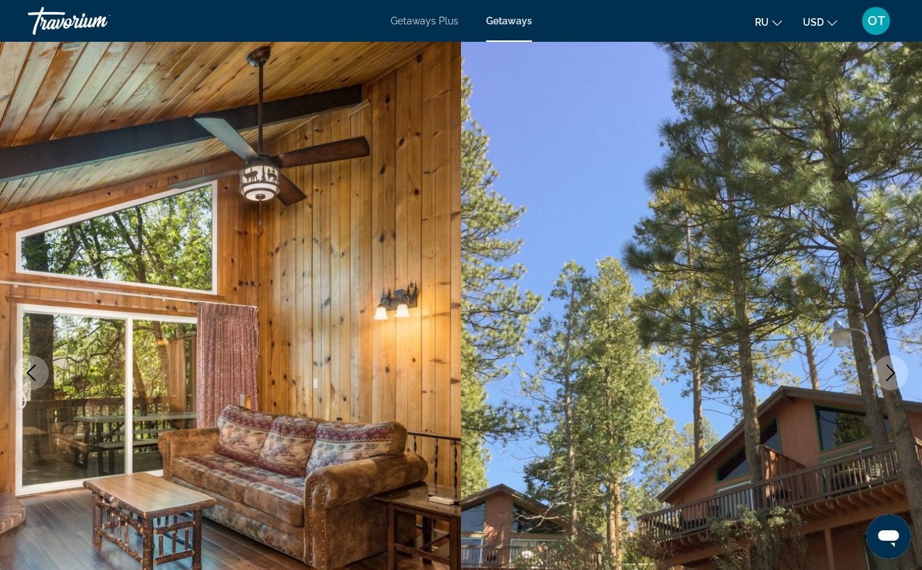
click at [900, 374] on button "Next image" at bounding box center [891, 372] width 35 height 35
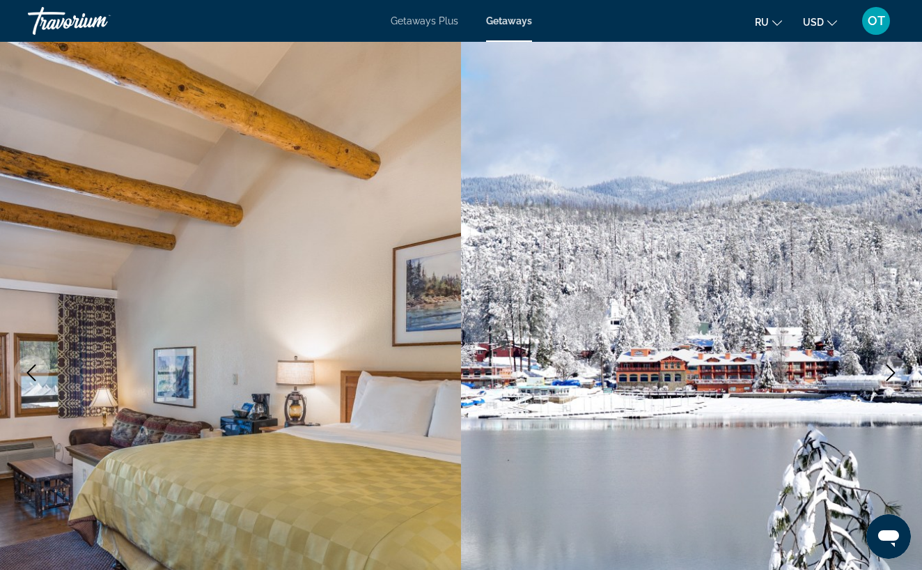
click at [887, 376] on icon "Next image" at bounding box center [891, 372] width 17 height 17
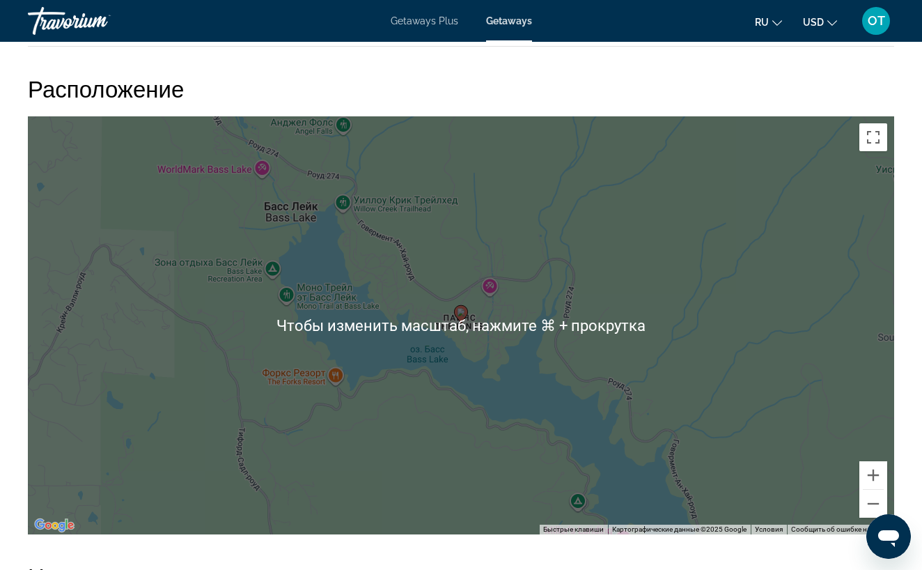
scroll to position [1777, 0]
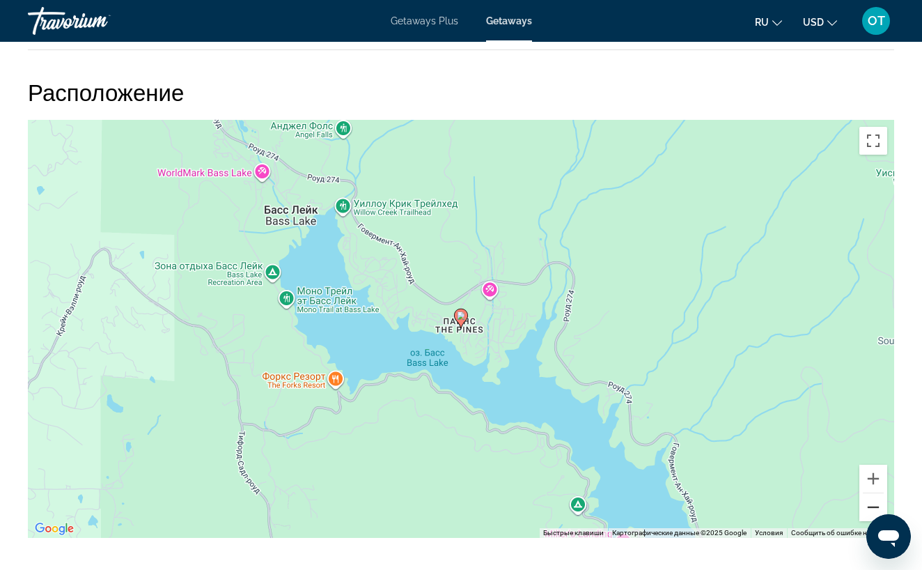
click at [878, 506] on button "Уменьшить" at bounding box center [874, 507] width 28 height 28
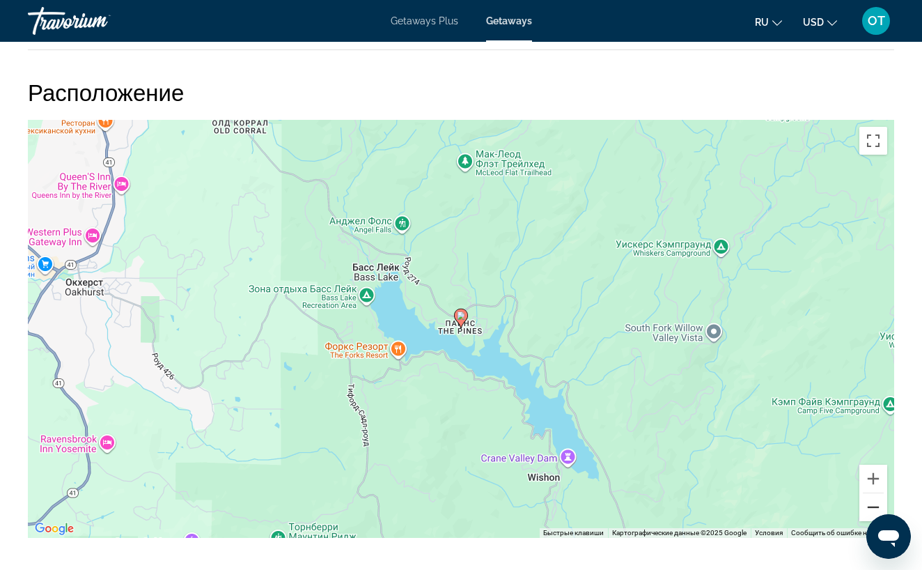
click at [878, 506] on button "Уменьшить" at bounding box center [874, 507] width 28 height 28
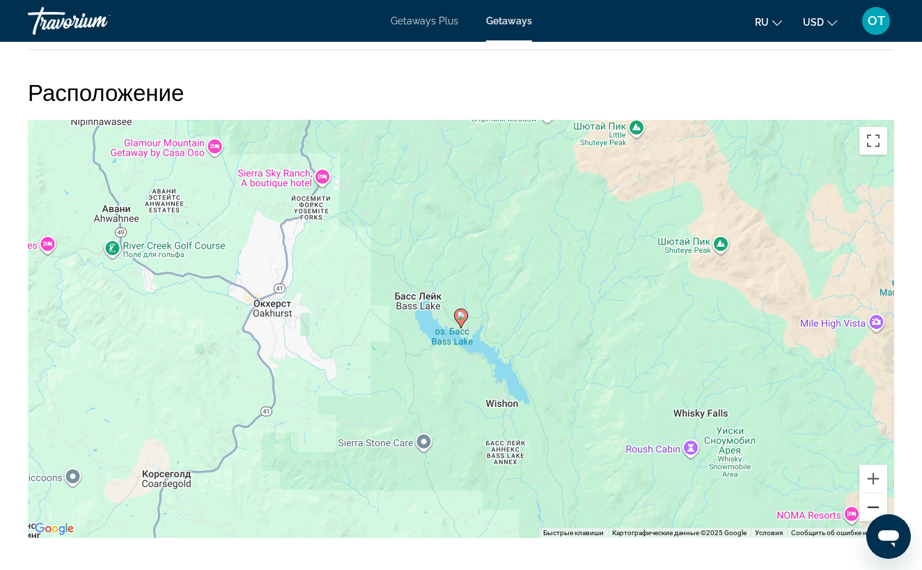
click at [878, 506] on button "Уменьшить" at bounding box center [874, 507] width 28 height 28
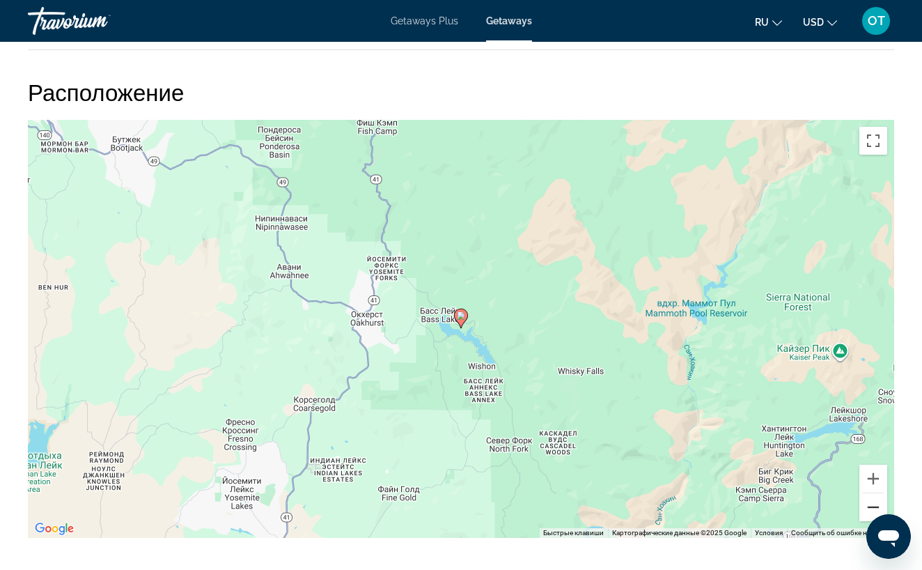
click at [878, 506] on button "Уменьшить" at bounding box center [874, 507] width 28 height 28
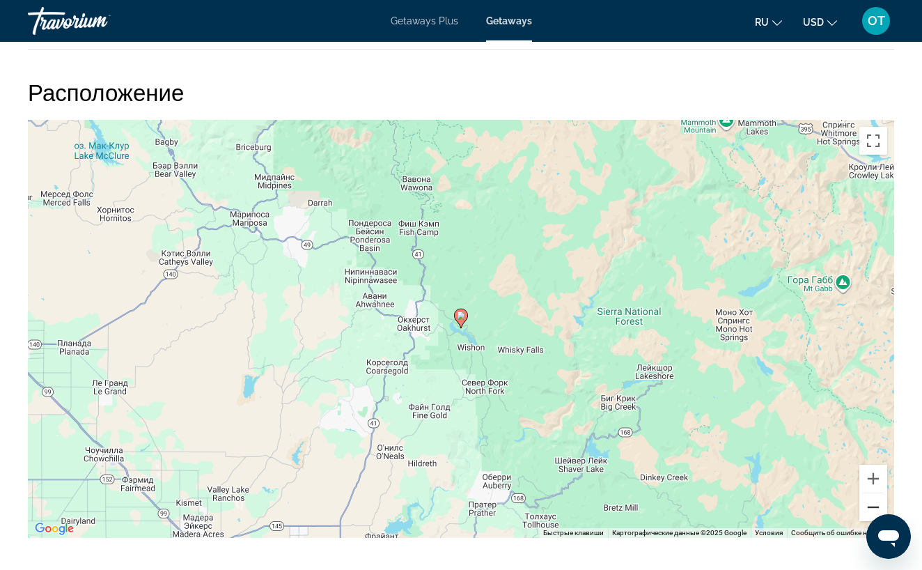
click at [878, 506] on button "Уменьшить" at bounding box center [874, 507] width 28 height 28
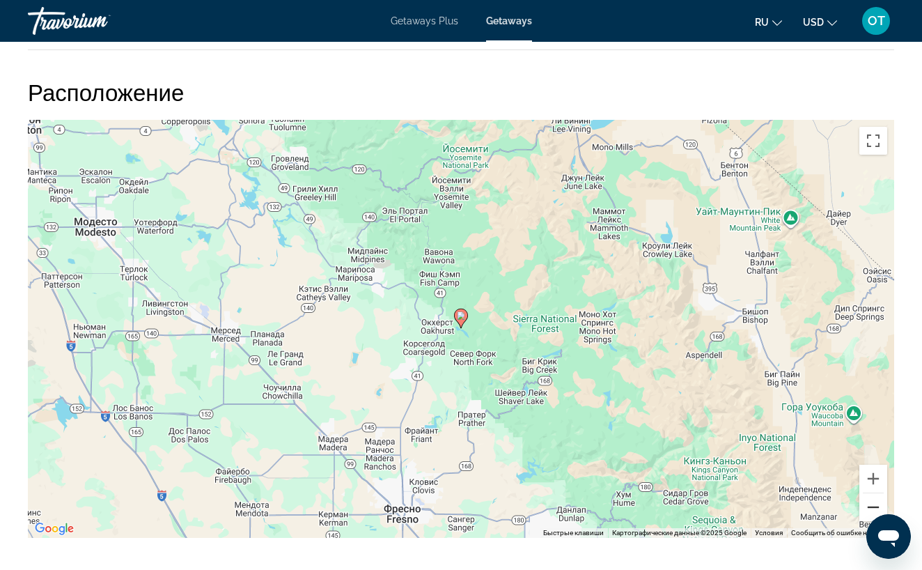
click at [878, 506] on button "Уменьшить" at bounding box center [874, 507] width 28 height 28
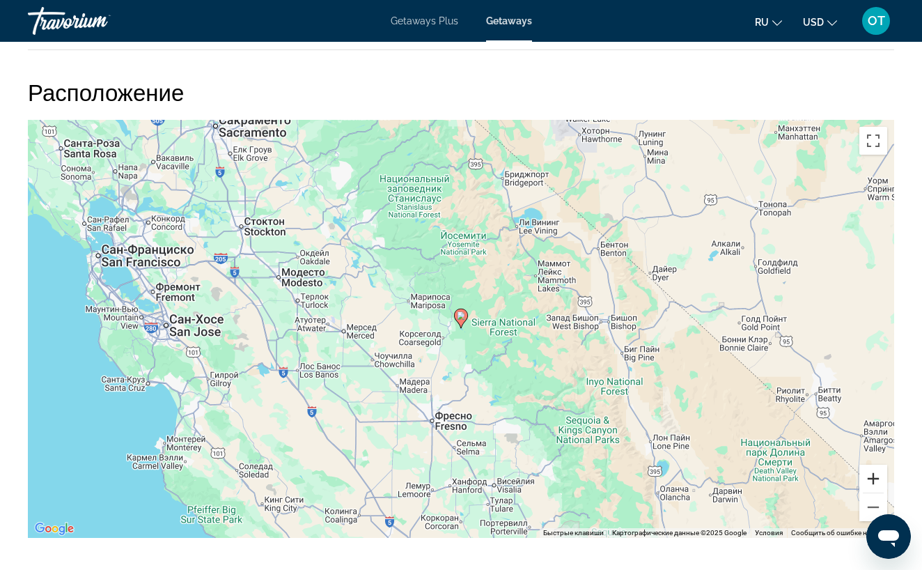
click at [875, 477] on button "Увеличить" at bounding box center [874, 479] width 28 height 28
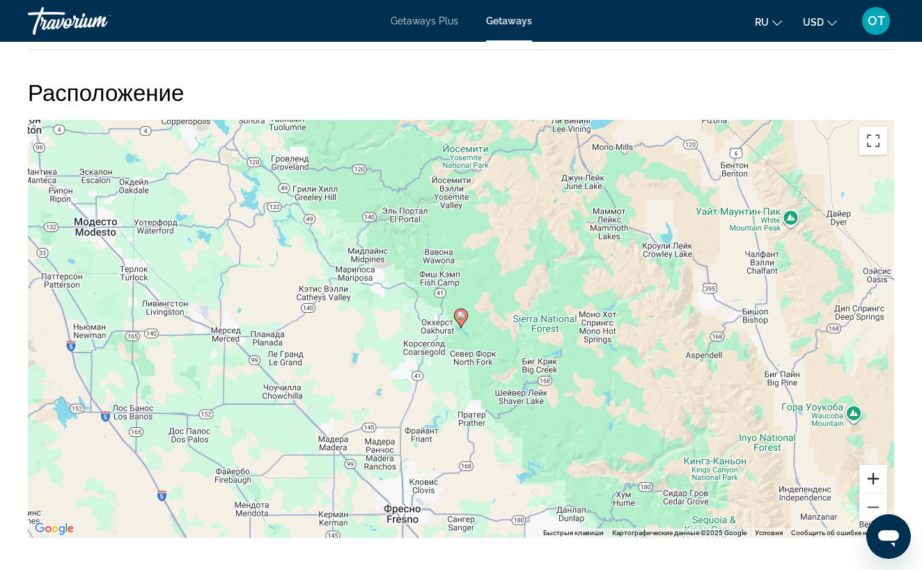
click at [875, 477] on button "Увеличить" at bounding box center [874, 479] width 28 height 28
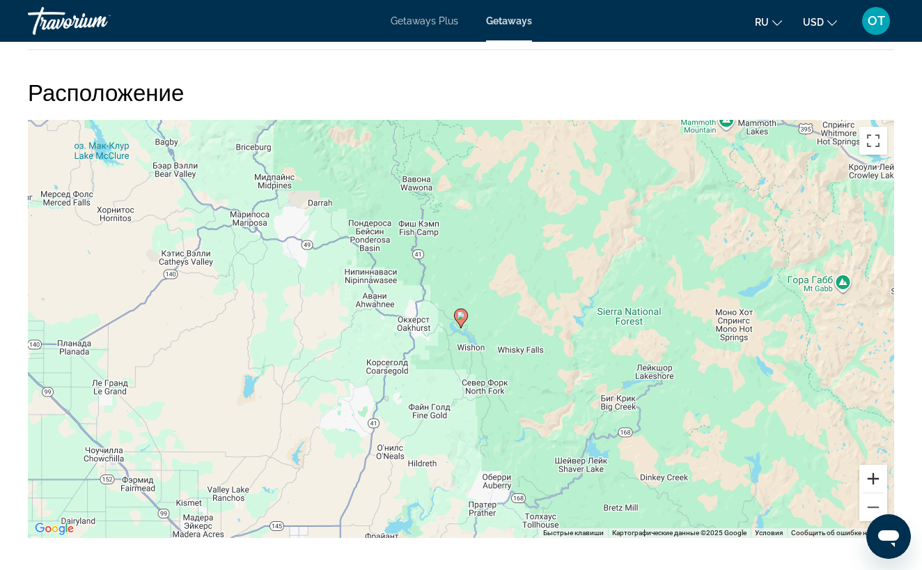
click at [875, 477] on button "Увеличить" at bounding box center [874, 479] width 28 height 28
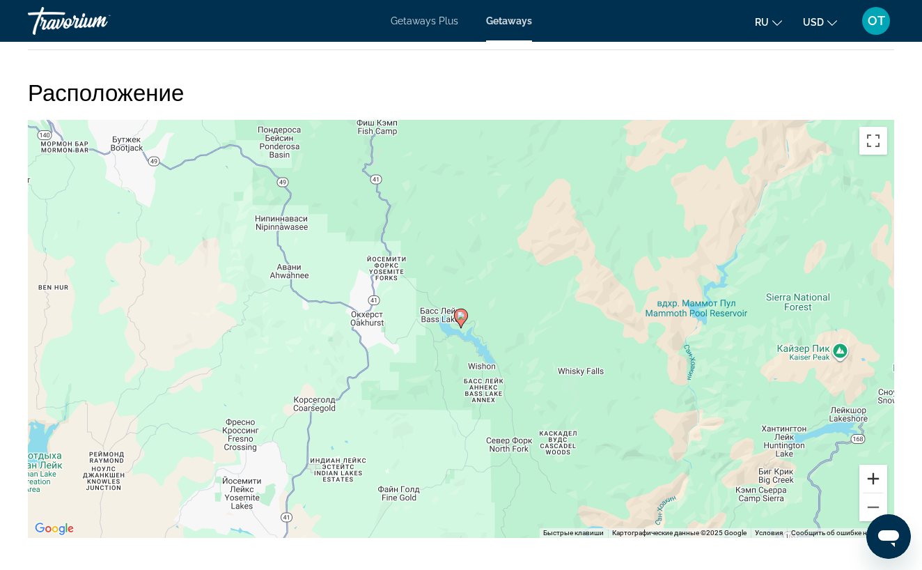
click at [875, 476] on button "Увеличить" at bounding box center [874, 479] width 28 height 28
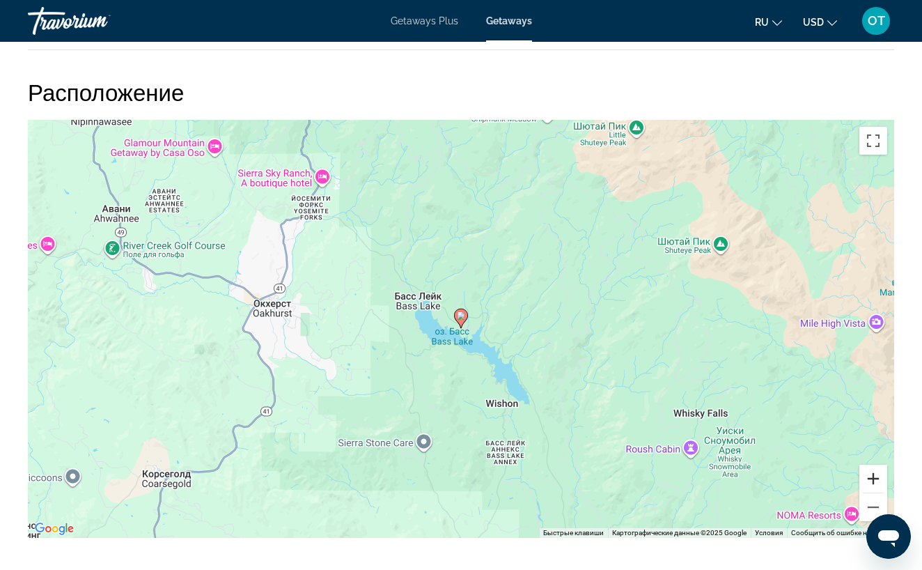
click at [876, 478] on button "Увеличить" at bounding box center [874, 479] width 28 height 28
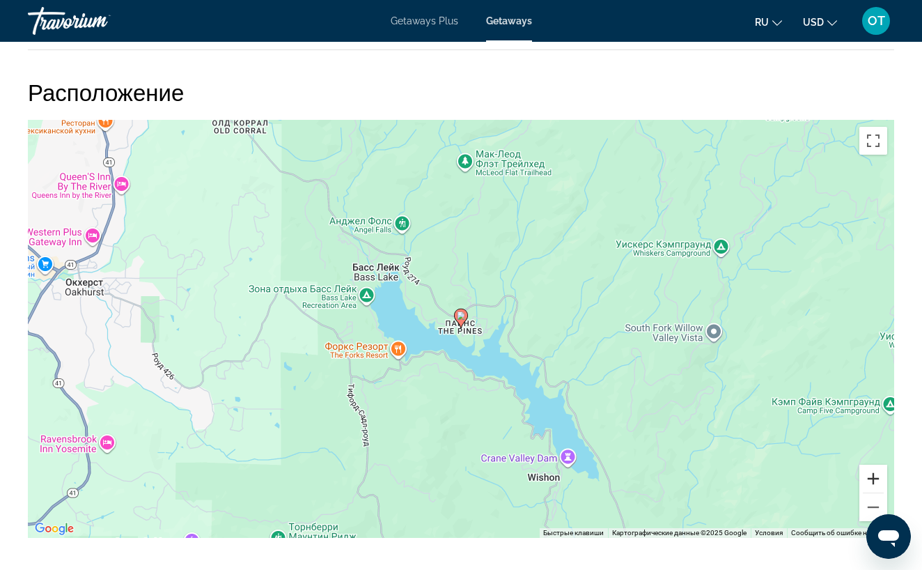
click at [876, 478] on button "Увеличить" at bounding box center [874, 479] width 28 height 28
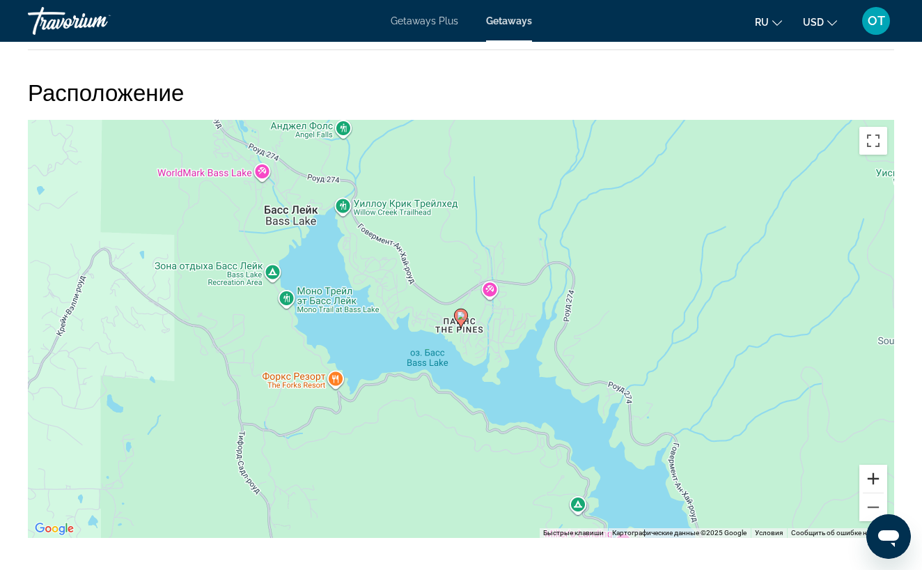
click at [876, 478] on button "Увеличить" at bounding box center [874, 479] width 28 height 28
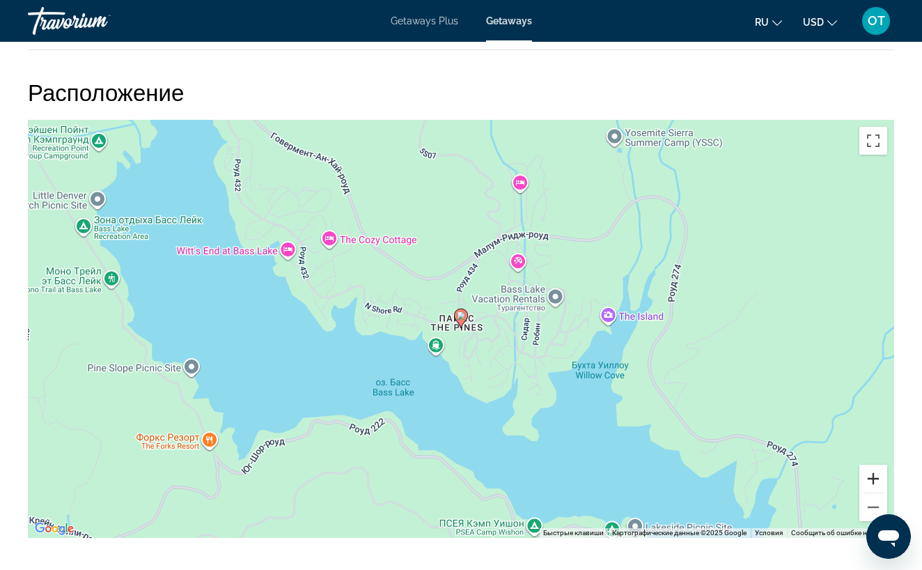
click at [876, 479] on button "Увеличить" at bounding box center [874, 479] width 28 height 28
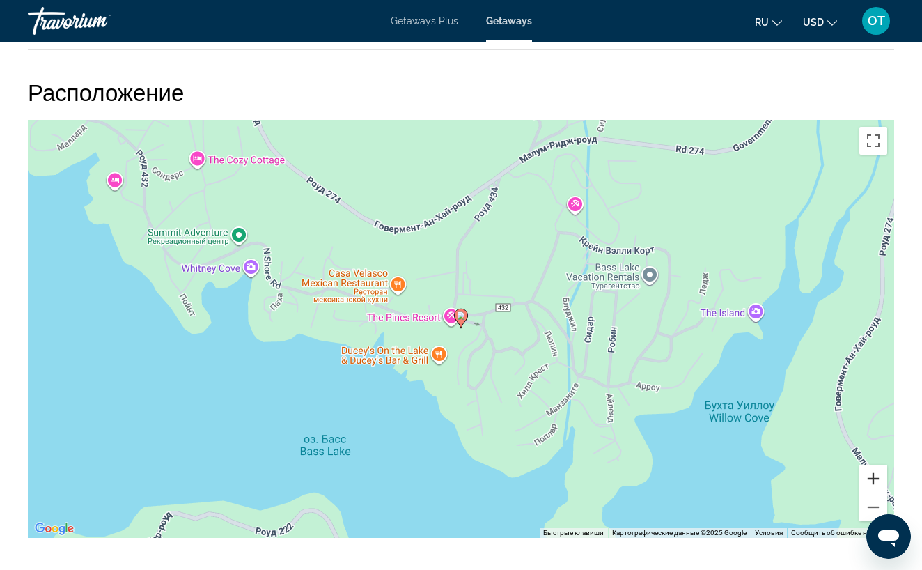
click at [876, 479] on button "Увеличить" at bounding box center [874, 479] width 28 height 28
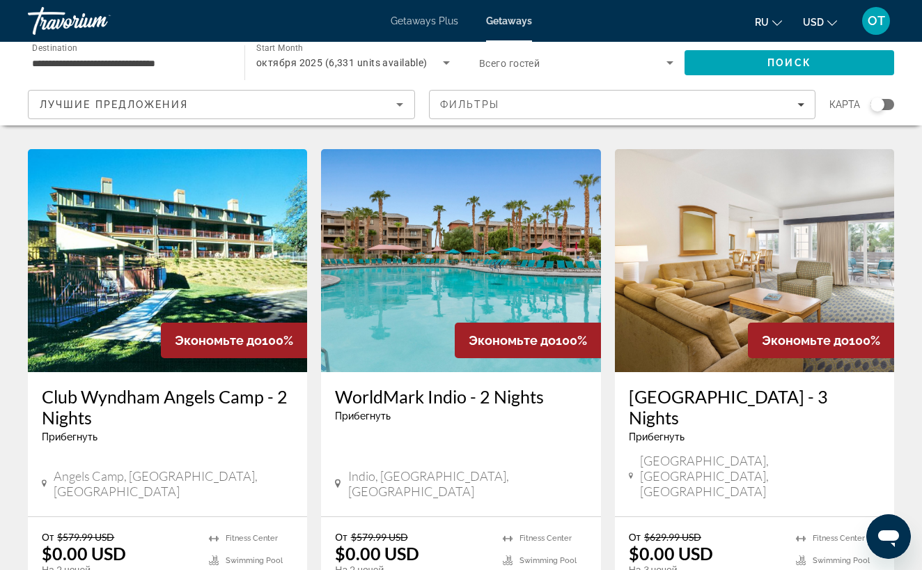
scroll to position [1688, 0]
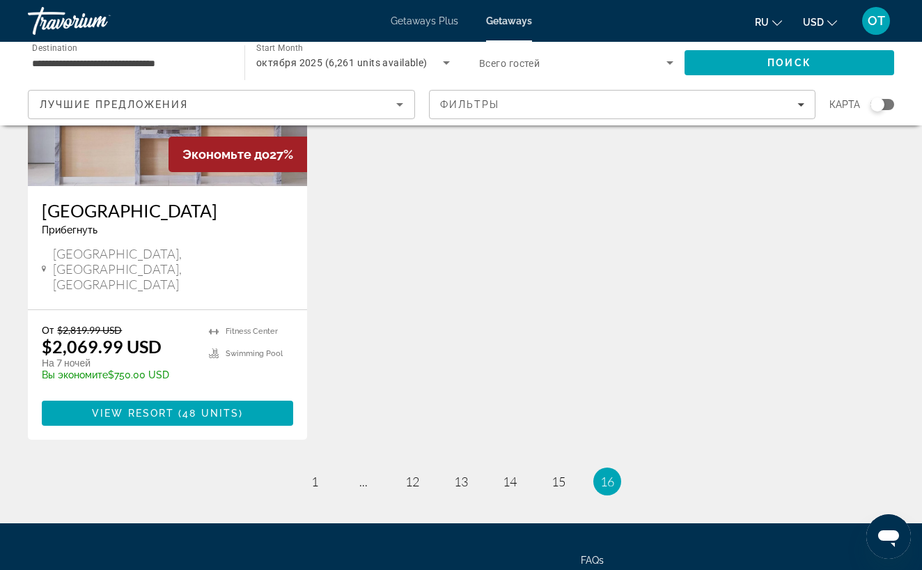
scroll to position [748, 0]
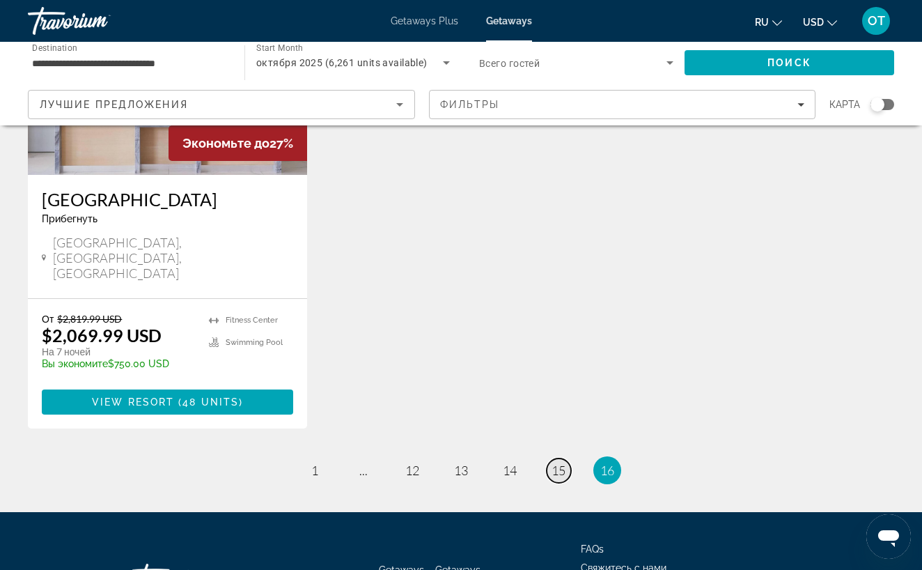
click at [558, 463] on span "15" at bounding box center [559, 470] width 14 height 15
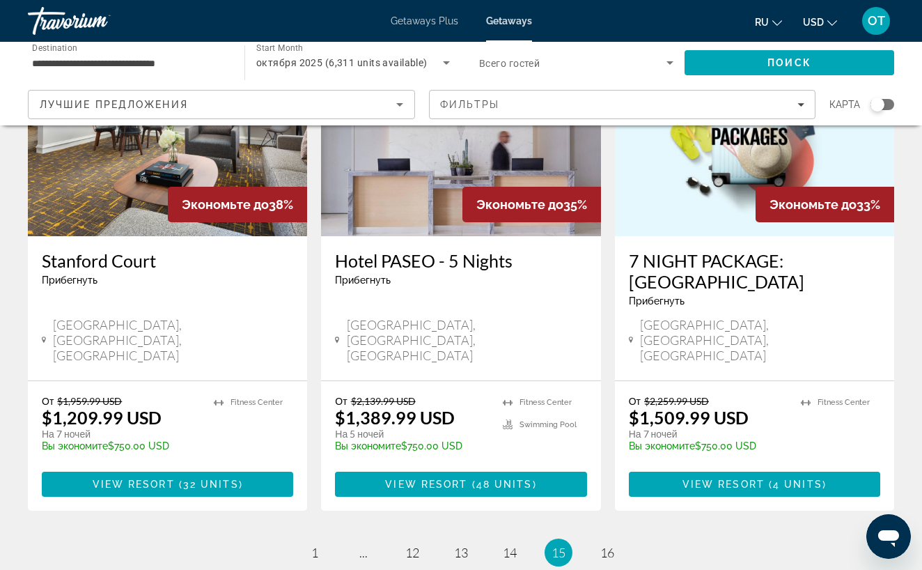
scroll to position [1801, 0]
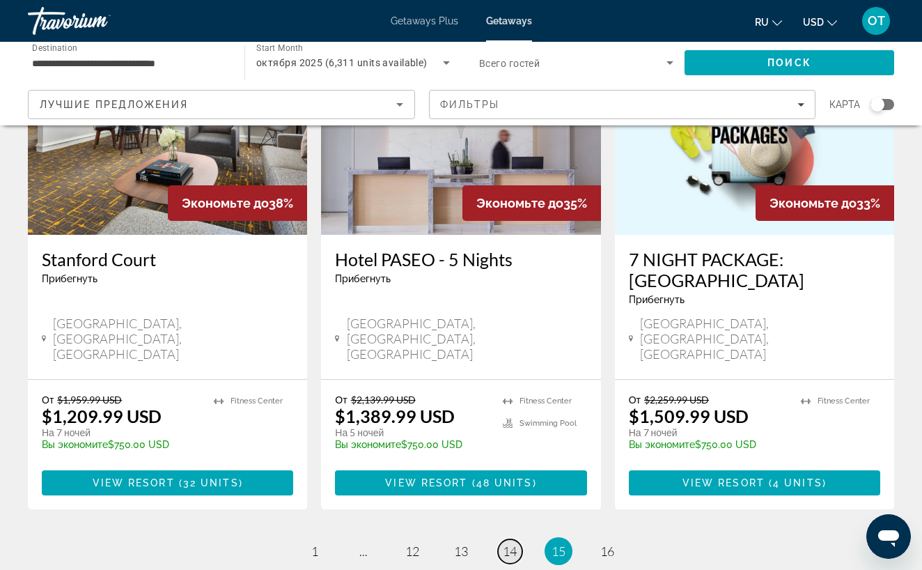
click at [515, 543] on span "14" at bounding box center [510, 550] width 14 height 15
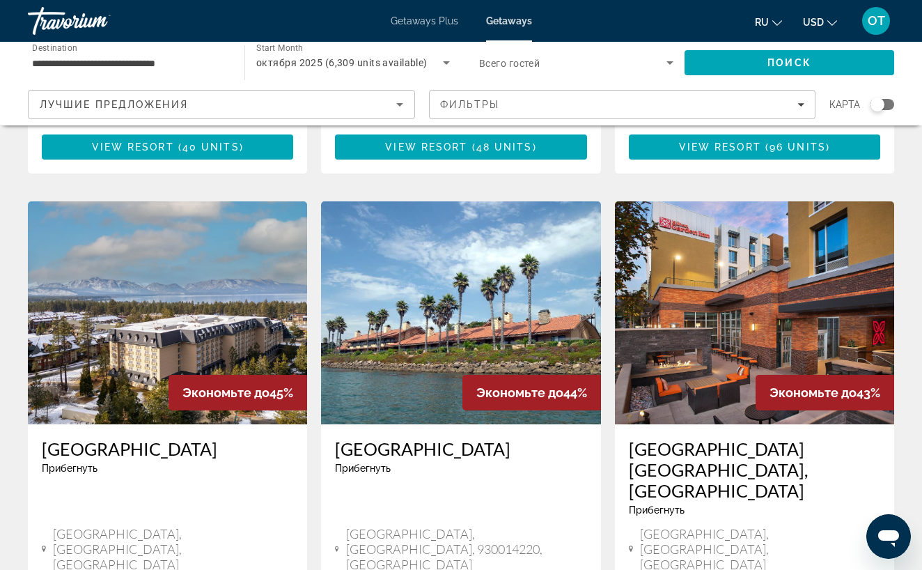
scroll to position [1597, 0]
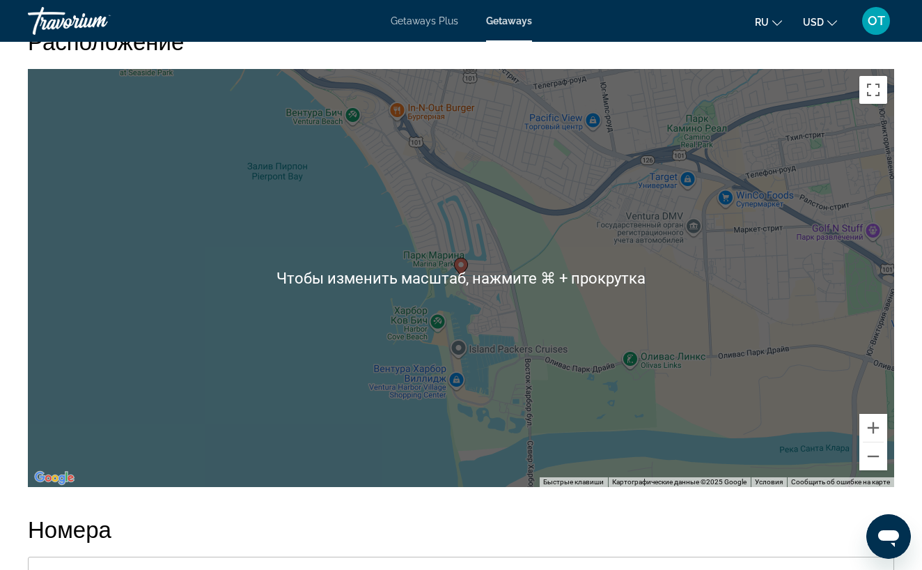
scroll to position [2038, 0]
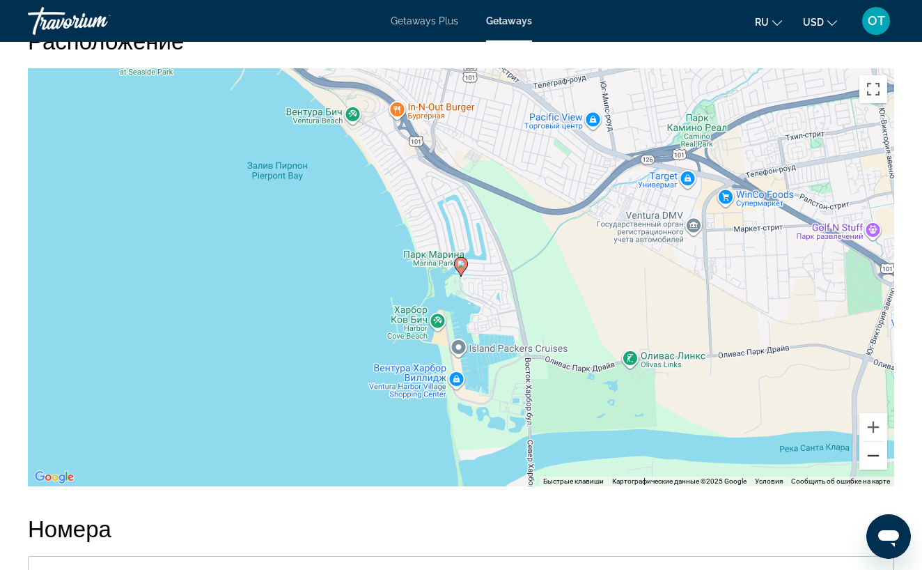
click at [872, 445] on button "Уменьшить" at bounding box center [874, 456] width 28 height 28
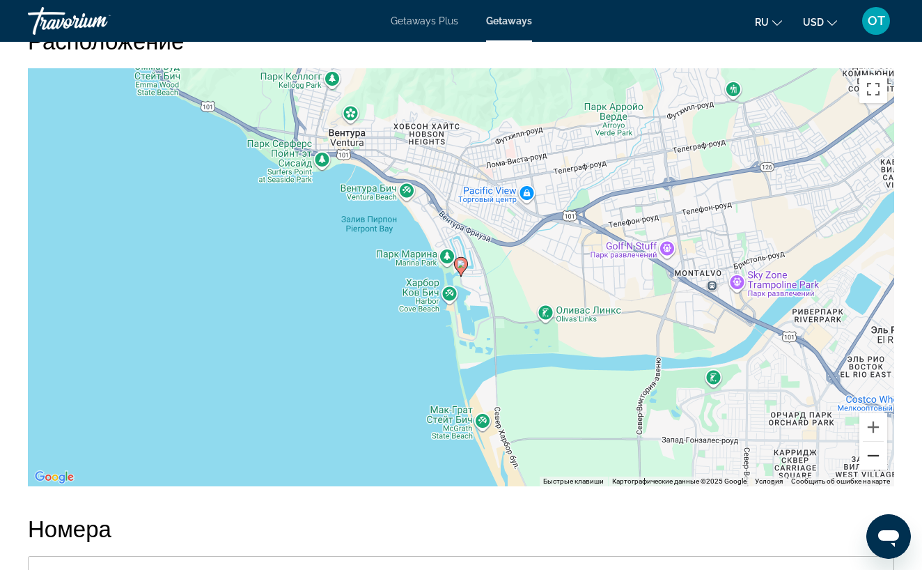
click at [872, 445] on button "Уменьшить" at bounding box center [874, 456] width 28 height 28
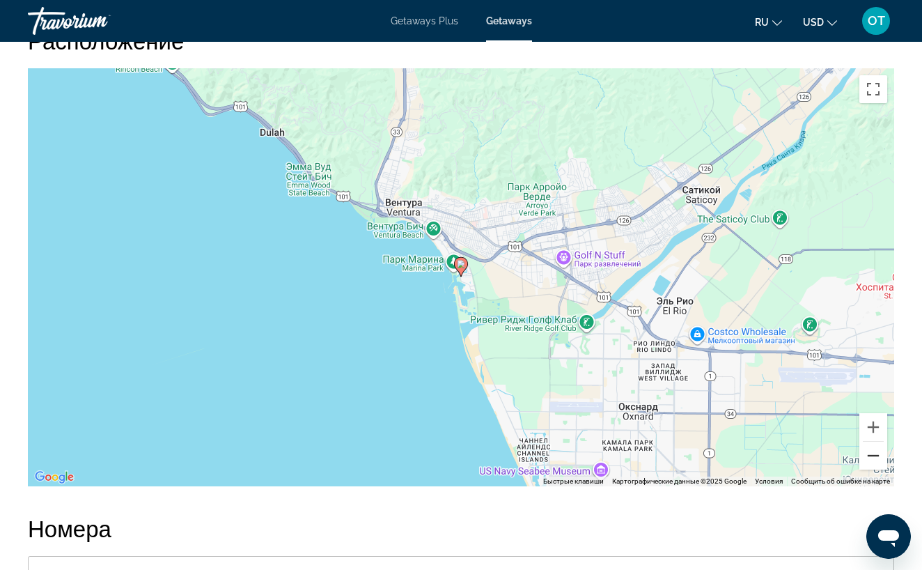
click at [872, 447] on button "Уменьшить" at bounding box center [874, 456] width 28 height 28
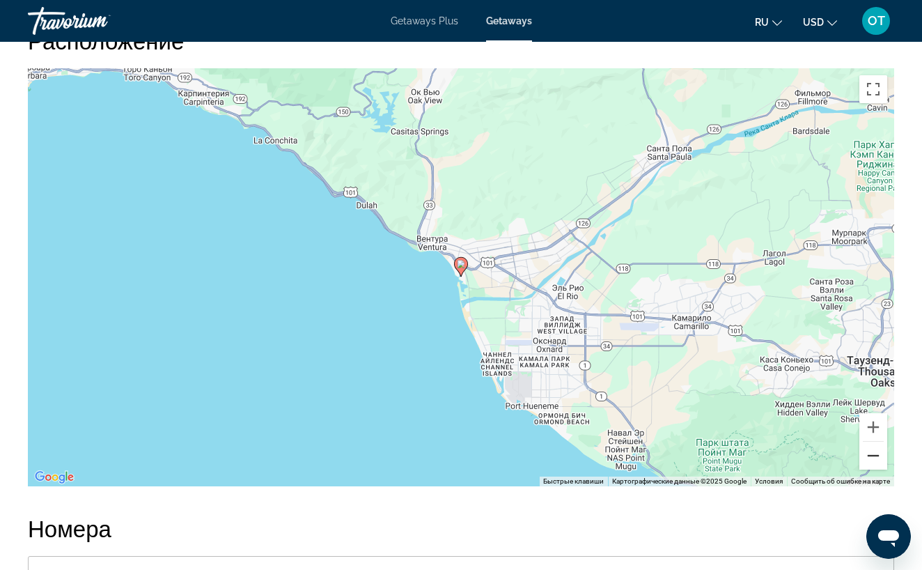
click at [872, 447] on button "Уменьшить" at bounding box center [874, 456] width 28 height 28
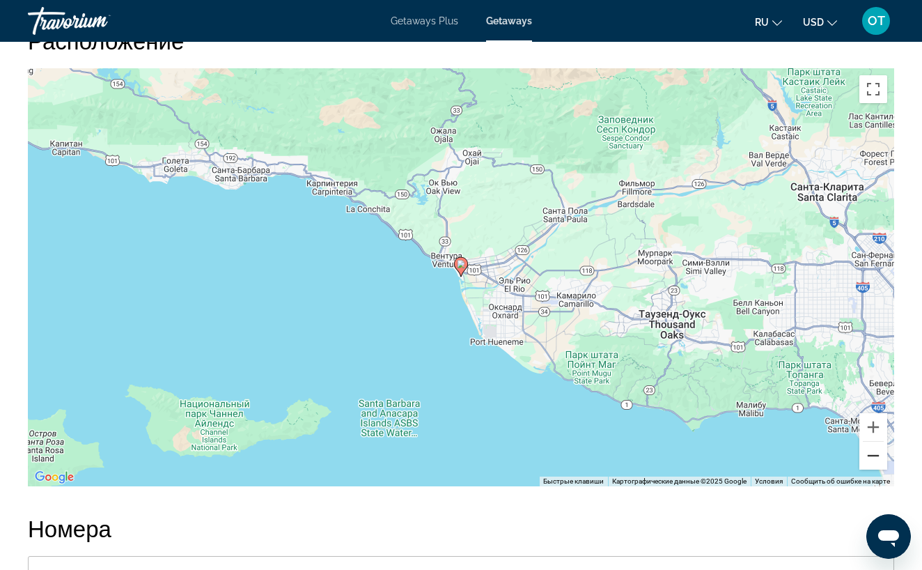
click at [872, 447] on button "Уменьшить" at bounding box center [874, 456] width 28 height 28
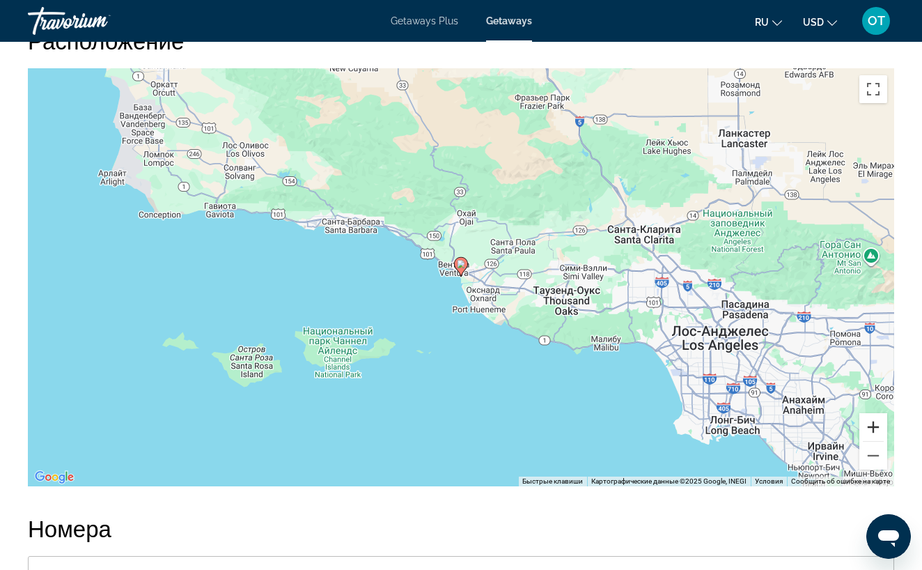
click at [874, 419] on button "Увеличить" at bounding box center [874, 427] width 28 height 28
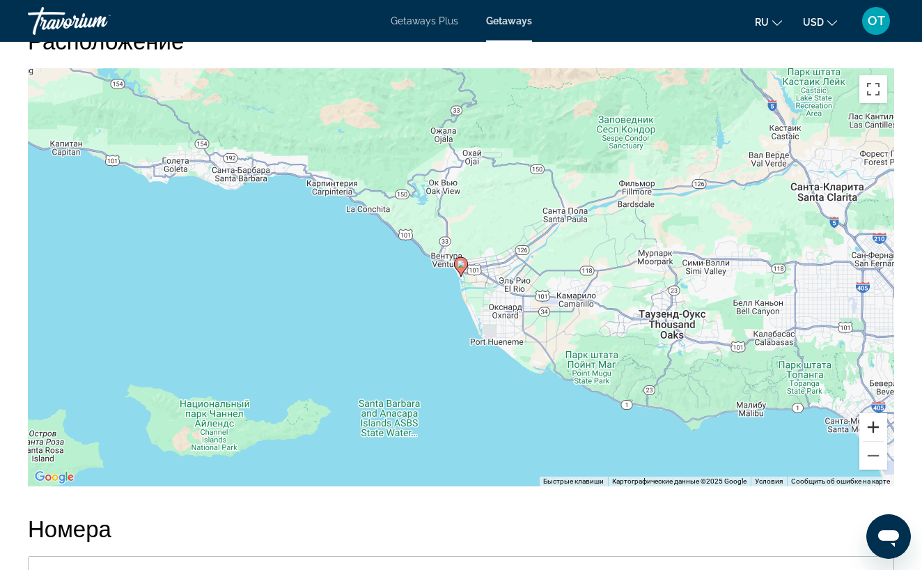
click at [874, 417] on button "Увеличить" at bounding box center [874, 427] width 28 height 28
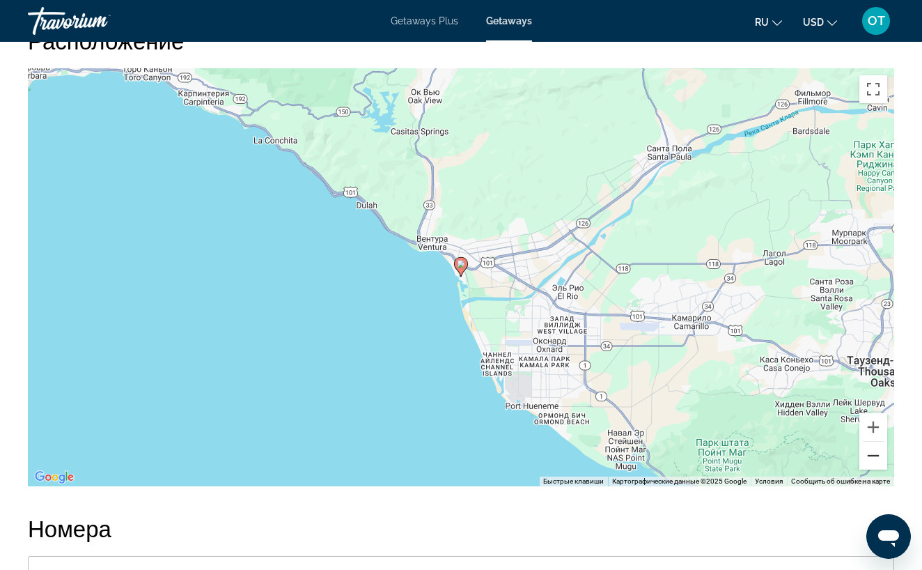
click at [872, 444] on button "Уменьшить" at bounding box center [874, 456] width 28 height 28
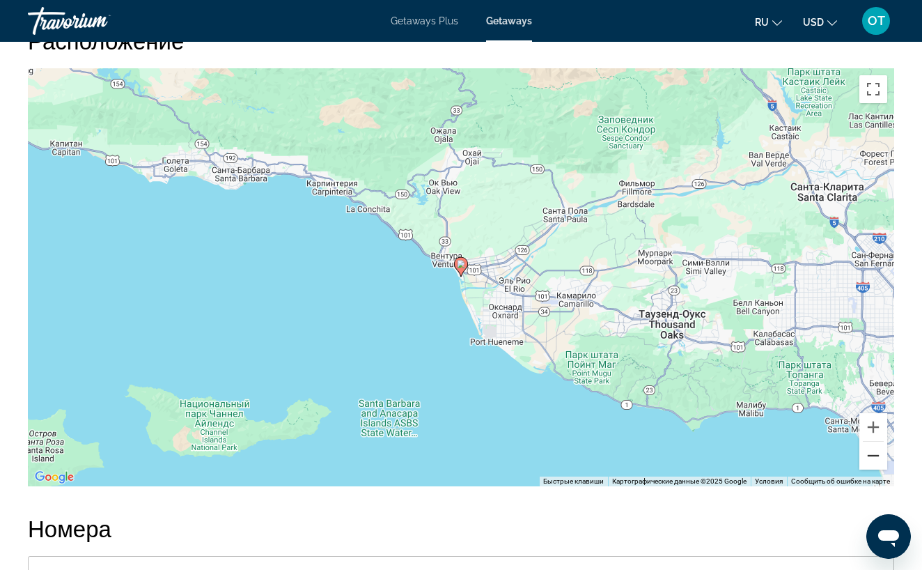
click at [872, 442] on button "Уменьшить" at bounding box center [874, 456] width 28 height 28
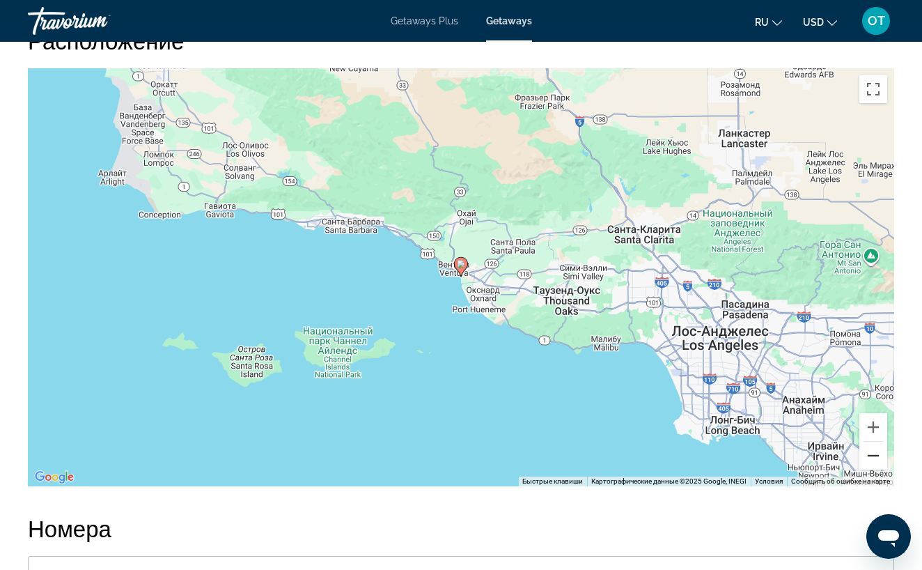
click at [872, 442] on button "Уменьшить" at bounding box center [874, 456] width 28 height 28
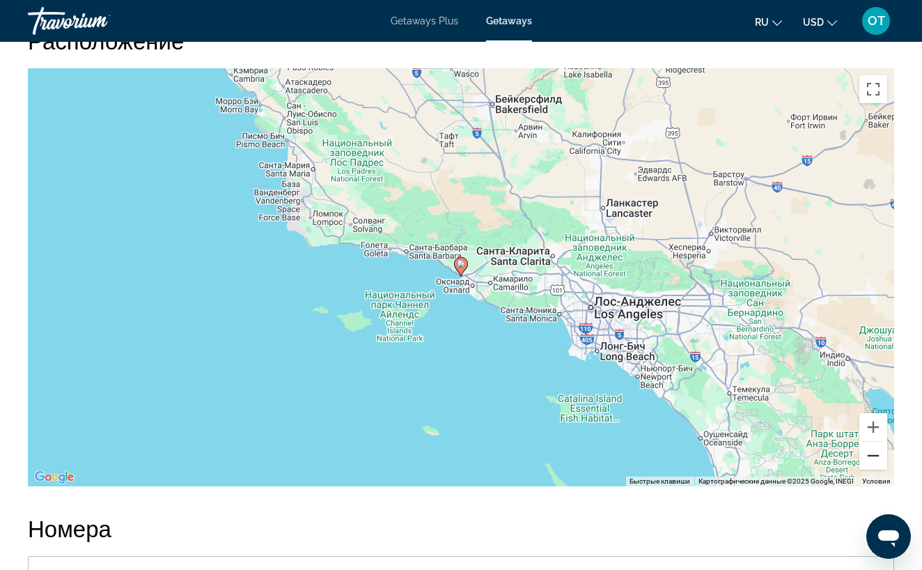
click at [872, 444] on button "Уменьшить" at bounding box center [874, 456] width 28 height 28
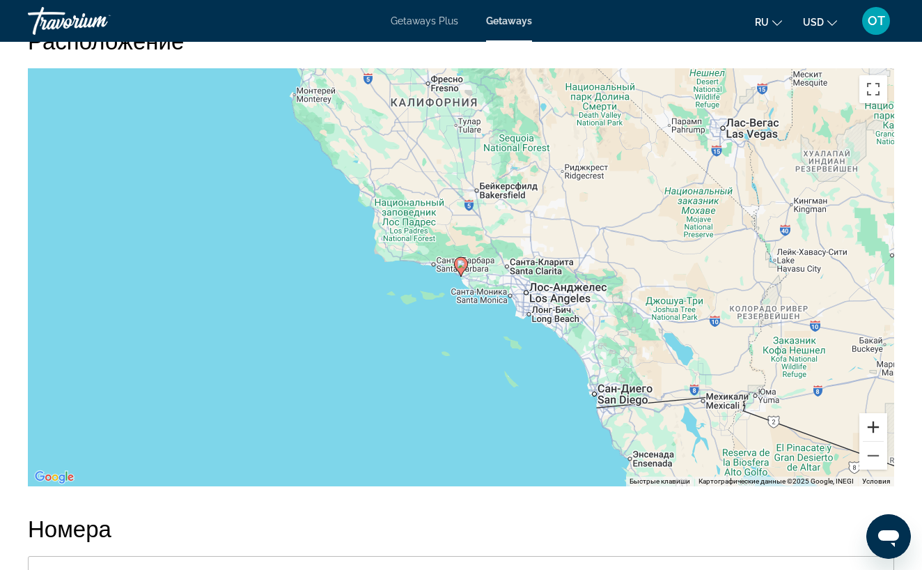
click at [874, 415] on button "Увеличить" at bounding box center [874, 427] width 28 height 28
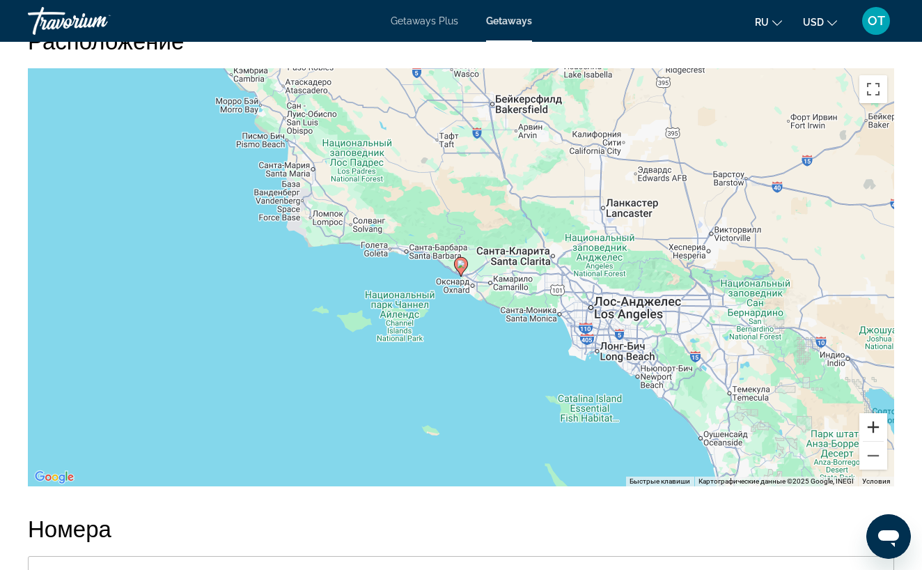
click at [874, 413] on button "Увеличить" at bounding box center [874, 427] width 28 height 28
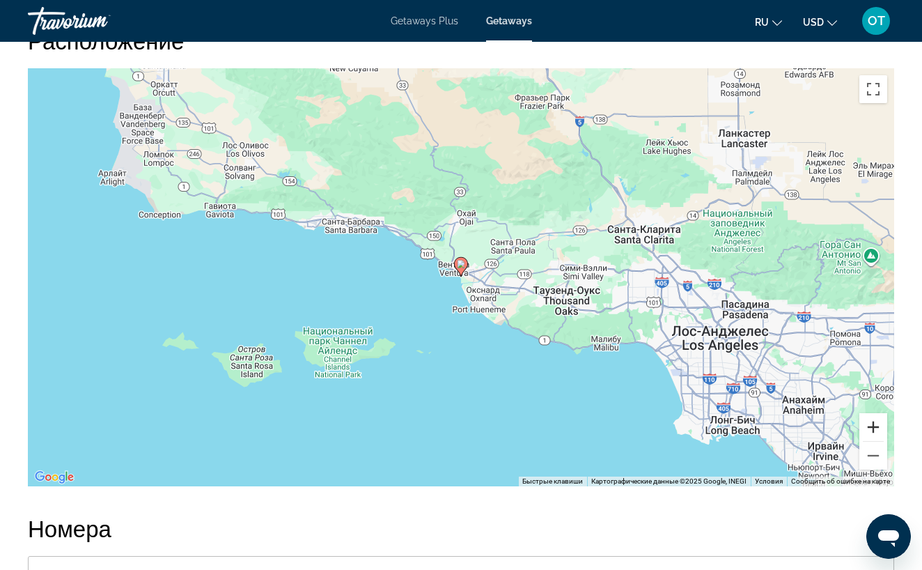
click at [874, 413] on button "Увеличить" at bounding box center [874, 427] width 28 height 28
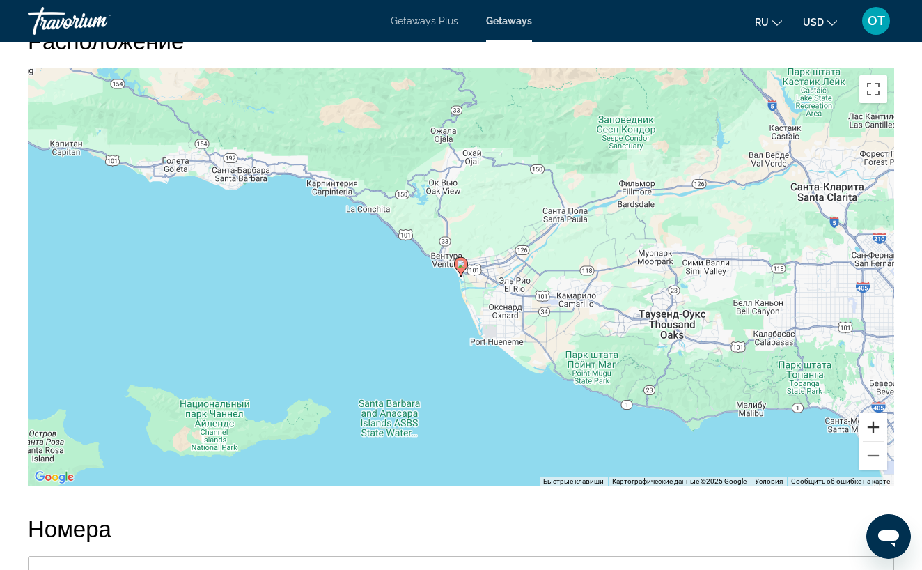
click at [872, 413] on button "Увеличить" at bounding box center [874, 427] width 28 height 28
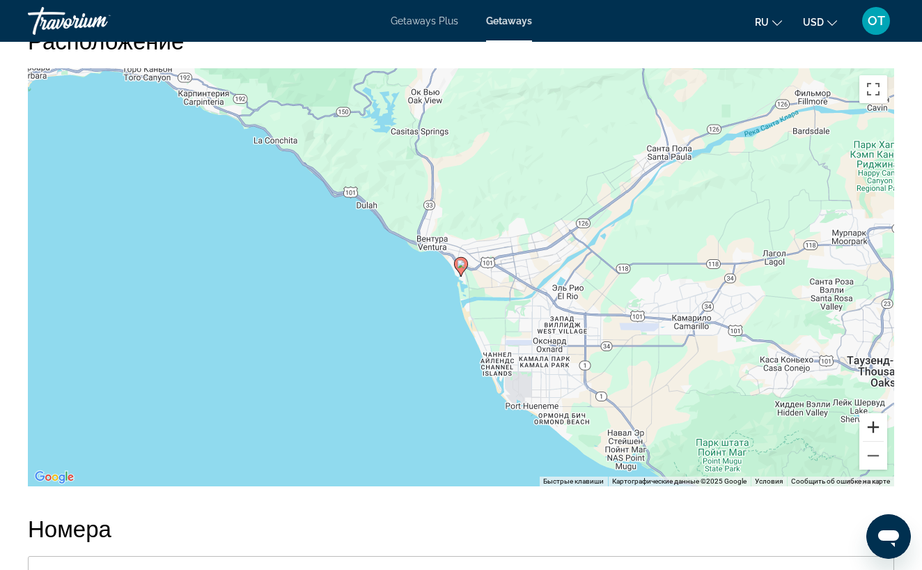
click at [872, 413] on button "Увеличить" at bounding box center [874, 427] width 28 height 28
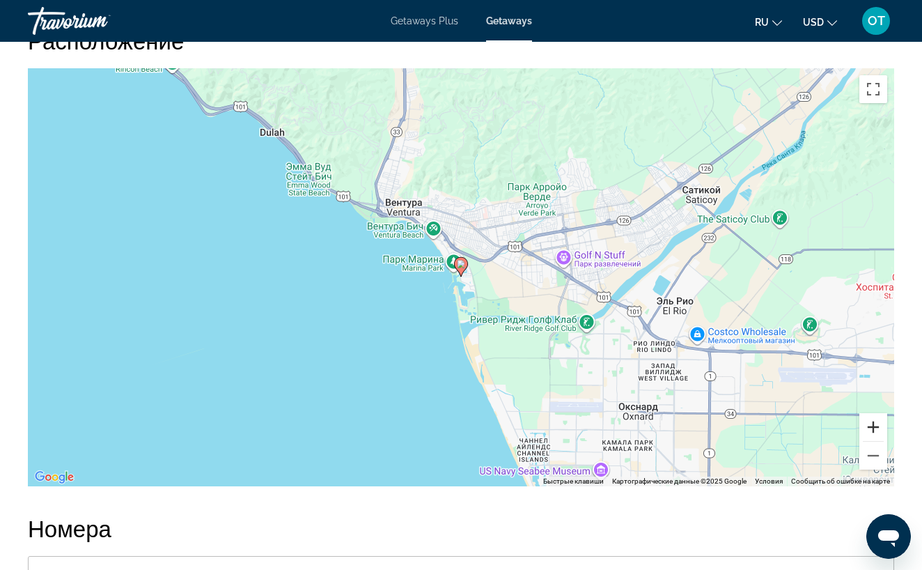
click at [875, 415] on button "Увеличить" at bounding box center [874, 427] width 28 height 28
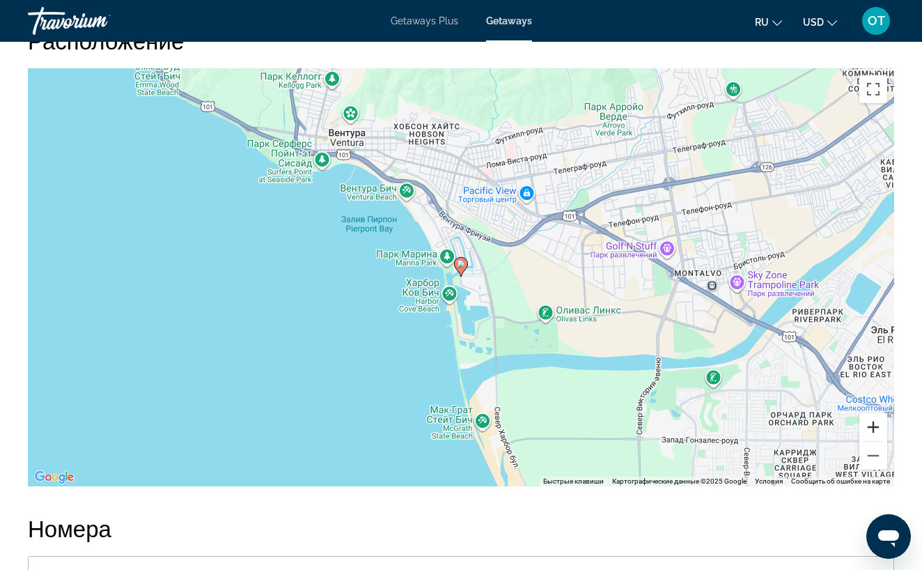
click at [875, 414] on button "Увеличить" at bounding box center [874, 427] width 28 height 28
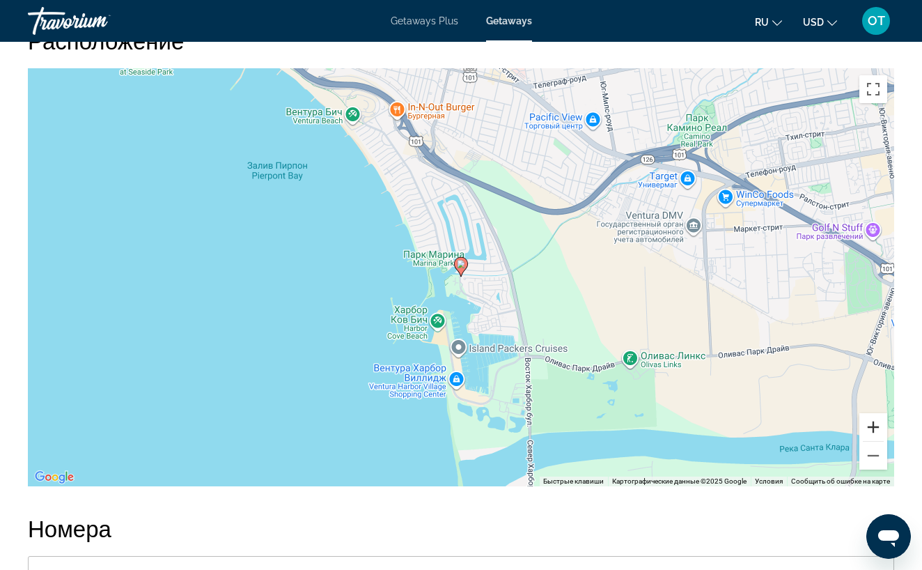
click at [875, 414] on button "Увеличить" at bounding box center [874, 427] width 28 height 28
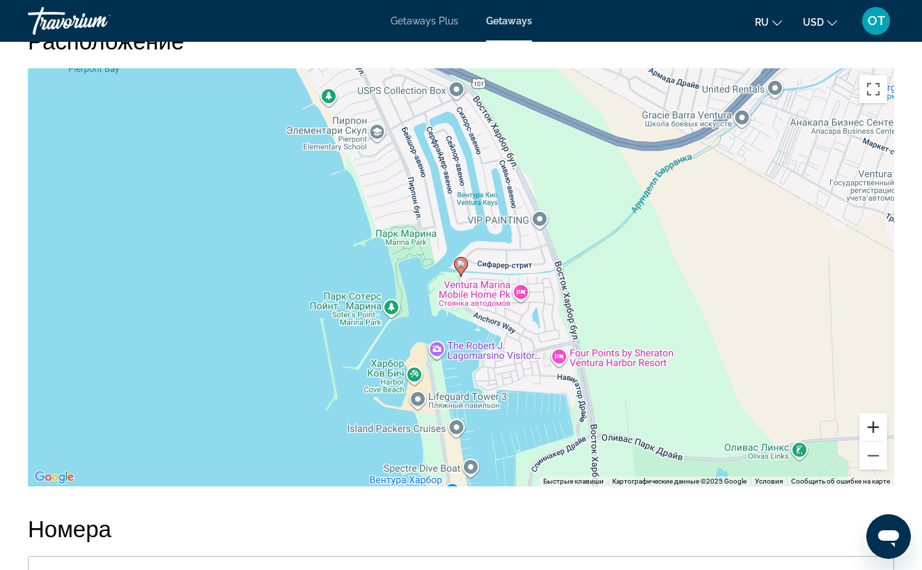
click at [875, 414] on button "Увеличить" at bounding box center [874, 427] width 28 height 28
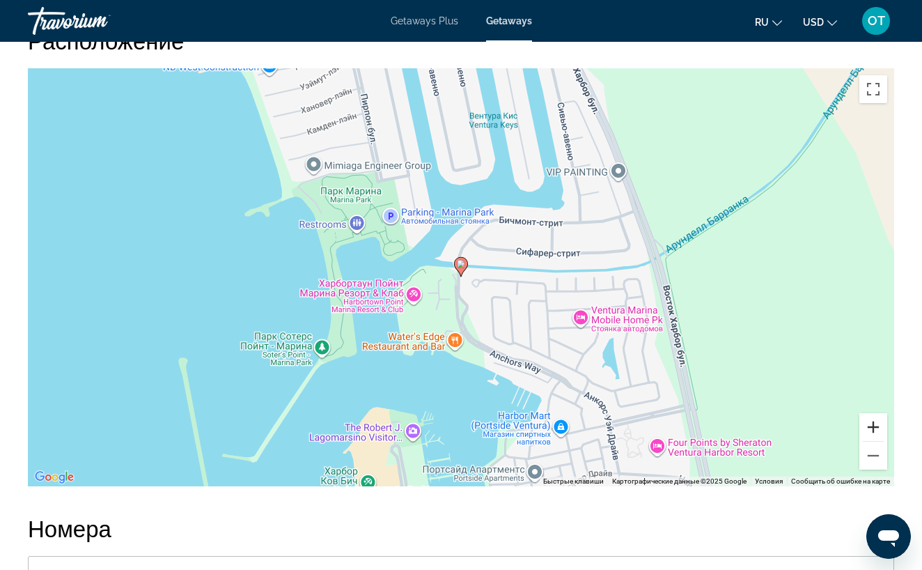
click at [875, 414] on button "Увеличить" at bounding box center [874, 427] width 28 height 28
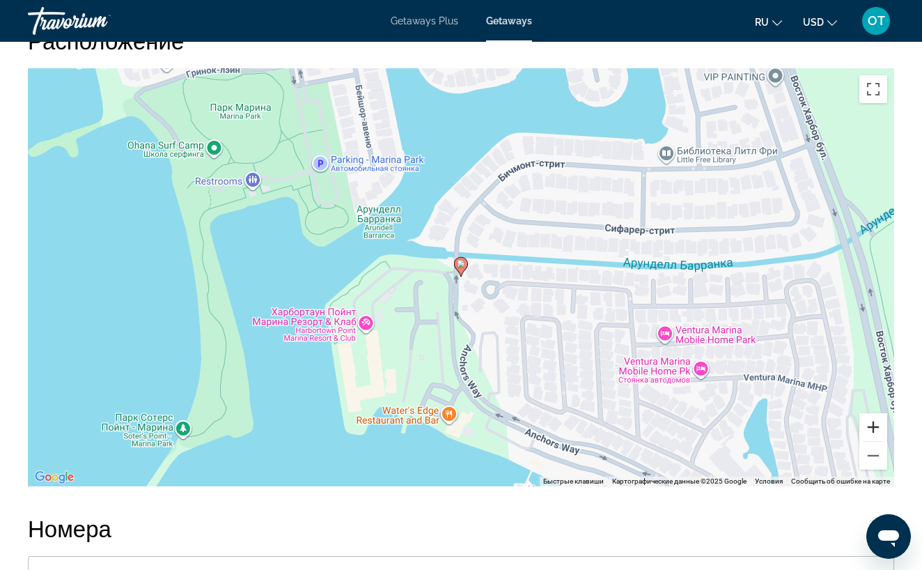
click at [875, 414] on button "Увеличить" at bounding box center [874, 427] width 28 height 28
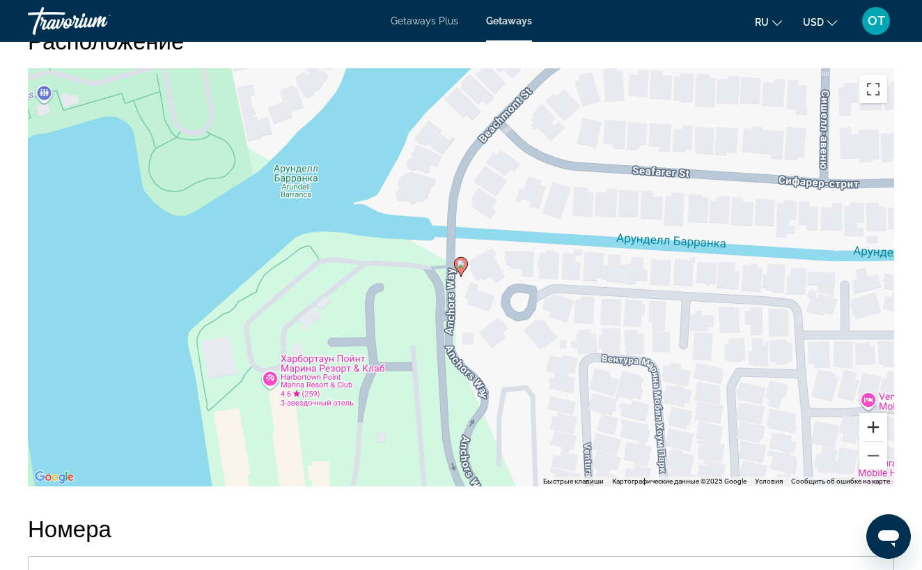
click at [875, 415] on button "Увеличить" at bounding box center [874, 427] width 28 height 28
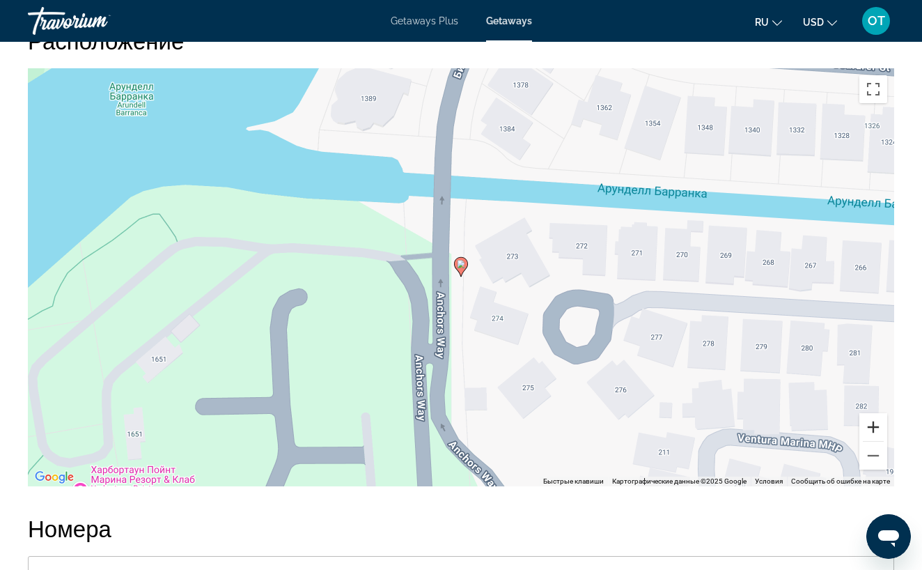
click at [875, 415] on button "Увеличить" at bounding box center [874, 427] width 28 height 28
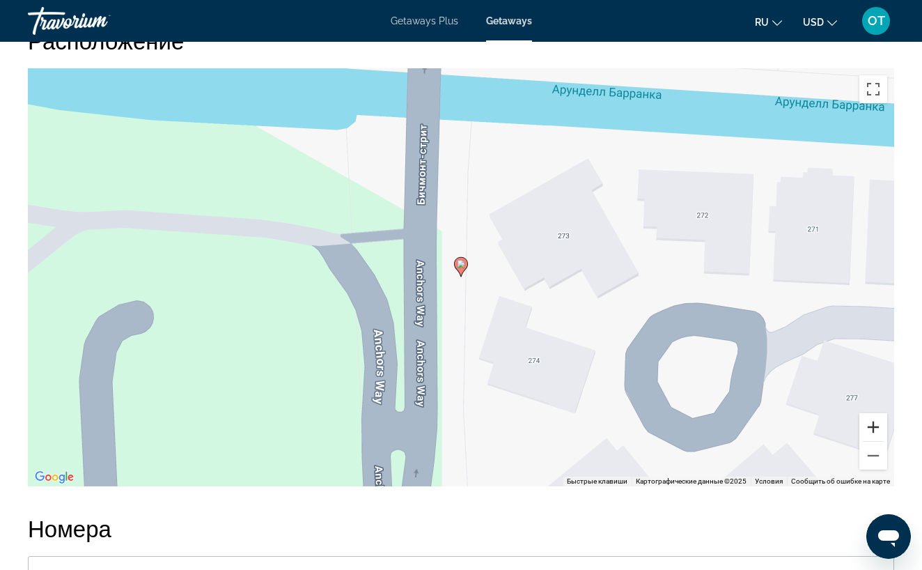
click at [875, 415] on button "Увеличить" at bounding box center [874, 427] width 28 height 28
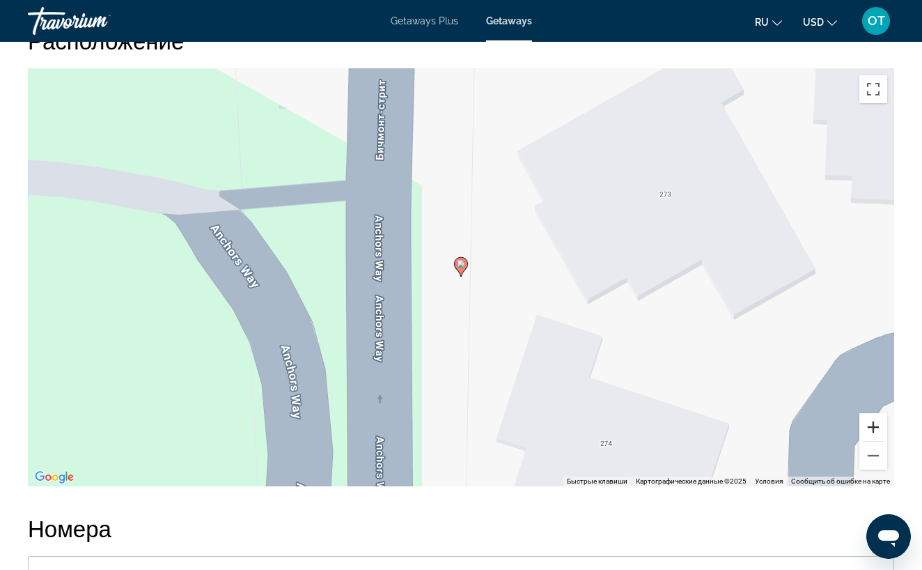
click at [875, 415] on button "Увеличить" at bounding box center [874, 427] width 28 height 28
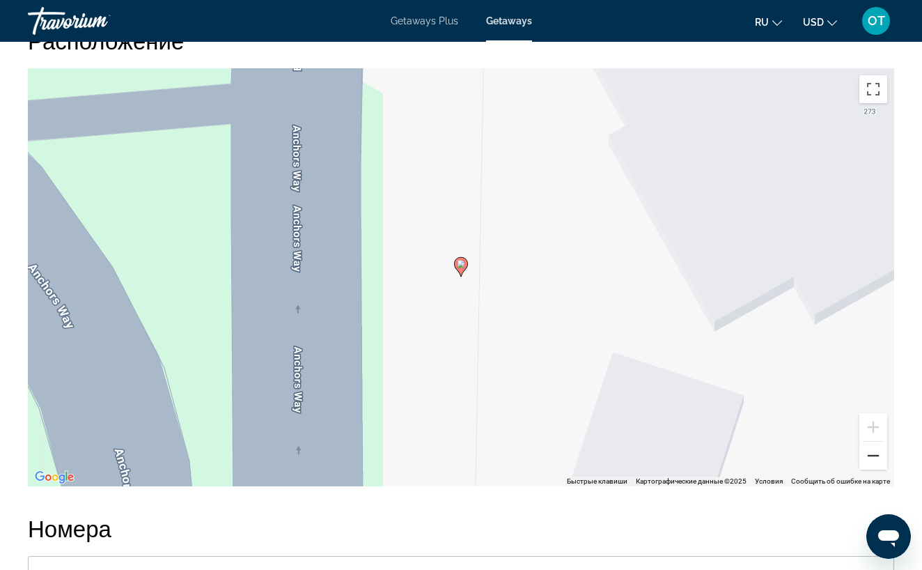
click at [875, 443] on button "Уменьшить" at bounding box center [874, 456] width 28 height 28
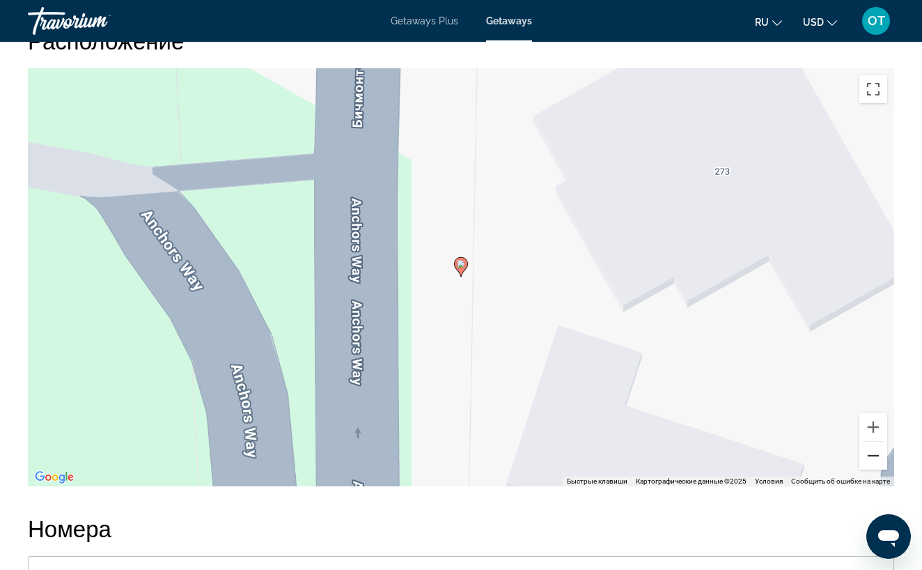
click at [875, 443] on button "Уменьшить" at bounding box center [874, 456] width 28 height 28
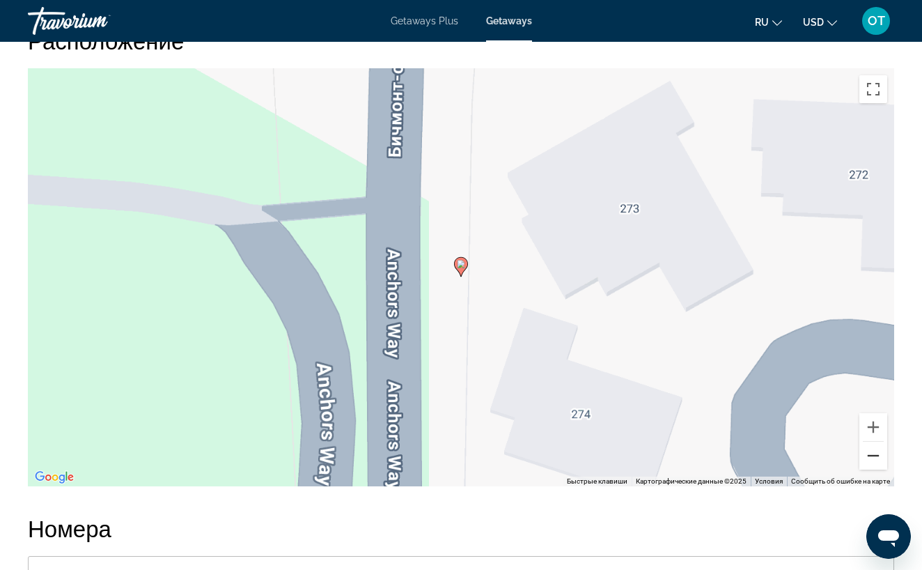
click at [875, 443] on button "Уменьшить" at bounding box center [874, 456] width 28 height 28
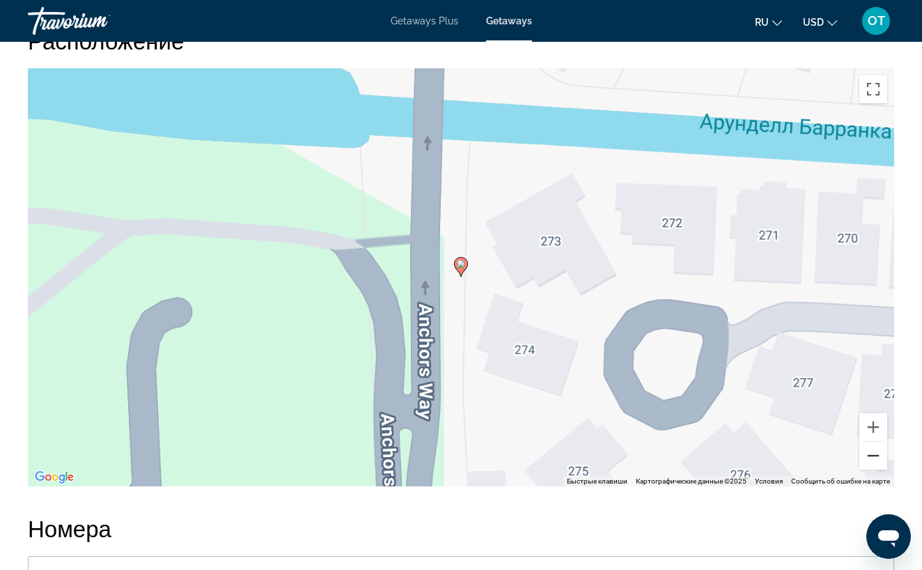
click at [875, 443] on button "Уменьшить" at bounding box center [874, 456] width 28 height 28
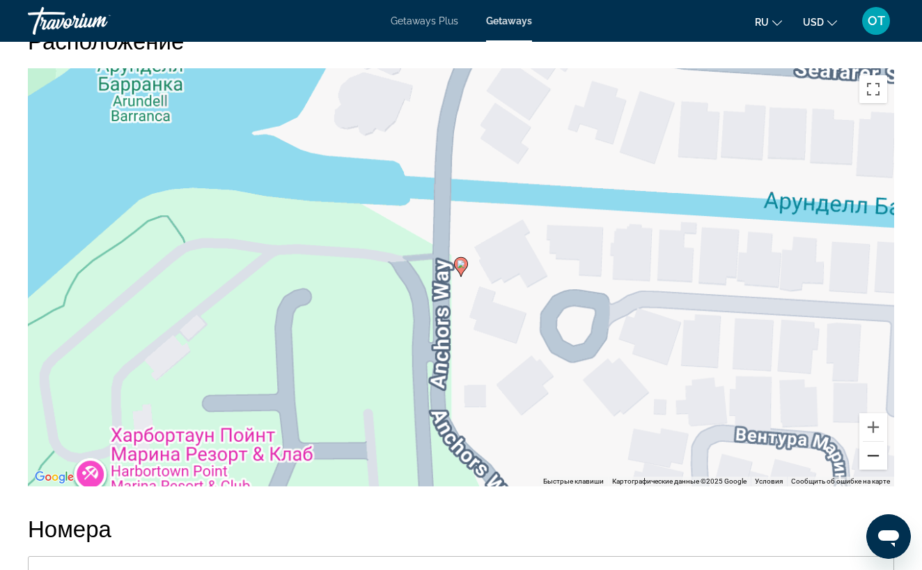
click at [875, 443] on button "Уменьшить" at bounding box center [874, 456] width 28 height 28
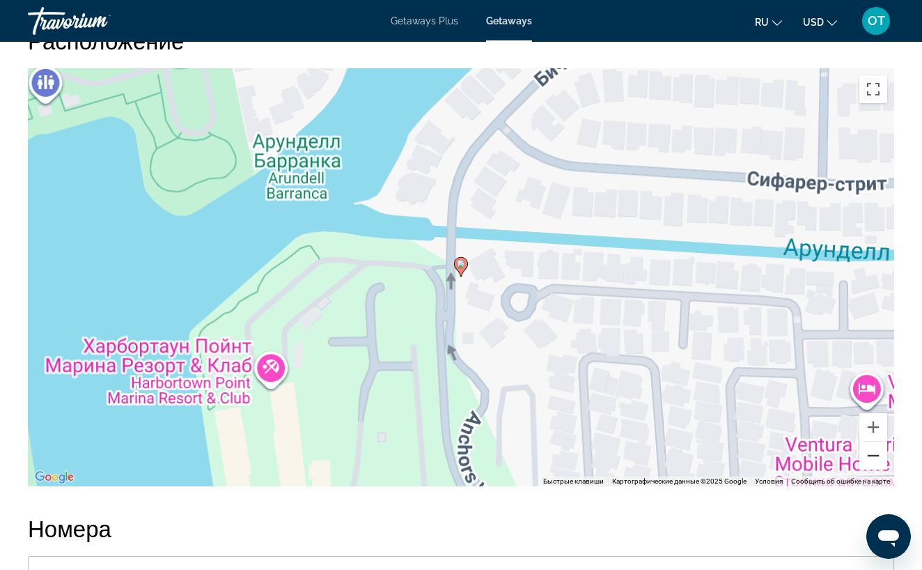
click at [875, 443] on button "Уменьшить" at bounding box center [874, 456] width 28 height 28
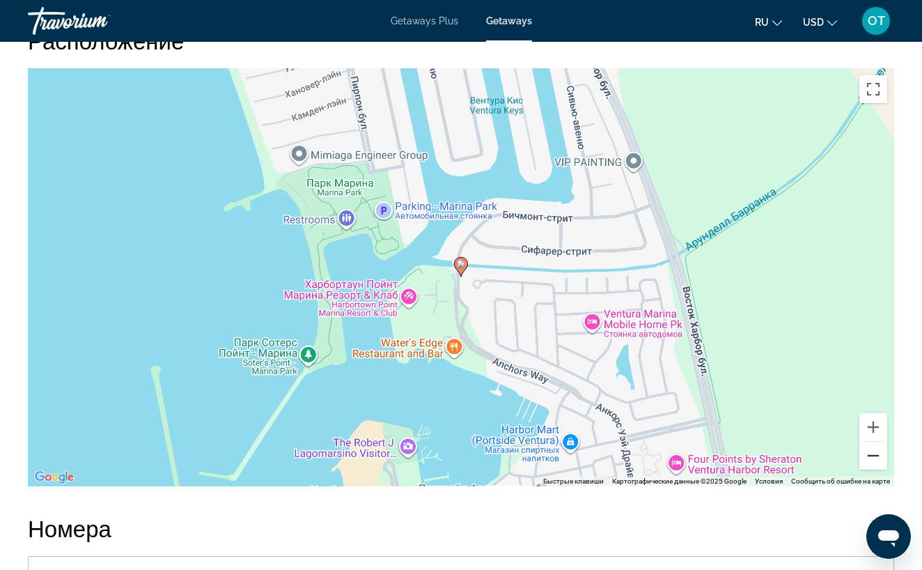
click at [875, 443] on button "Уменьшить" at bounding box center [874, 456] width 28 height 28
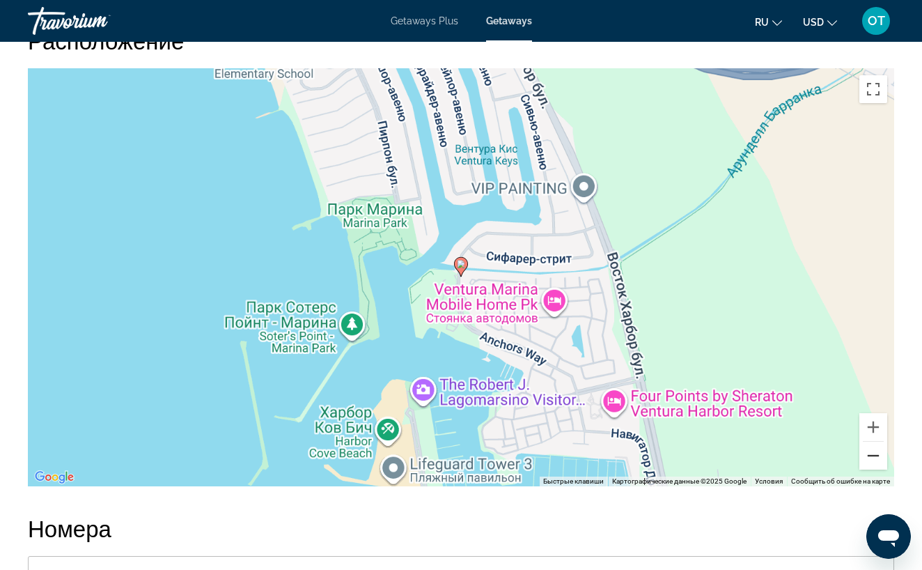
click at [875, 443] on button "Уменьшить" at bounding box center [874, 456] width 28 height 28
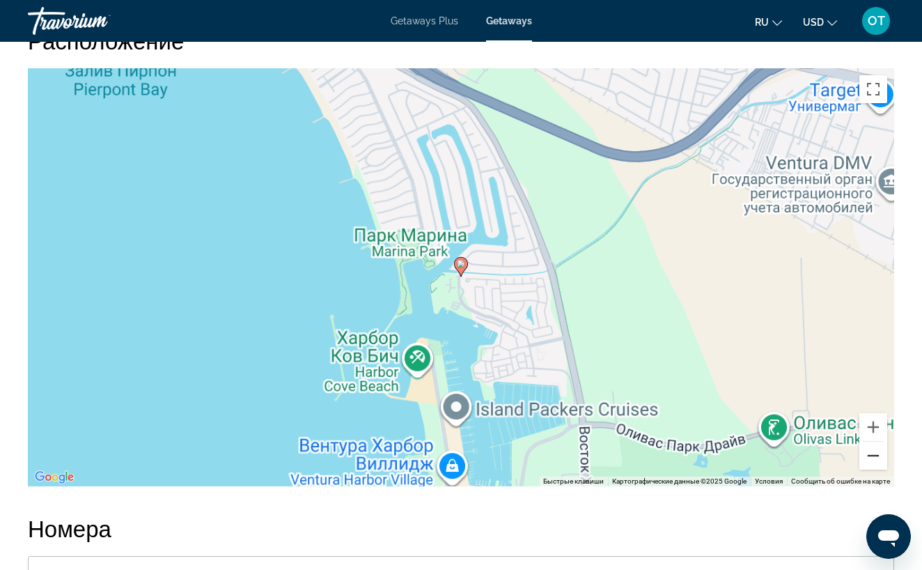
click at [875, 443] on button "Уменьшить" at bounding box center [874, 456] width 28 height 28
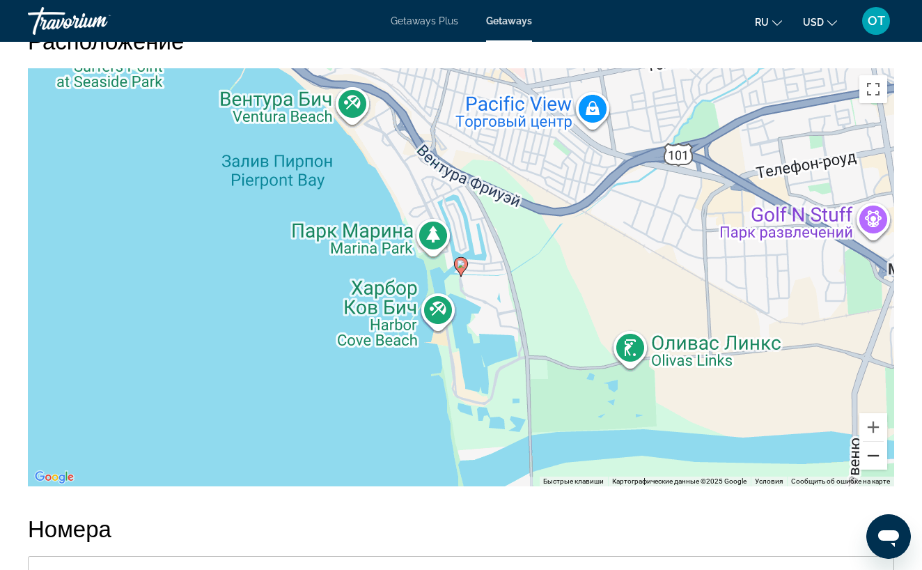
click at [875, 443] on button "Уменьшить" at bounding box center [874, 456] width 28 height 28
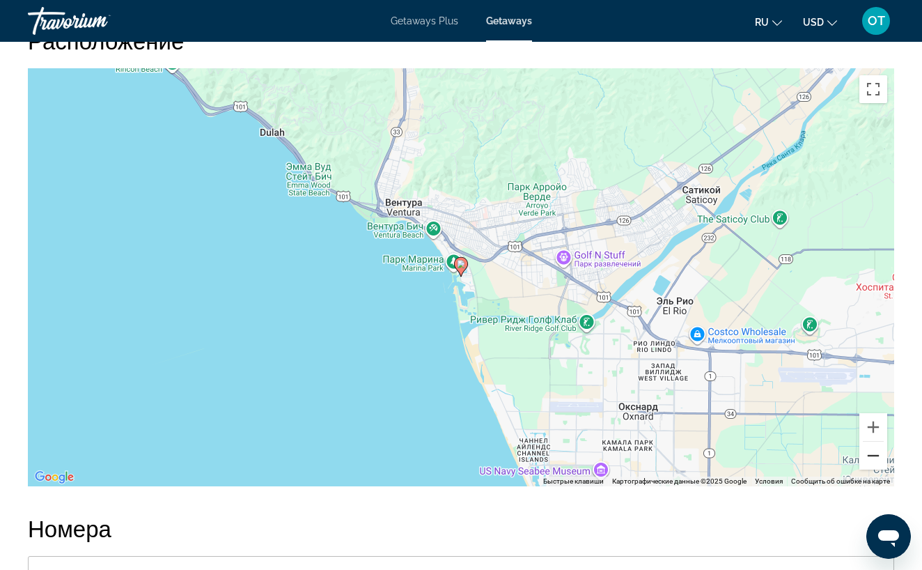
click at [875, 443] on button "Уменьшить" at bounding box center [874, 456] width 28 height 28
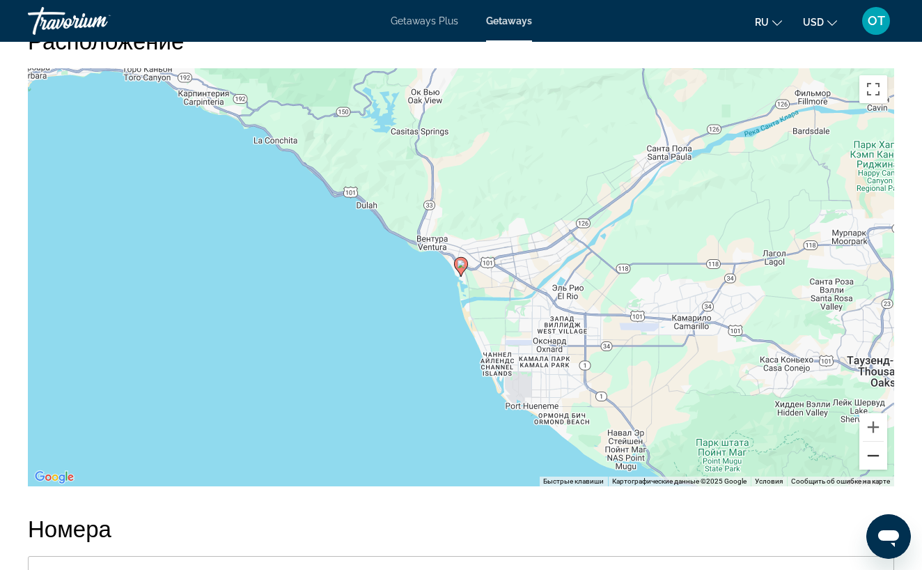
click at [875, 443] on button "Уменьшить" at bounding box center [874, 456] width 28 height 28
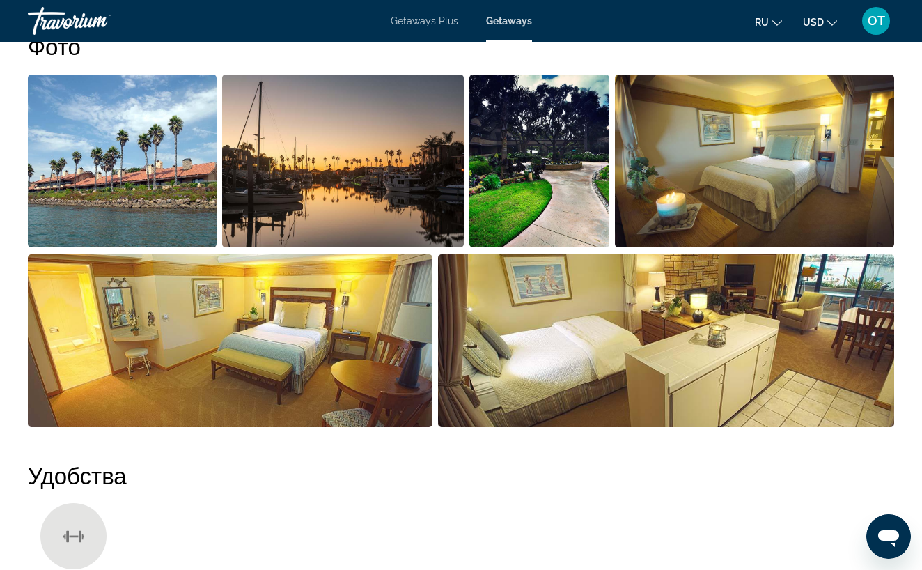
scroll to position [925, 0]
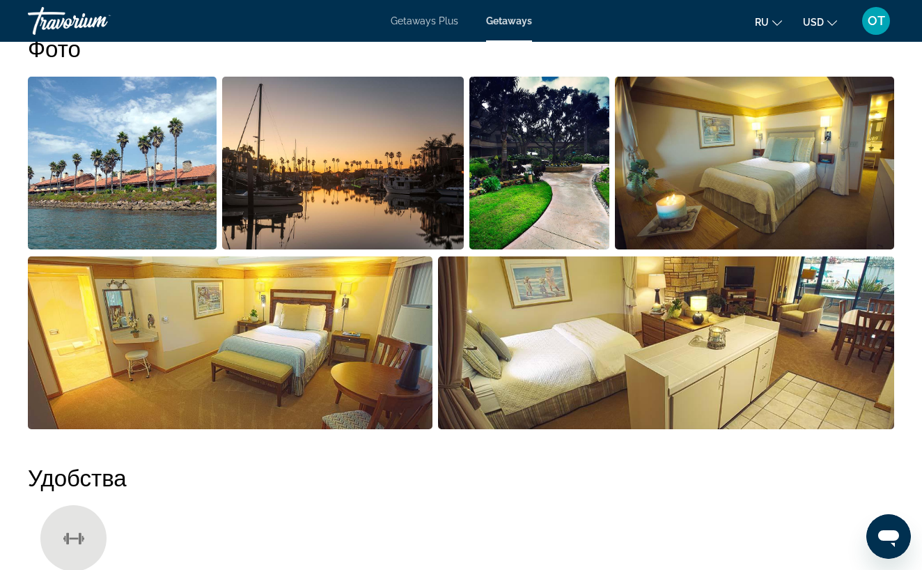
click at [520, 197] on img "Open full-screen image slider" at bounding box center [540, 163] width 140 height 173
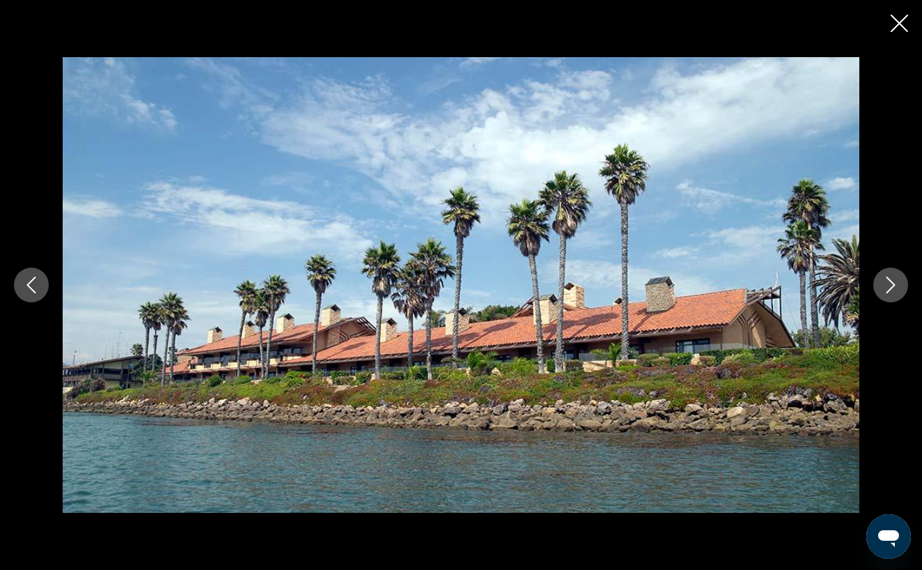
click at [899, 283] on button "Next image" at bounding box center [891, 285] width 35 height 35
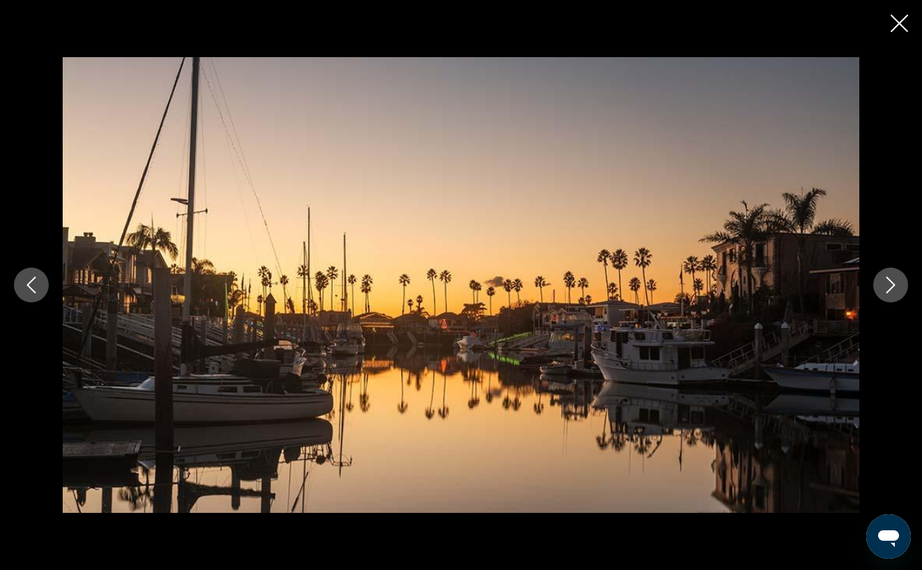
click at [899, 283] on button "Next image" at bounding box center [891, 285] width 35 height 35
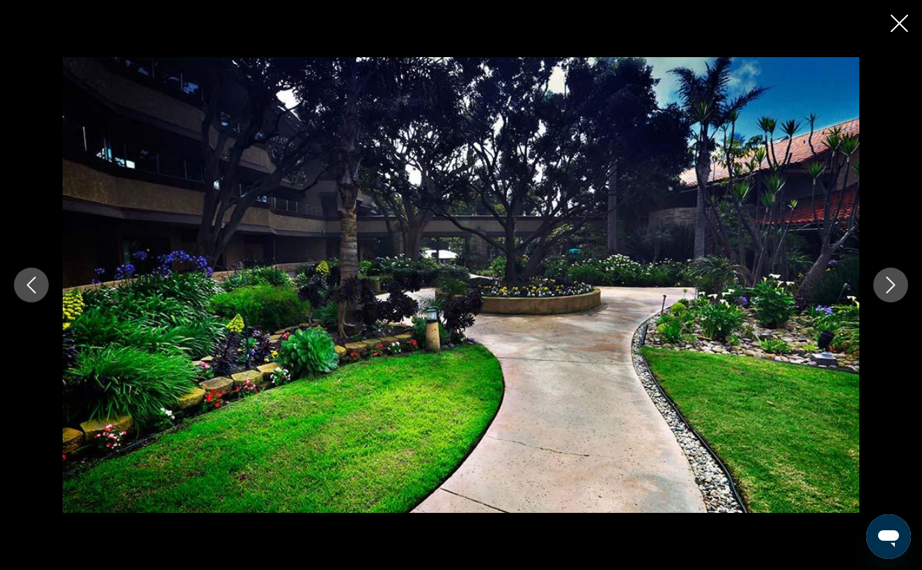
click at [899, 283] on button "Next image" at bounding box center [891, 285] width 35 height 35
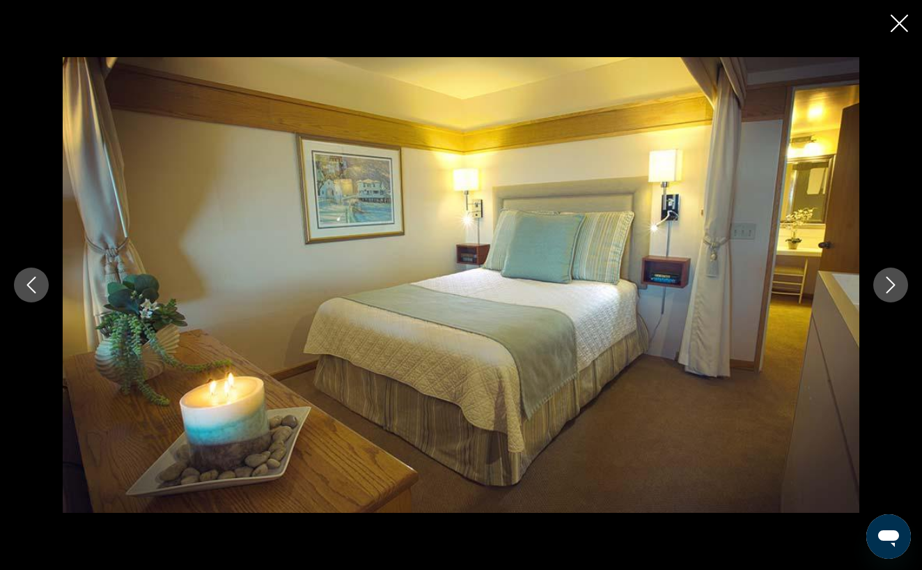
click at [899, 283] on button "Next image" at bounding box center [891, 285] width 35 height 35
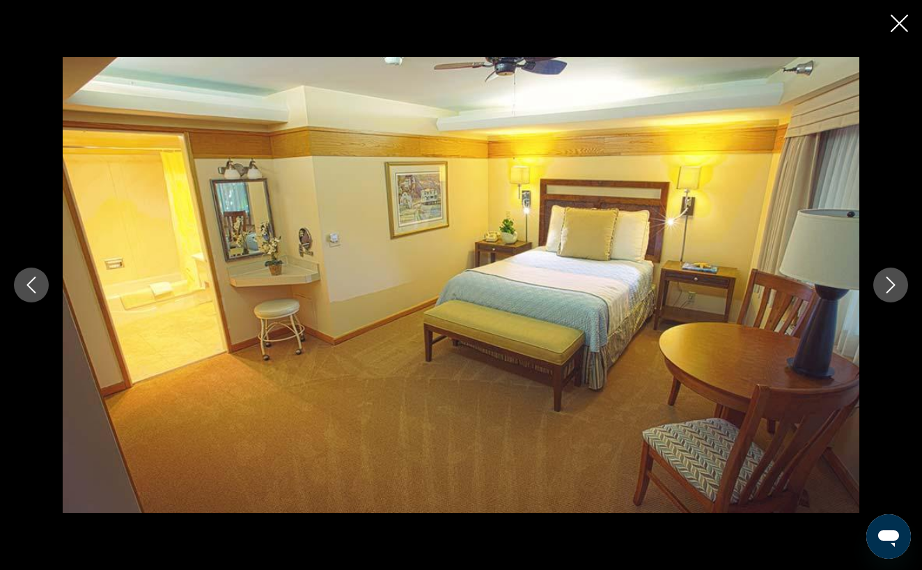
click at [899, 283] on button "Next image" at bounding box center [891, 285] width 35 height 35
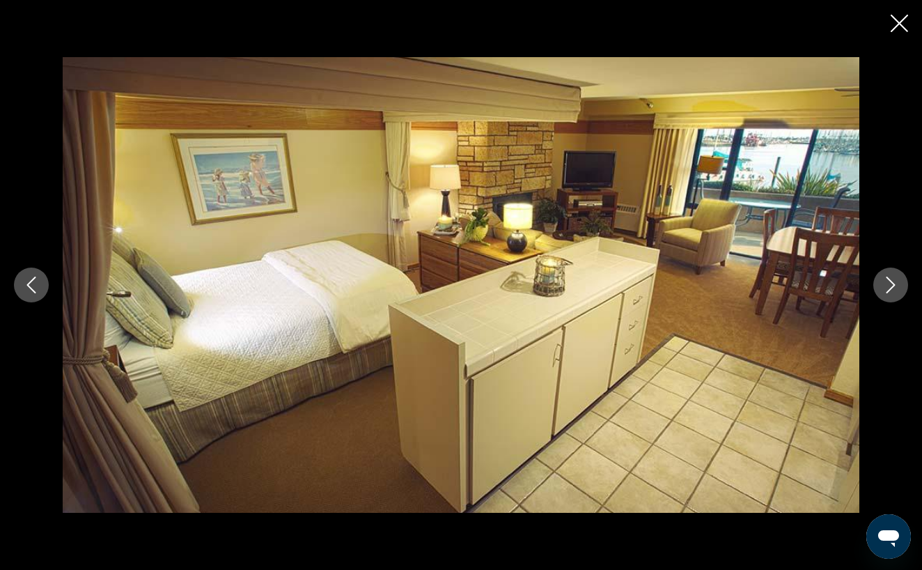
click at [899, 283] on button "Next image" at bounding box center [891, 285] width 35 height 35
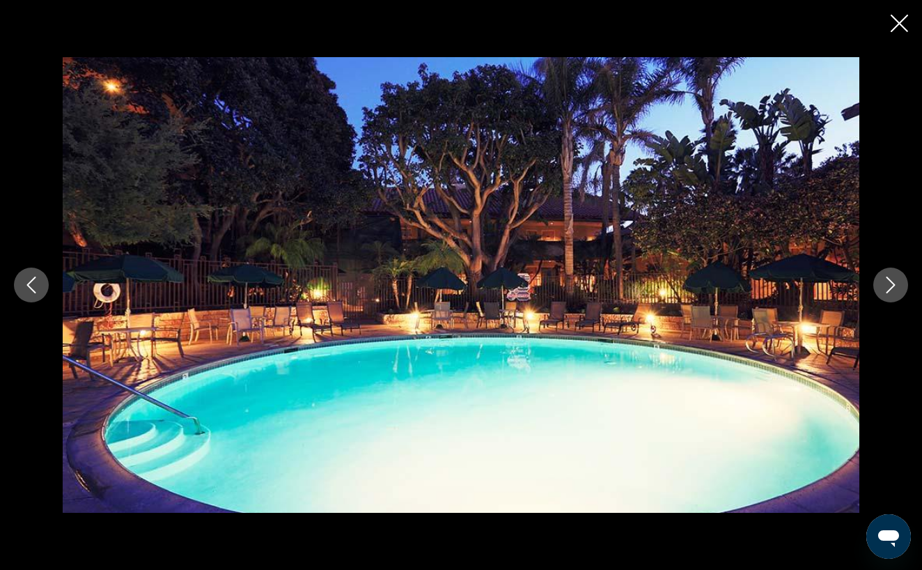
click at [899, 282] on button "Next image" at bounding box center [891, 285] width 35 height 35
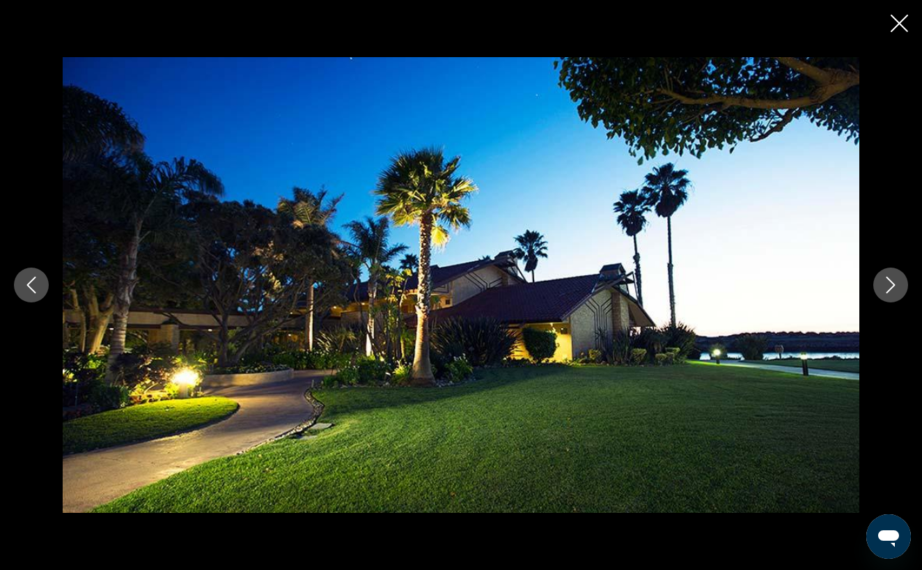
click at [899, 282] on button "Next image" at bounding box center [891, 285] width 35 height 35
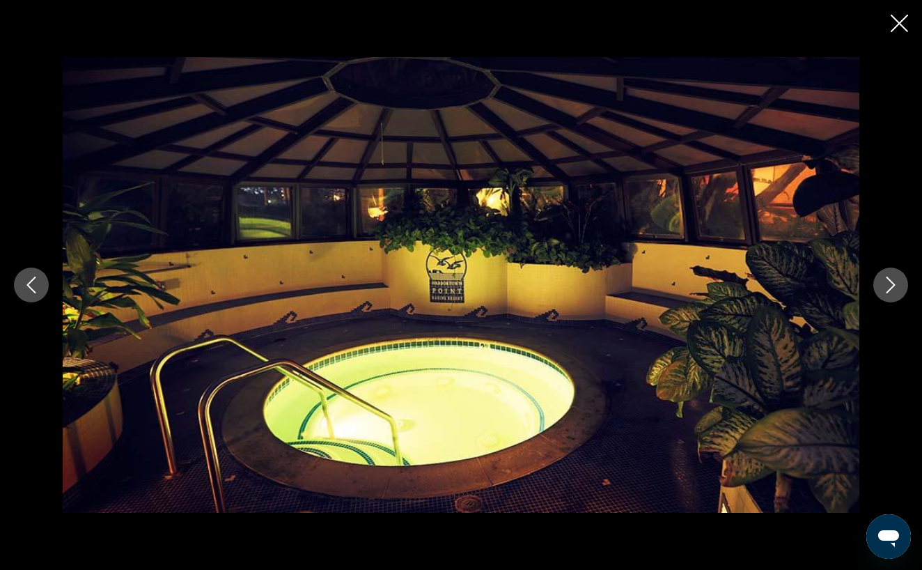
click at [899, 282] on button "Next image" at bounding box center [891, 285] width 35 height 35
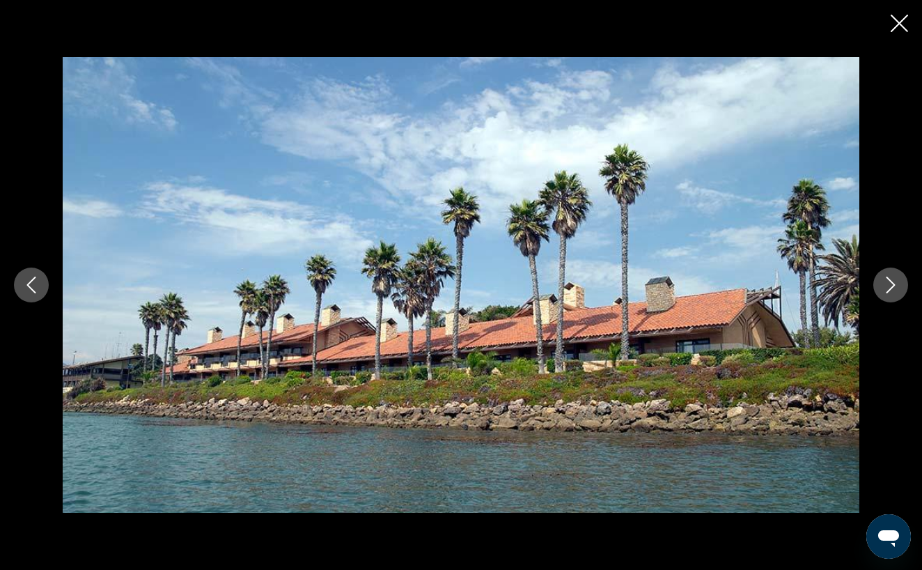
click at [899, 282] on button "Next image" at bounding box center [891, 285] width 35 height 35
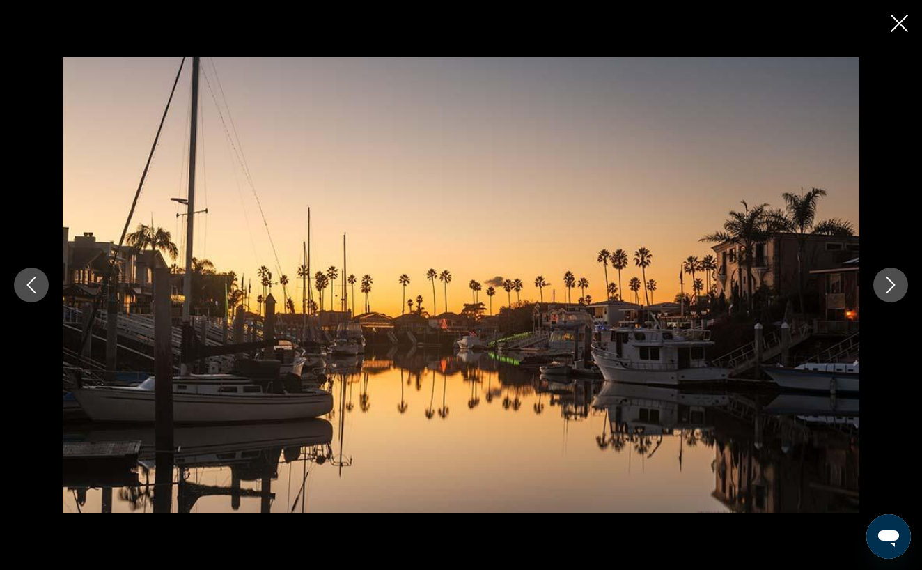
click at [899, 282] on button "Next image" at bounding box center [891, 285] width 35 height 35
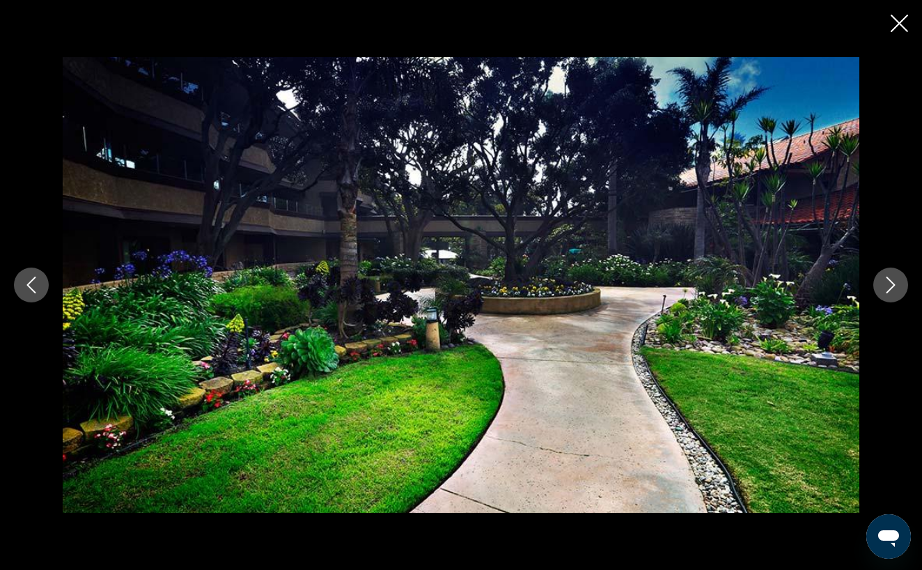
click at [895, 24] on icon "Close slideshow" at bounding box center [899, 23] width 17 height 17
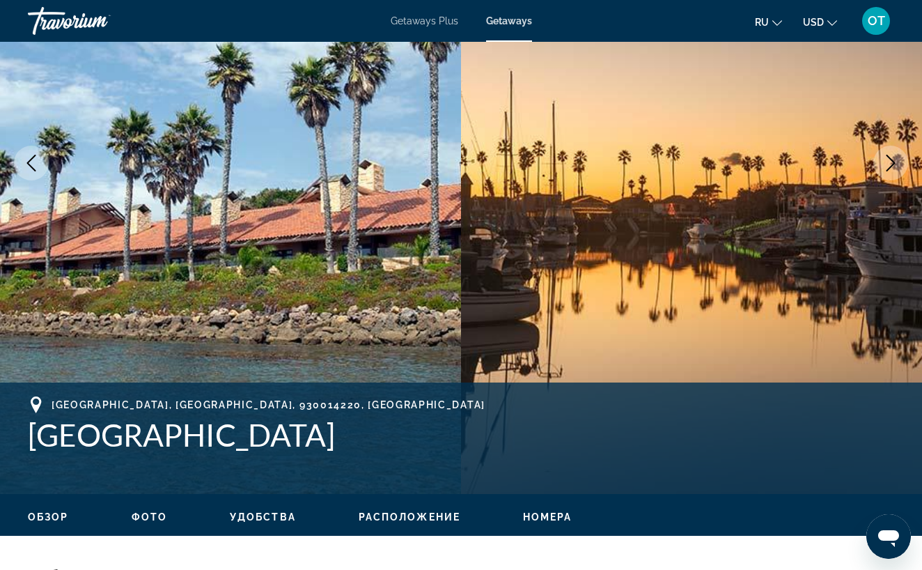
scroll to position [212, 0]
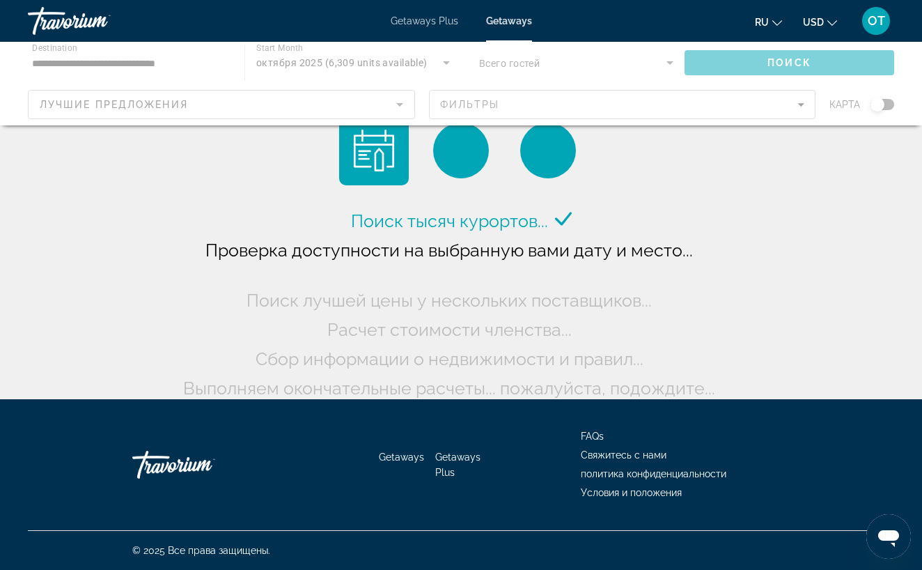
click at [890, 105] on div "Main content" at bounding box center [461, 84] width 922 height 84
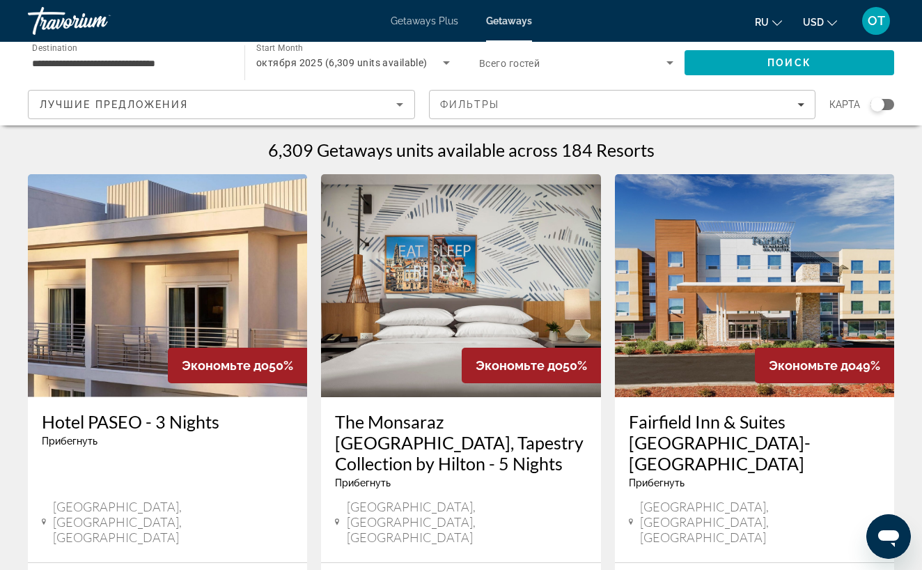
click at [889, 105] on div "Search widget" at bounding box center [883, 104] width 24 height 11
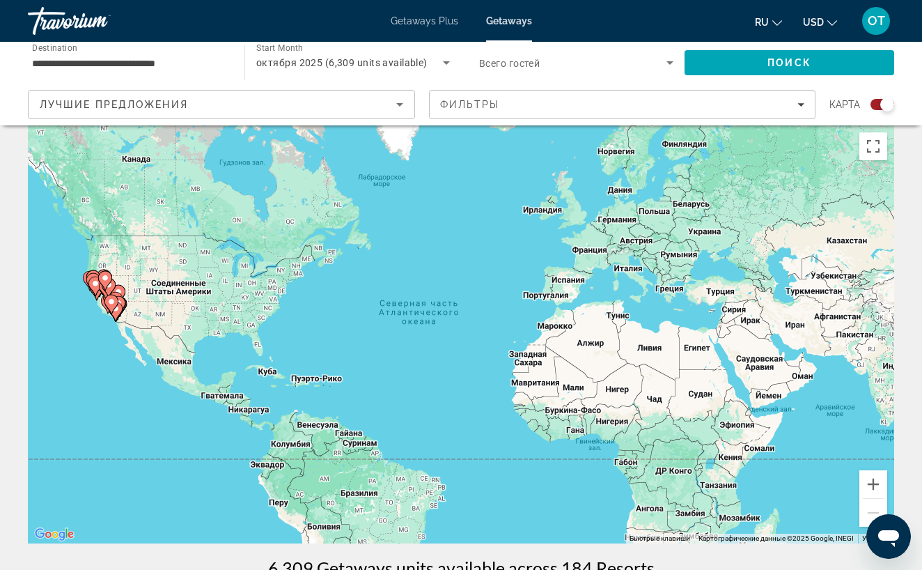
scroll to position [7, 0]
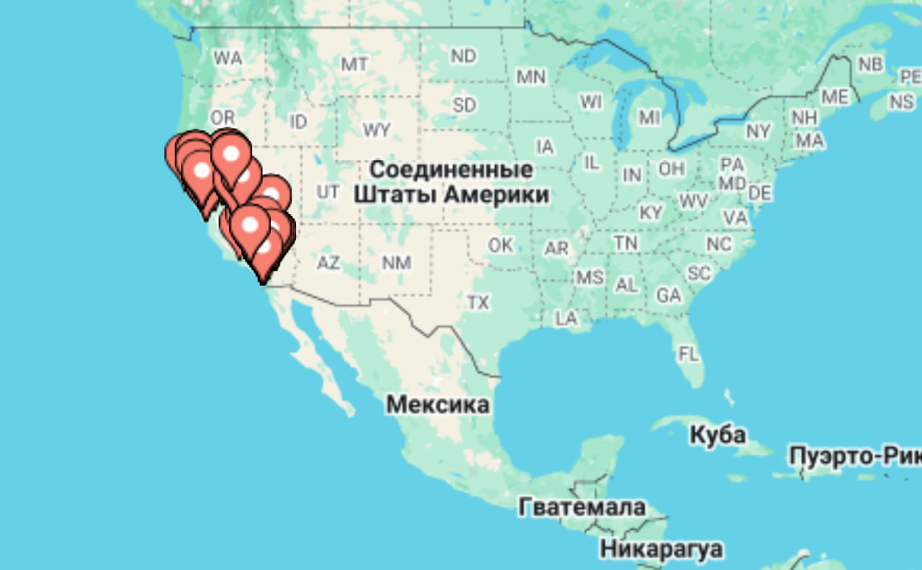
click at [91, 288] on icon "Main content" at bounding box center [97, 297] width 13 height 18
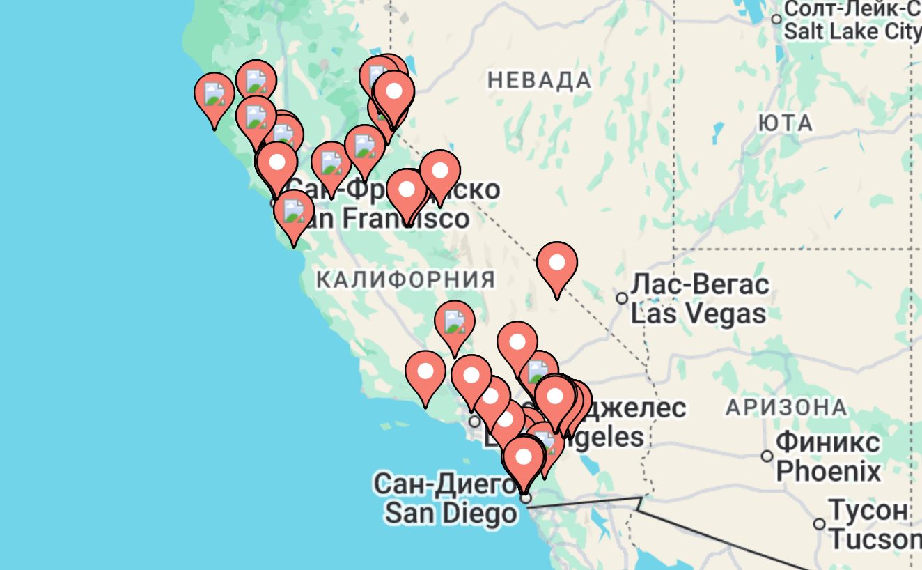
click at [455, 322] on icon "Main content" at bounding box center [461, 331] width 13 height 18
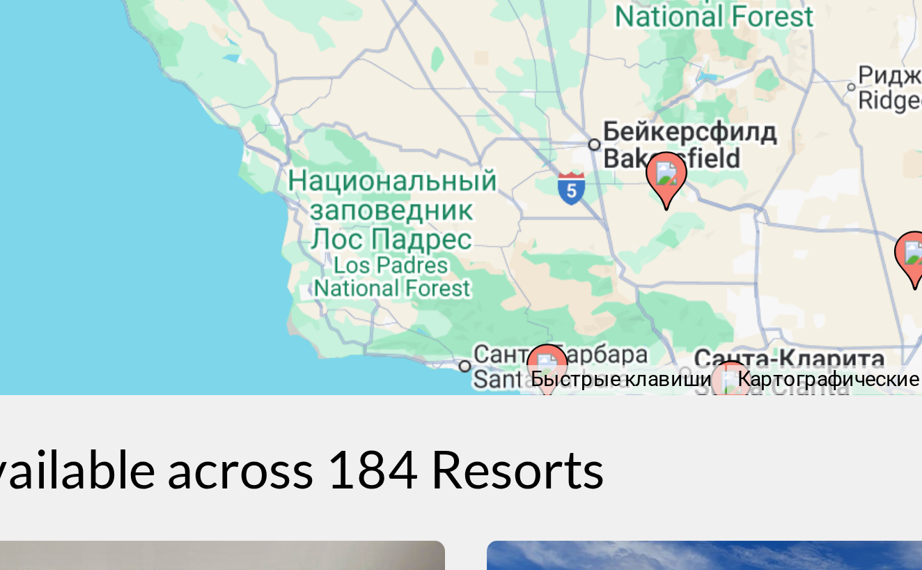
scroll to position [291, 0]
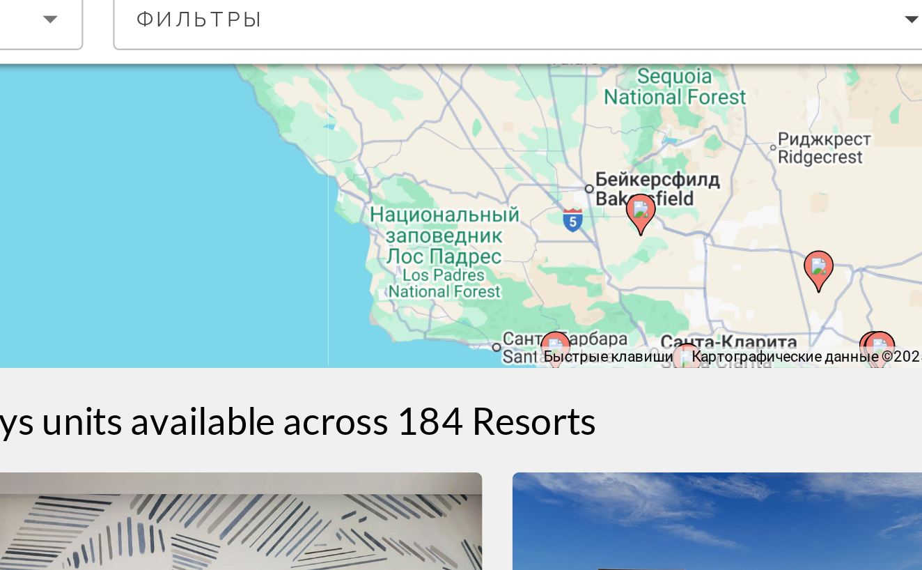
click at [631, 253] on image "Main content" at bounding box center [635, 257] width 8 height 8
type input "**********"
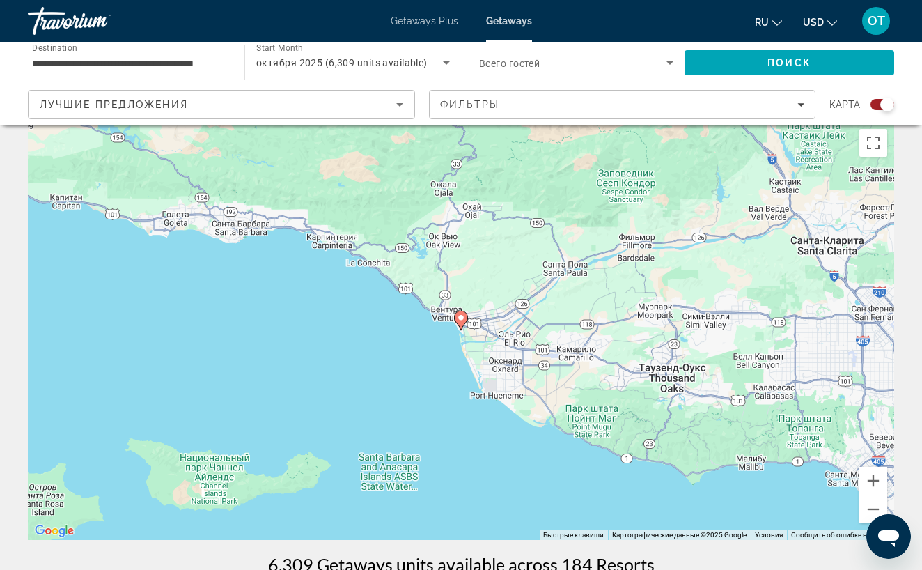
scroll to position [0, 0]
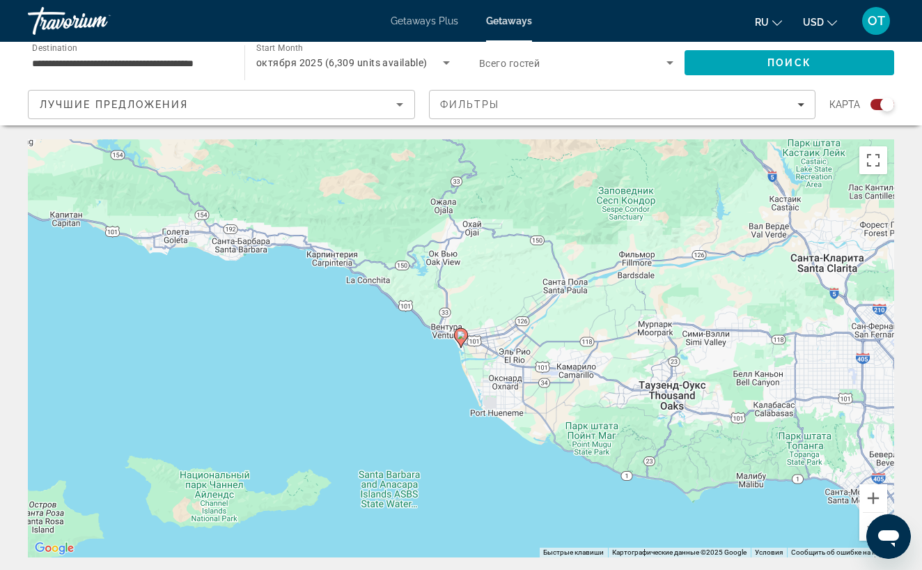
click at [461, 336] on image "Main content" at bounding box center [461, 335] width 8 height 8
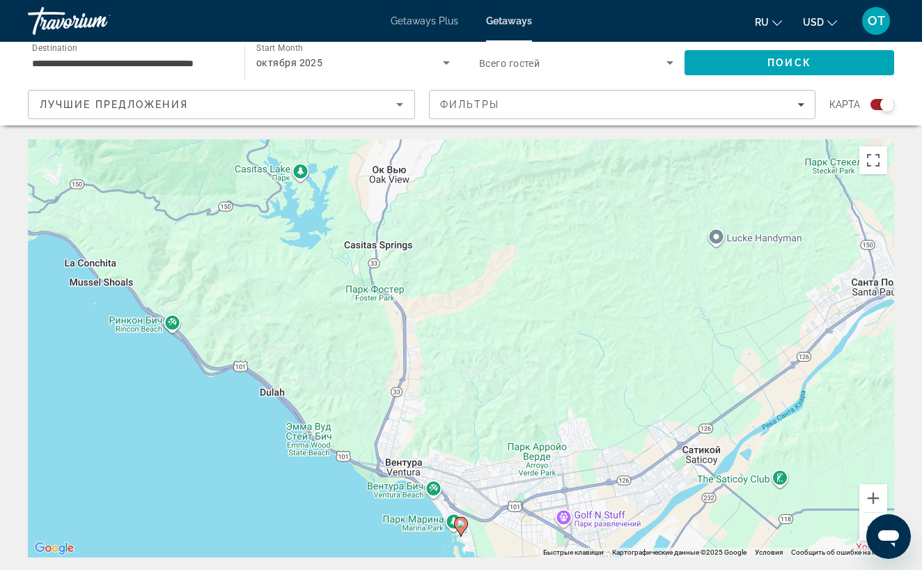
click at [462, 525] on image "Main content" at bounding box center [461, 524] width 8 height 8
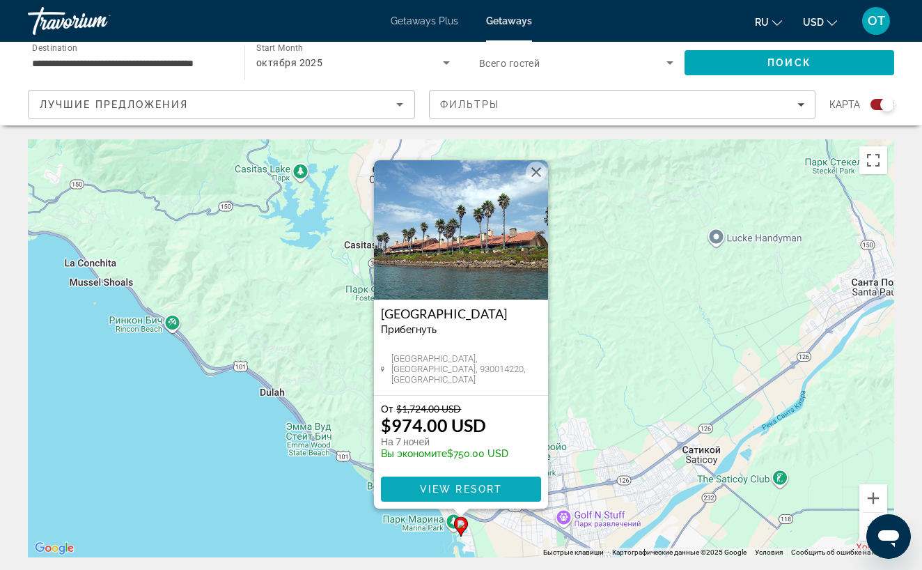
click at [456, 486] on span "View Resort" at bounding box center [461, 489] width 82 height 11
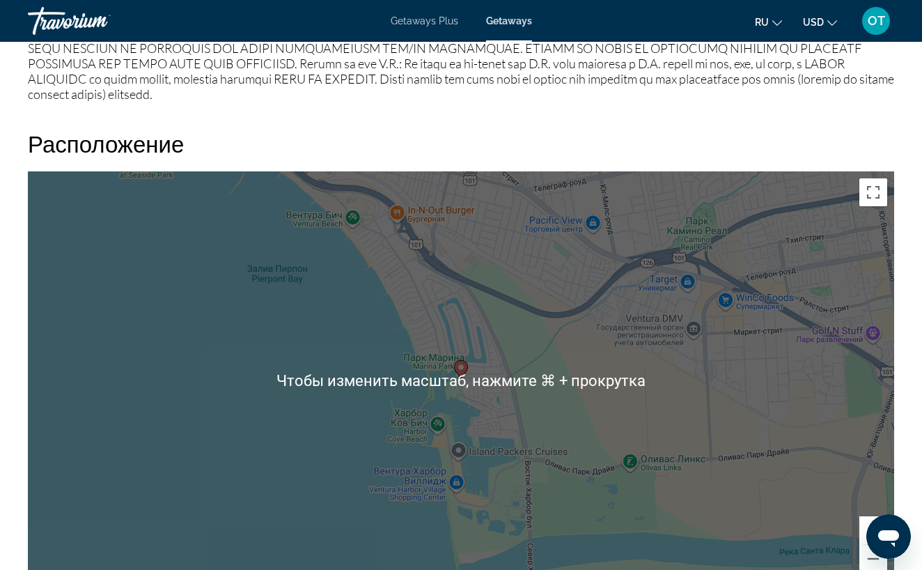
scroll to position [1938, 0]
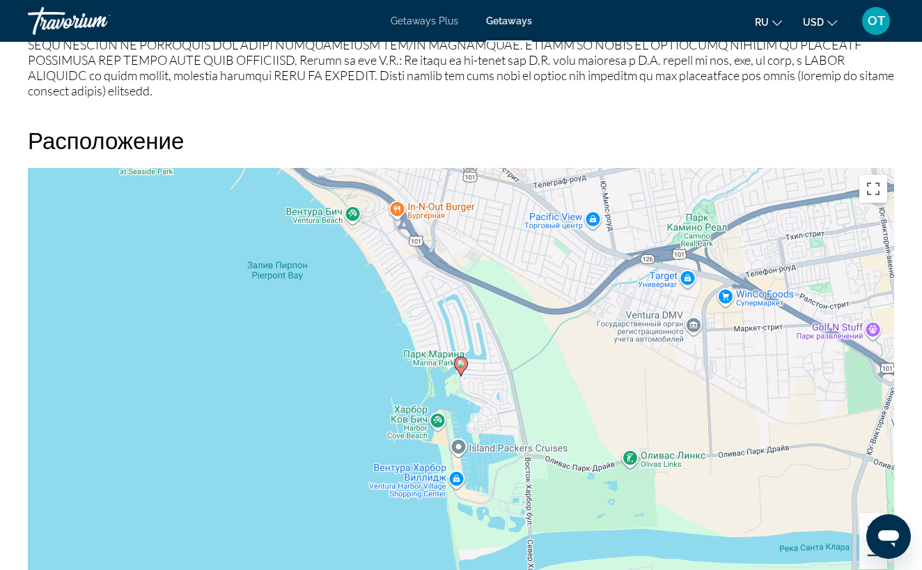
click at [865, 551] on button "Уменьшить" at bounding box center [874, 555] width 28 height 28
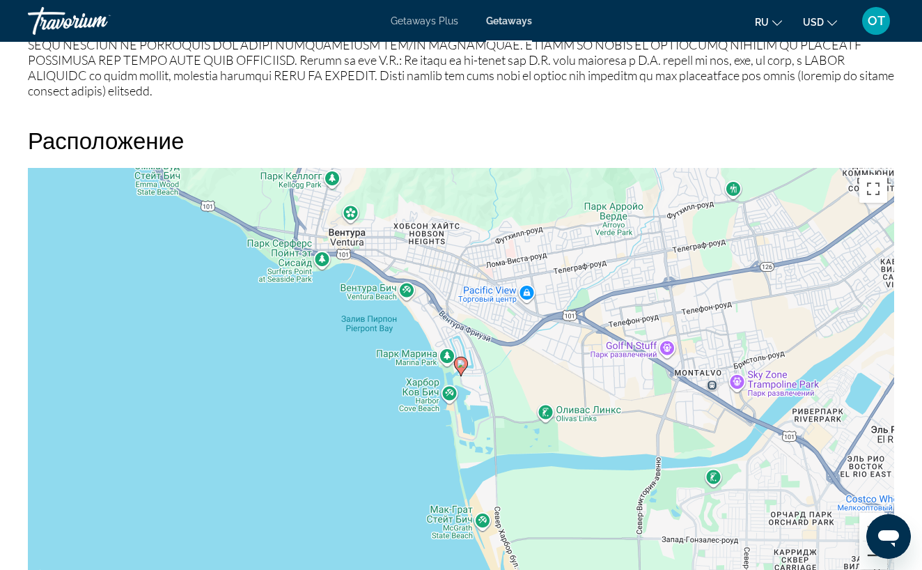
click at [865, 551] on button "Уменьшить" at bounding box center [874, 555] width 28 height 28
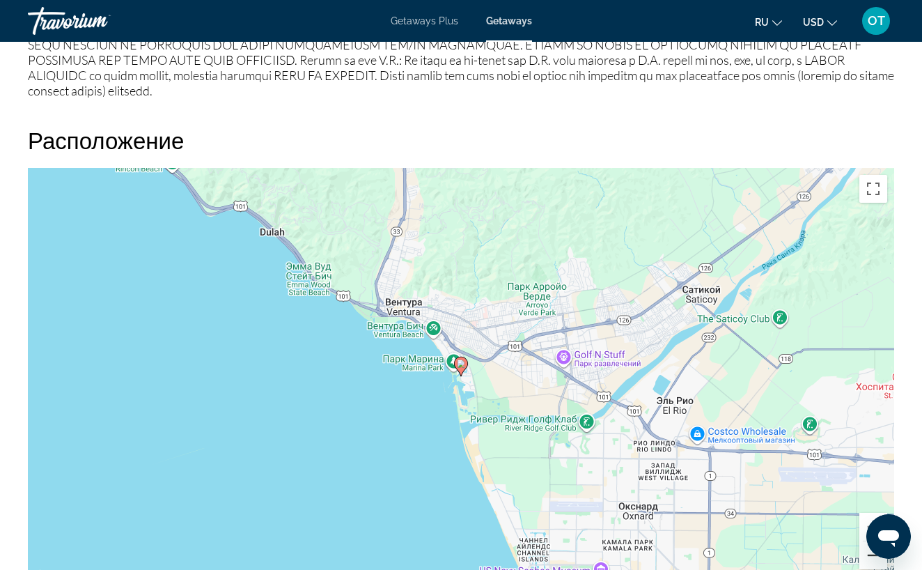
click at [865, 552] on button "Уменьшить" at bounding box center [874, 555] width 28 height 28
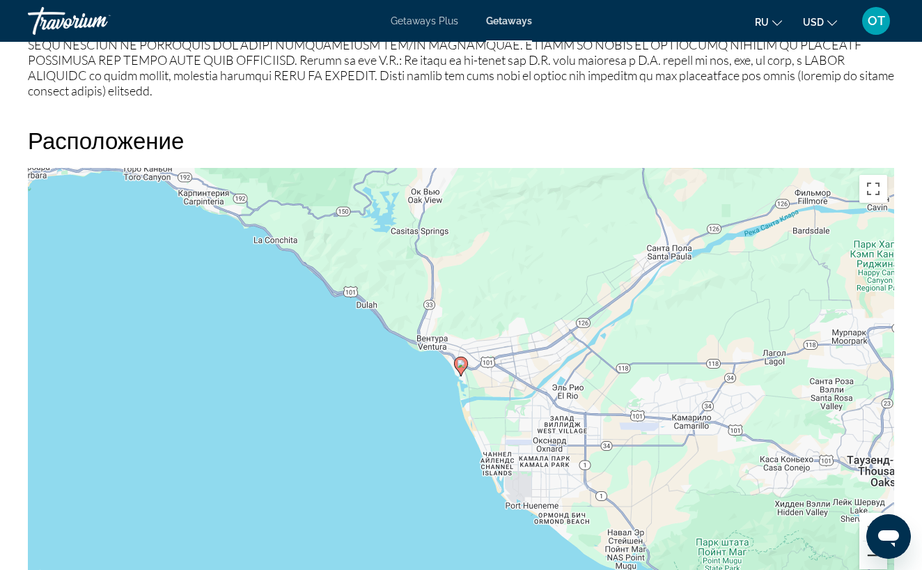
click at [865, 552] on button "Уменьшить" at bounding box center [874, 555] width 28 height 28
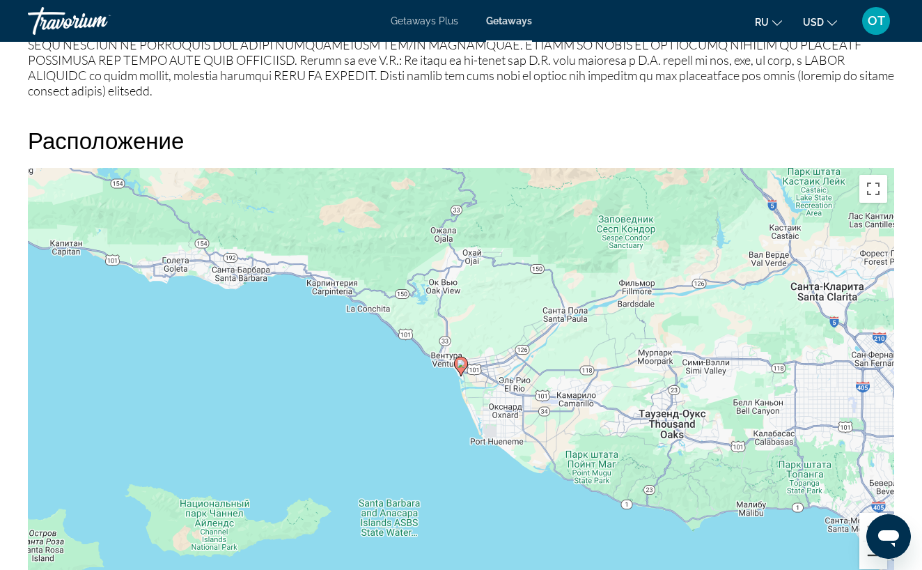
click at [865, 551] on button "Уменьшить" at bounding box center [874, 555] width 28 height 28
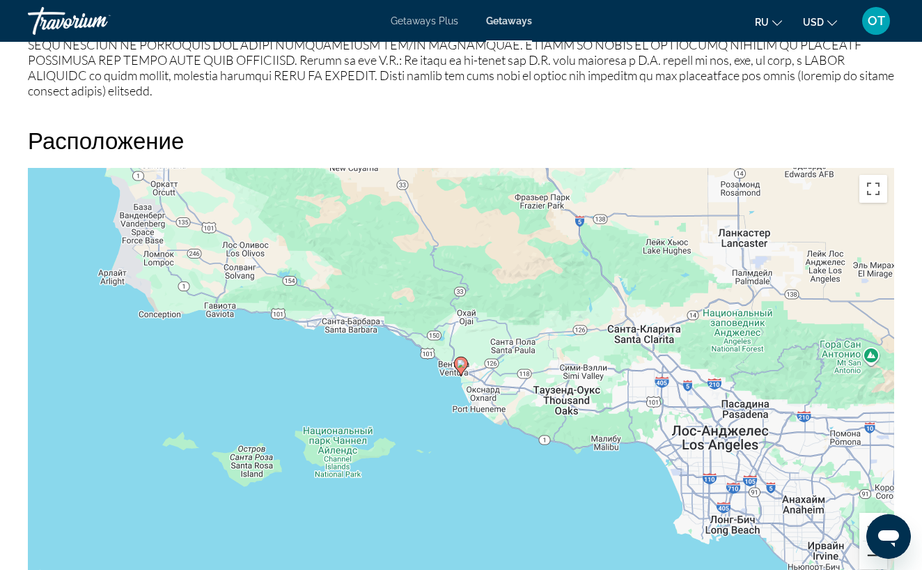
click at [865, 551] on button "Уменьшить" at bounding box center [874, 555] width 28 height 28
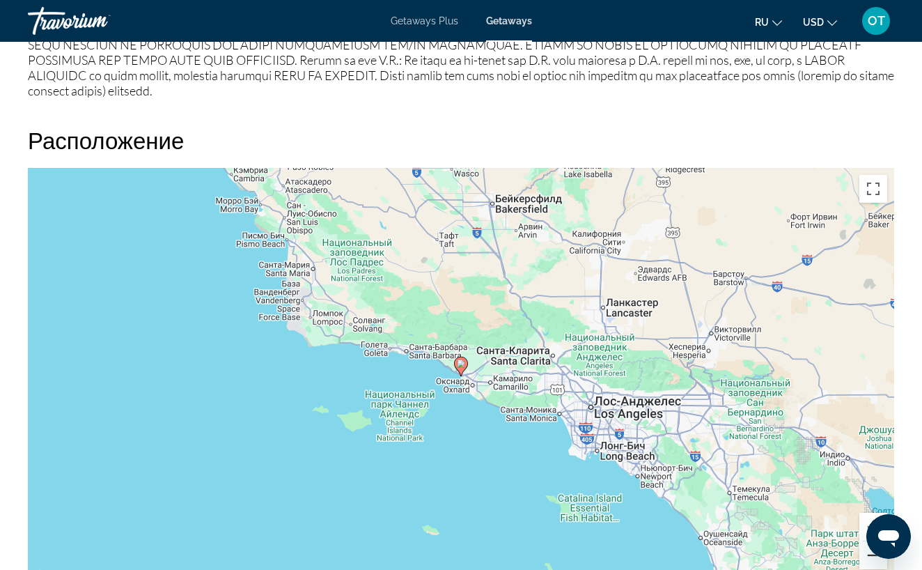
click at [865, 552] on button "Уменьшить" at bounding box center [874, 555] width 28 height 28
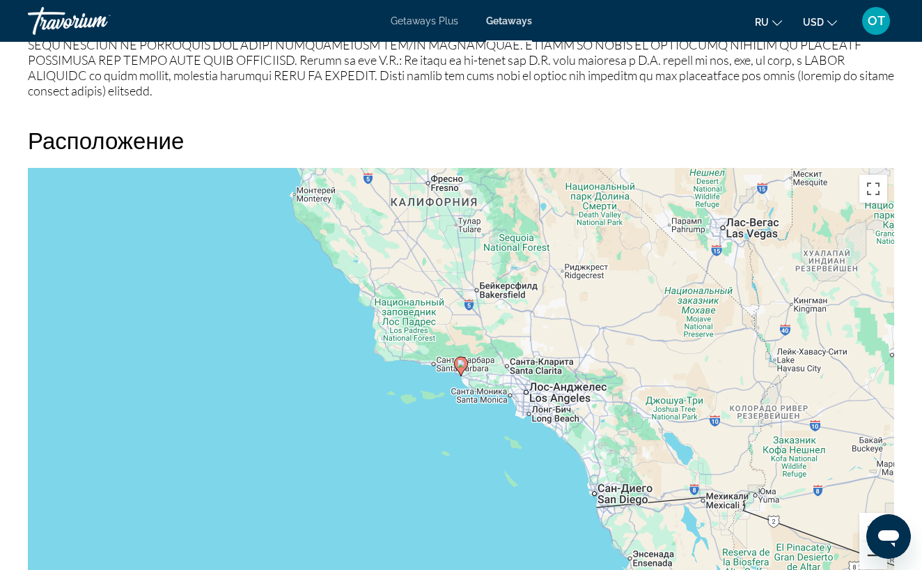
click at [865, 552] on button "Уменьшить" at bounding box center [874, 555] width 28 height 28
